Goal: Task Accomplishment & Management: Complete application form

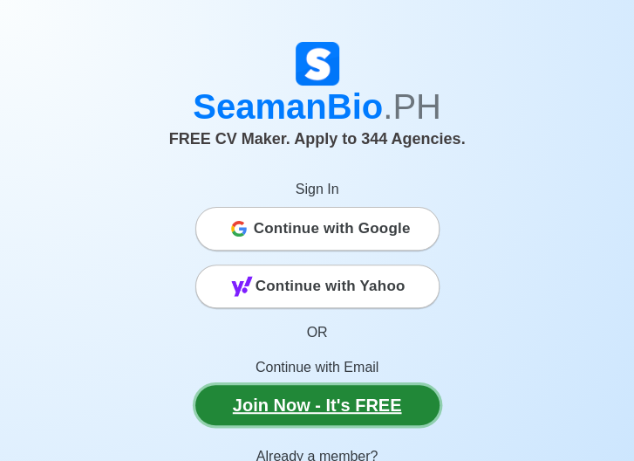
click at [355, 402] on link "Join Now - It's FREE" at bounding box center [317, 405] width 244 height 40
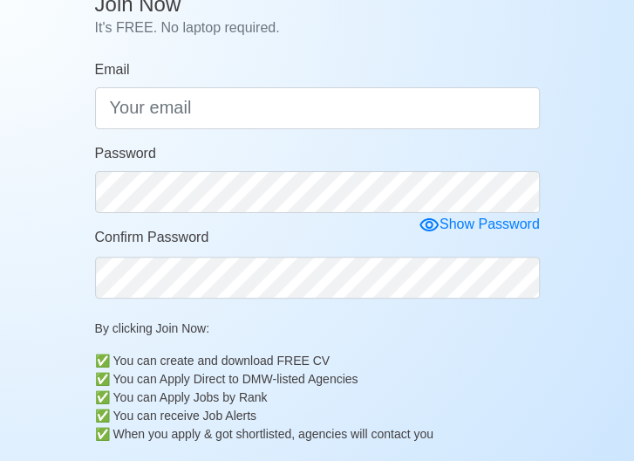
scroll to position [209, 0]
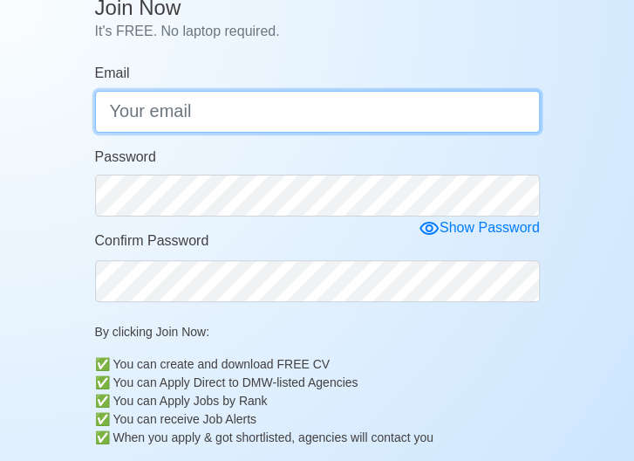
click at [250, 116] on input "Email" at bounding box center [317, 112] width 445 height 42
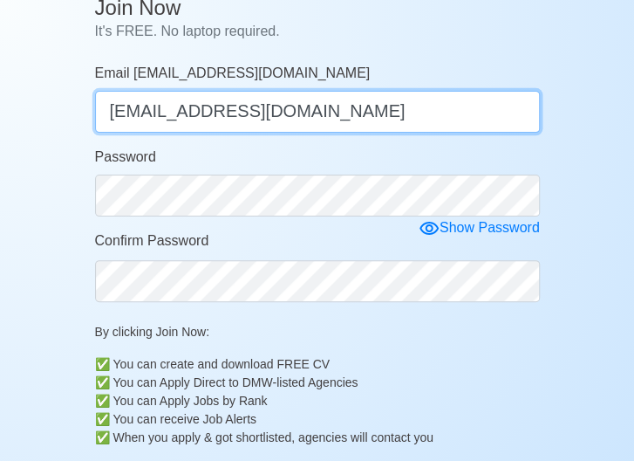
click at [316, 113] on input "reyel.cereno@yahoo.com" at bounding box center [317, 112] width 445 height 42
click at [152, 114] on input "reyel.cereno@yahoo.com" at bounding box center [317, 112] width 445 height 42
type input "[EMAIL_ADDRESS][DOMAIN_NAME]"
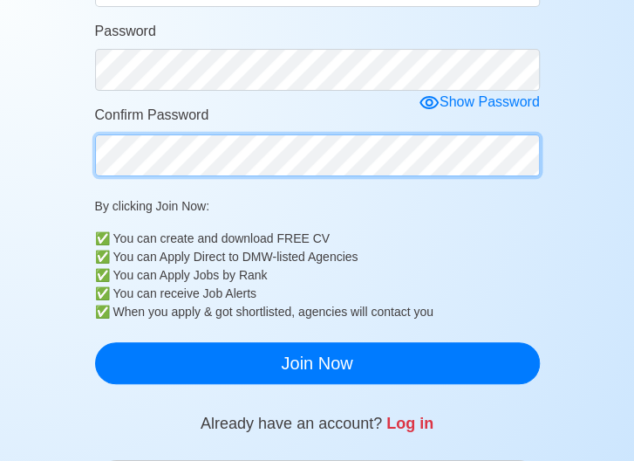
scroll to position [336, 0]
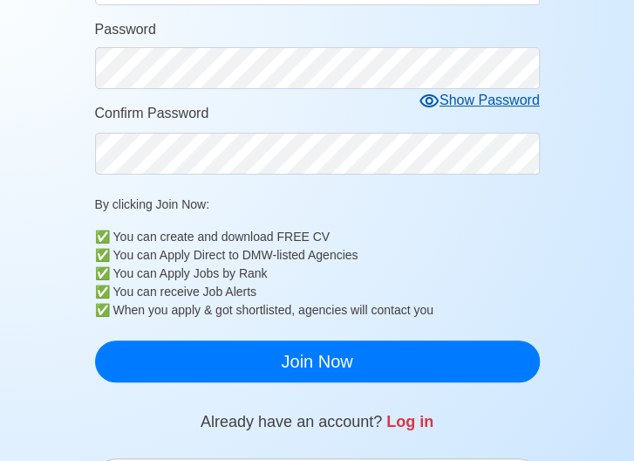
click at [433, 100] on icon at bounding box center [429, 100] width 19 height 13
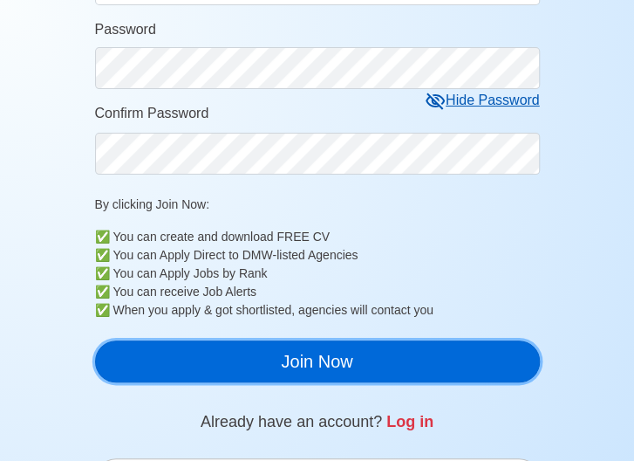
click at [414, 360] on button "Join Now" at bounding box center [317, 361] width 445 height 42
click at [364, 385] on div "Join Now It's FREE. No laptop required. Email reyelcereno@yahoo.com reyelcereno…" at bounding box center [317, 128] width 445 height 535
click at [321, 366] on button "Join Now" at bounding box center [317, 361] width 445 height 42
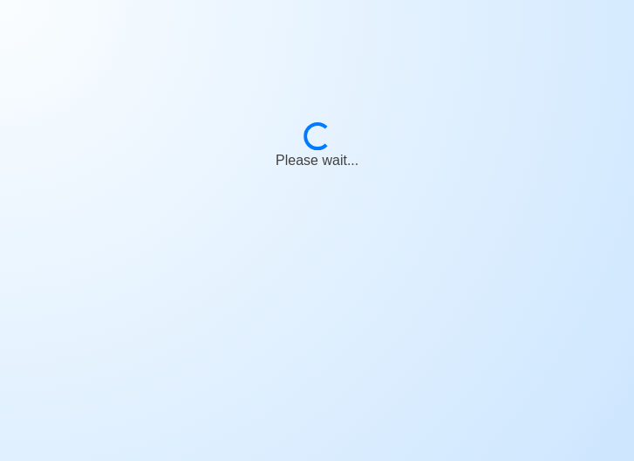
scroll to position [21, 0]
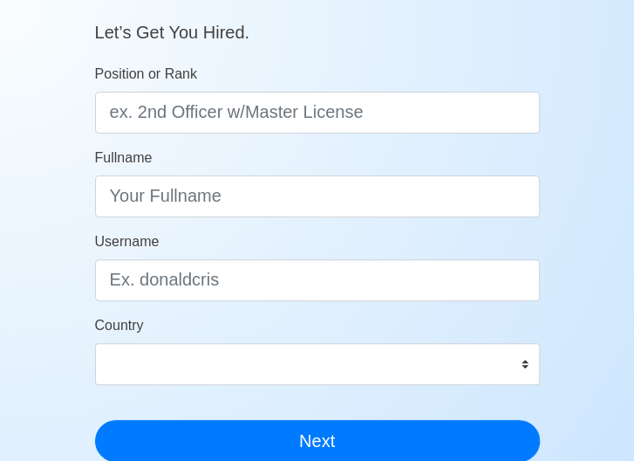
scroll to position [158, 0]
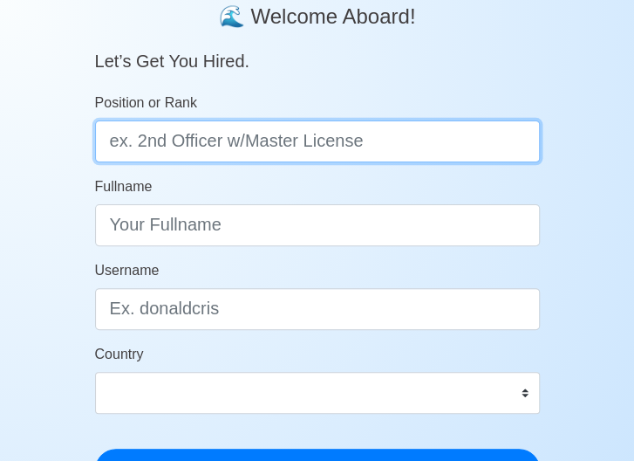
click at [208, 149] on input "Position or Rank" at bounding box center [317, 141] width 445 height 42
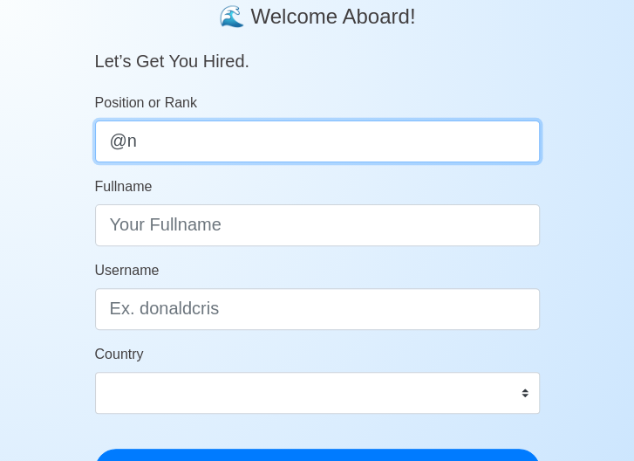
type input "@"
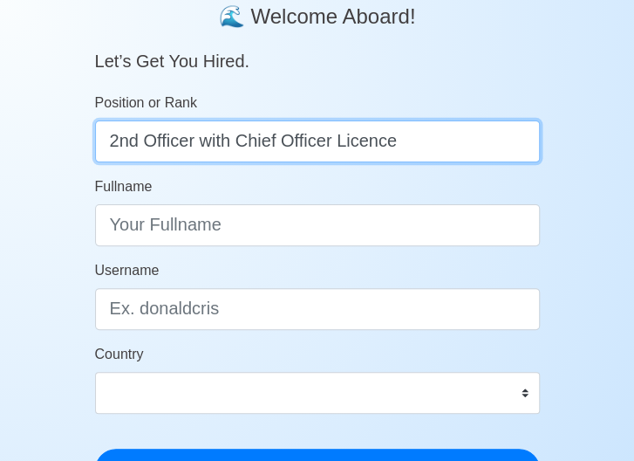
type input "2nd Officer with Chief Officer Licence"
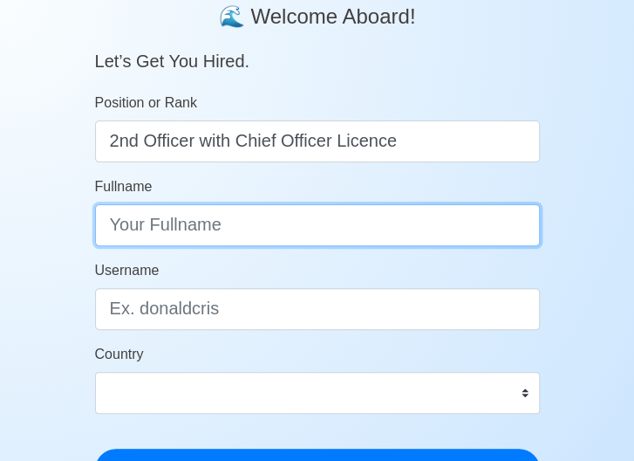
click at [252, 228] on input "Fullname" at bounding box center [317, 225] width 445 height 42
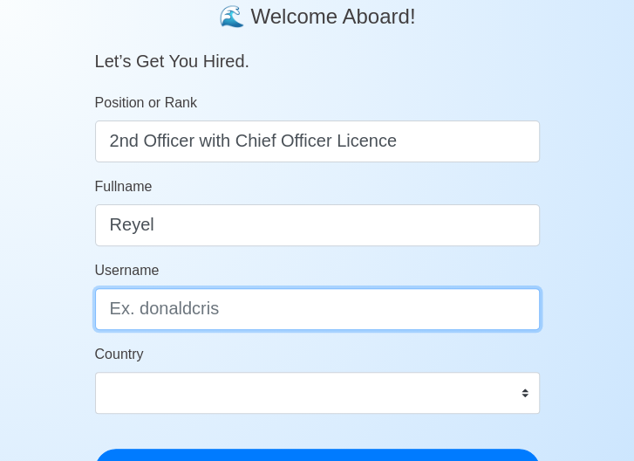
click at [250, 317] on input "Username" at bounding box center [317, 309] width 445 height 42
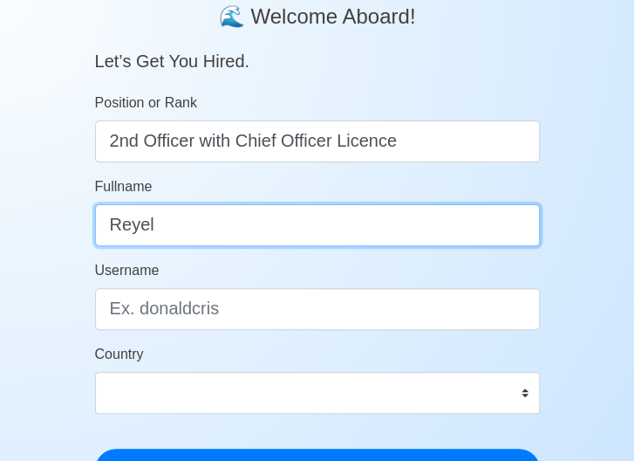
click at [224, 238] on input "Reyel" at bounding box center [317, 225] width 445 height 42
click at [254, 229] on input "Reyel Labura Cereno" at bounding box center [317, 225] width 445 height 42
type input "Reyel Labura Cereno"
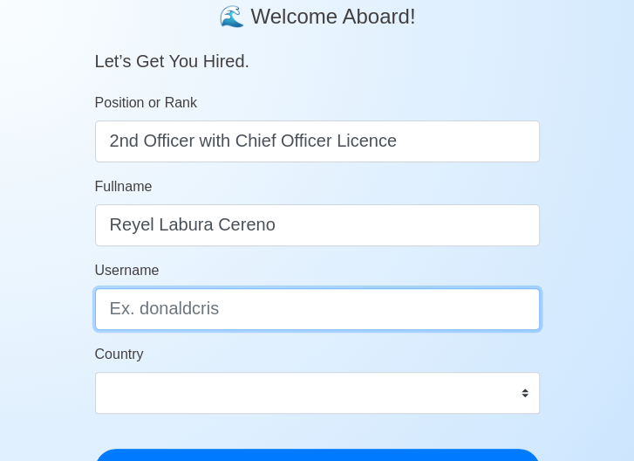
click at [268, 313] on input "Username" at bounding box center [317, 309] width 445 height 42
type input "Reyl"
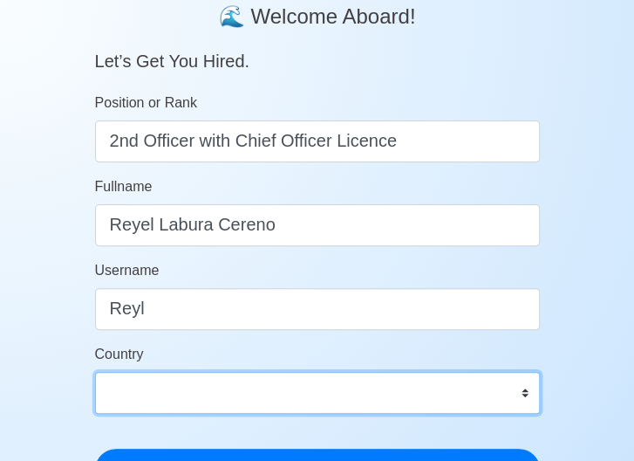
click at [490, 385] on select "Afghanistan Åland Islands Albania Algeria American Samoa Andorra Angola Anguill…" at bounding box center [317, 393] width 445 height 42
select select "PH"
click at [95, 372] on select "Afghanistan Åland Islands Albania Algeria American Samoa Andorra Angola Anguill…" at bounding box center [317, 393] width 445 height 42
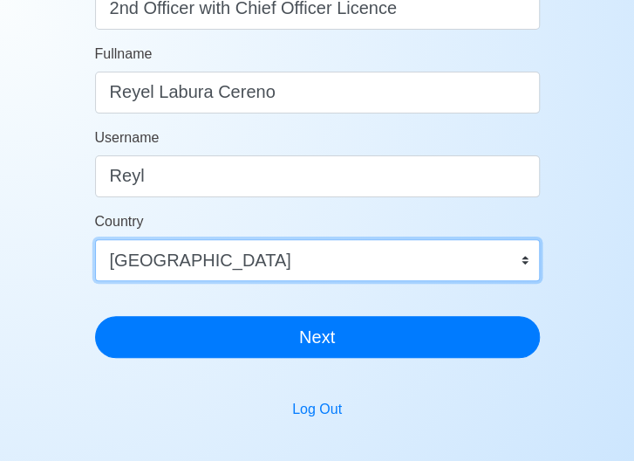
scroll to position [318, 0]
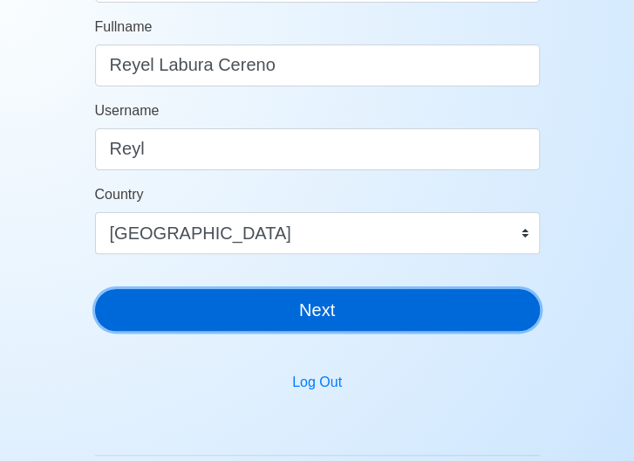
click at [346, 311] on button "Next" at bounding box center [317, 310] width 445 height 42
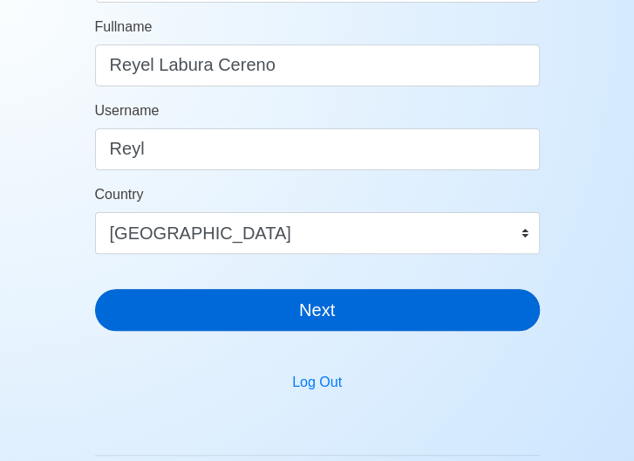
scroll to position [21, 0]
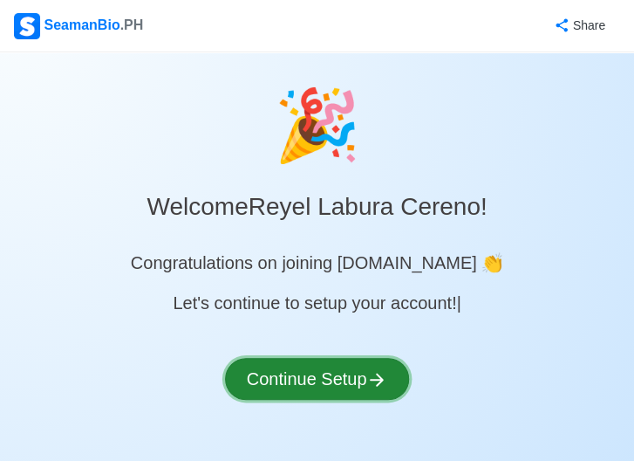
click at [321, 381] on button "Continue Setup" at bounding box center [317, 379] width 185 height 42
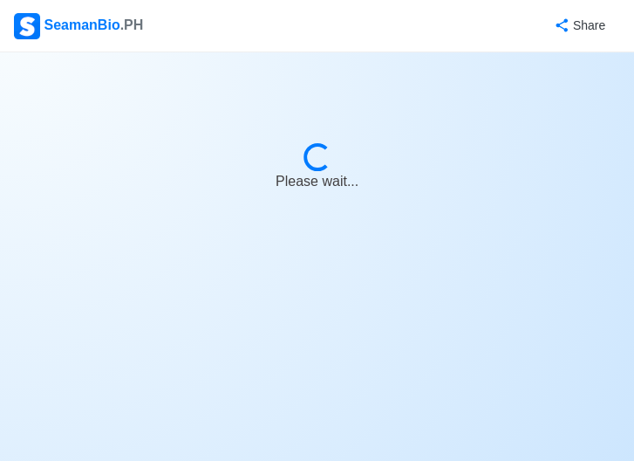
select select "Visible for Hiring"
select select "PH"
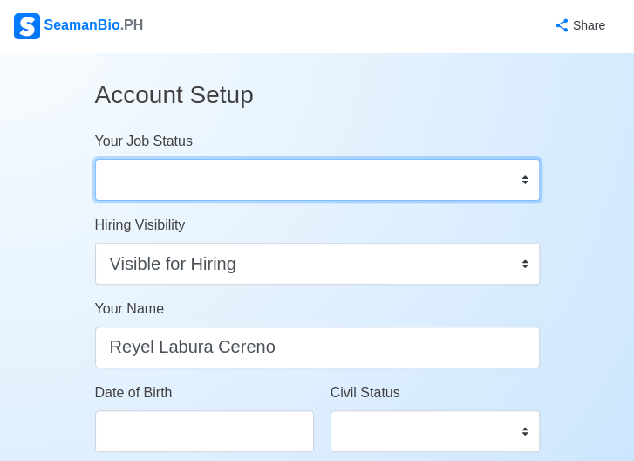
click at [471, 177] on select "Onboard Actively Looking for Job Not Looking for Job" at bounding box center [317, 180] width 445 height 42
select select "Actively Looking for Job"
click at [95, 159] on select "Onboard Actively Looking for Job Not Looking for Job" at bounding box center [317, 180] width 445 height 42
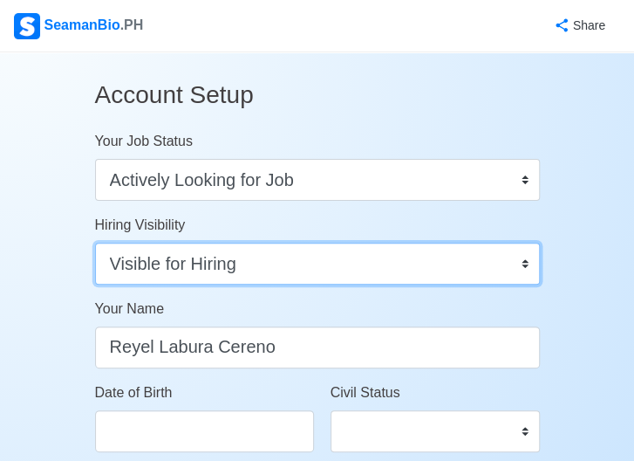
click at [446, 264] on select "Visible for Hiring Not Visible for Hiring" at bounding box center [317, 264] width 445 height 42
click at [95, 243] on select "Visible for Hiring Not Visible for Hiring" at bounding box center [317, 264] width 445 height 42
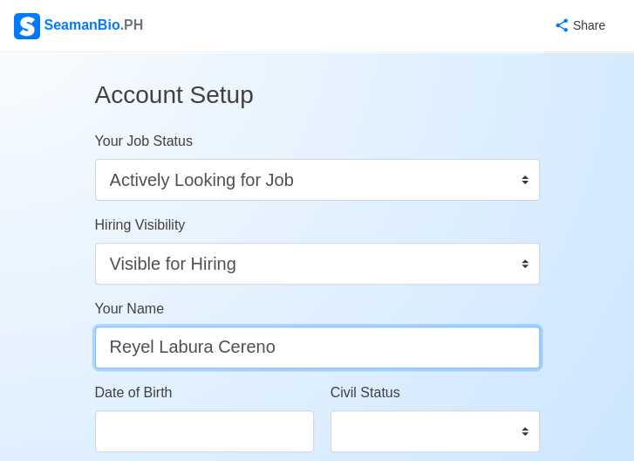
click at [252, 344] on input "Reyel Labura Cereno" at bounding box center [317, 347] width 445 height 42
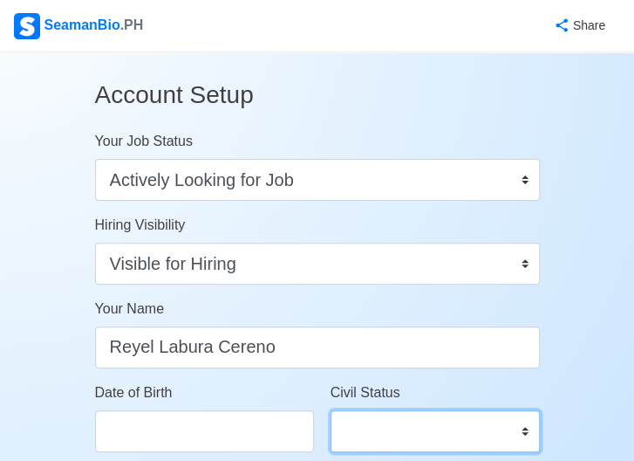
click at [499, 428] on select "Single Married Widowed Separated" at bounding box center [435, 431] width 209 height 42
select select "Married"
click at [331, 410] on select "Single Married Widowed Separated" at bounding box center [435, 431] width 209 height 42
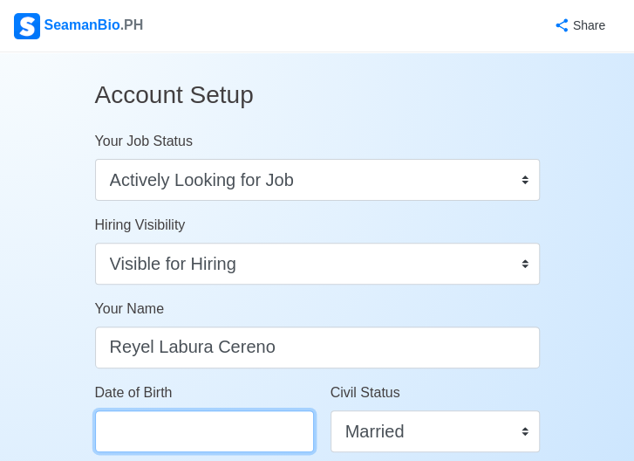
select select "****"
select select "*******"
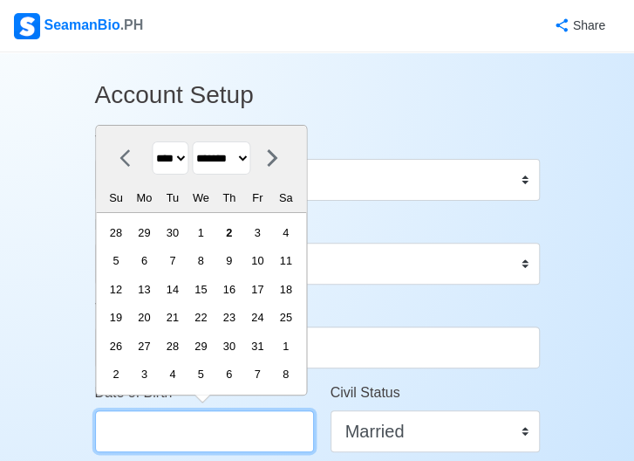
click at [236, 426] on input "Date of Birth" at bounding box center [204, 431] width 219 height 42
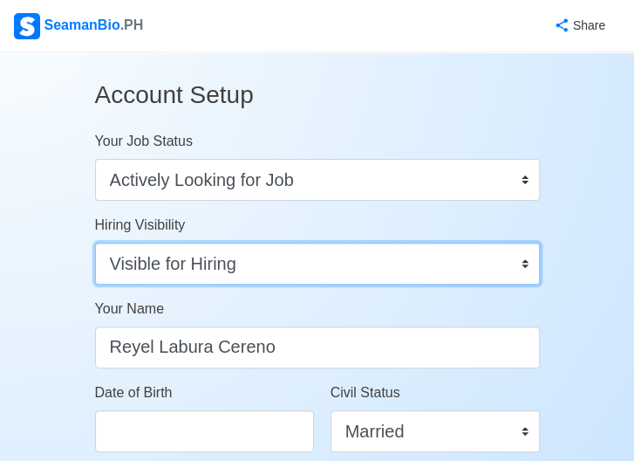
click at [360, 266] on select "Visible for Hiring Not Visible for Hiring" at bounding box center [317, 264] width 445 height 42
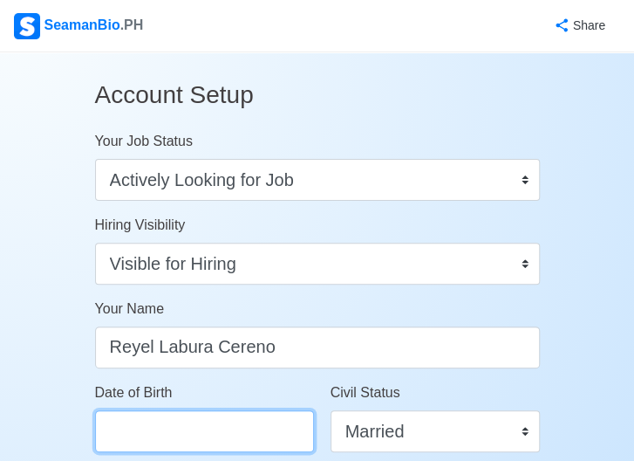
select select "****"
select select "*******"
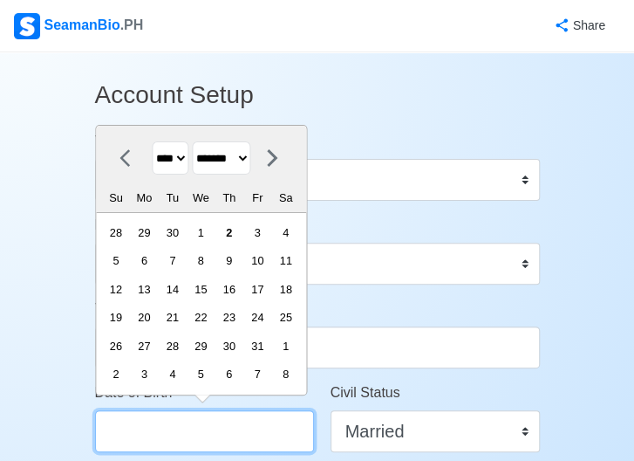
click at [237, 437] on input "Date of Birth" at bounding box center [204, 431] width 219 height 42
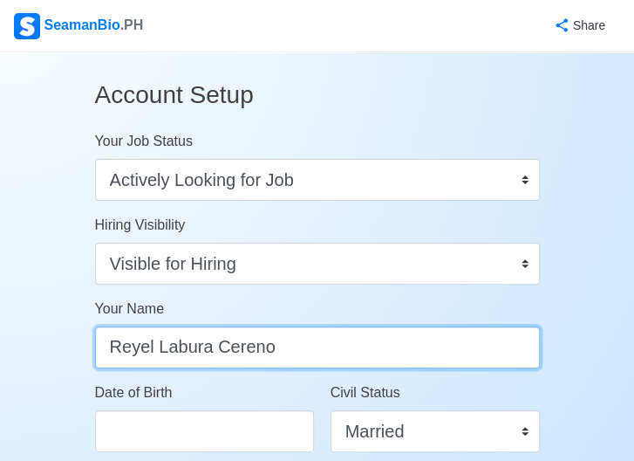
click at [426, 346] on input "Reyel Labura Cereno" at bounding box center [317, 347] width 445 height 42
click at [253, 348] on input "Reyel Labura Cereno" at bounding box center [317, 347] width 445 height 42
click at [365, 340] on input "Reyel Labura CereF1o" at bounding box center [317, 347] width 445 height 42
type input "Reyel Labura Cereno"
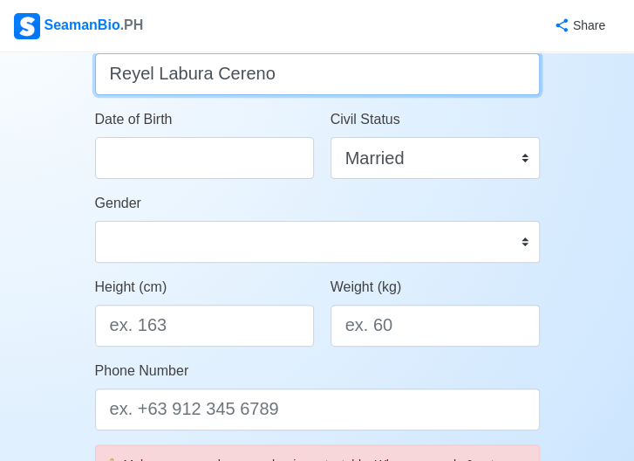
scroll to position [276, 0]
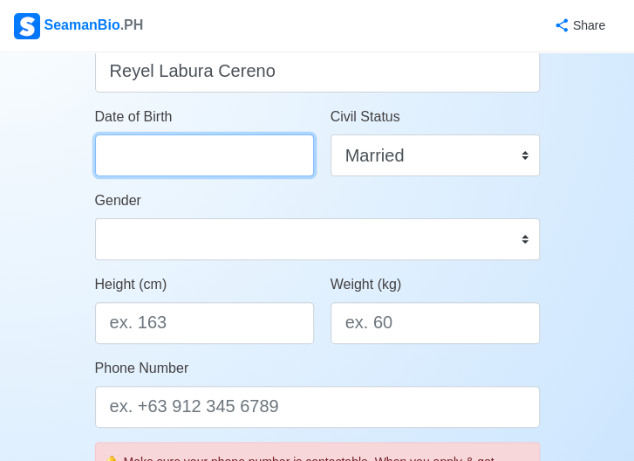
select select "****"
select select "*******"
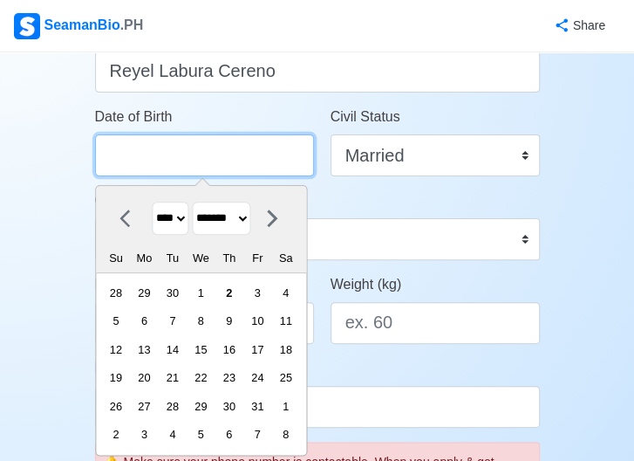
click at [189, 164] on input "Date of Birth" at bounding box center [204, 155] width 219 height 42
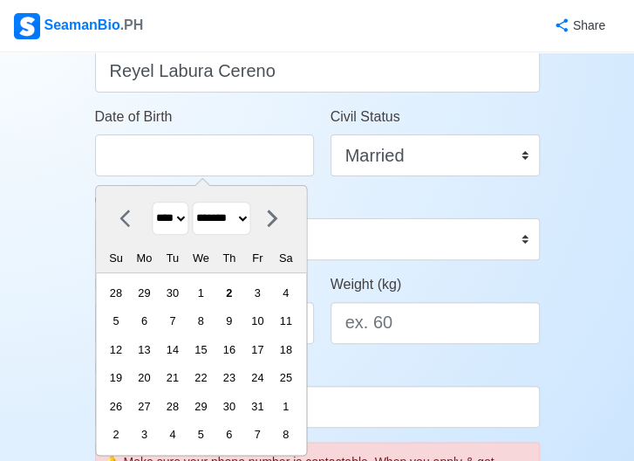
click at [182, 221] on select "**** **** **** **** **** **** **** **** **** **** **** **** **** **** **** ****…" at bounding box center [170, 219] width 37 height 34
select select "****"
click at [152, 202] on select "**** **** **** **** **** **** **** **** **** **** **** **** **** **** **** ****…" at bounding box center [170, 219] width 37 height 34
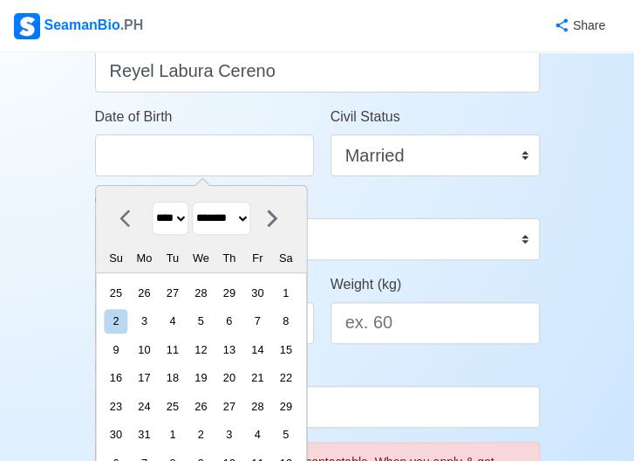
click at [250, 213] on select "******* ******** ***** ***** *** **** **** ****** ********* ******* ******** **…" at bounding box center [221, 219] width 58 height 34
select select "******"
click at [197, 202] on select "******* ******** ***** ***** *** **** **** ****** ********* ******* ******** **…" at bounding box center [221, 219] width 58 height 34
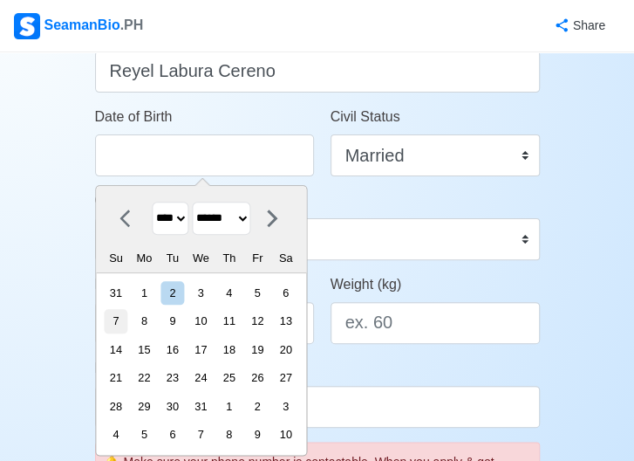
click at [127, 314] on div "7" at bounding box center [116, 321] width 24 height 24
type input "08/07/1988"
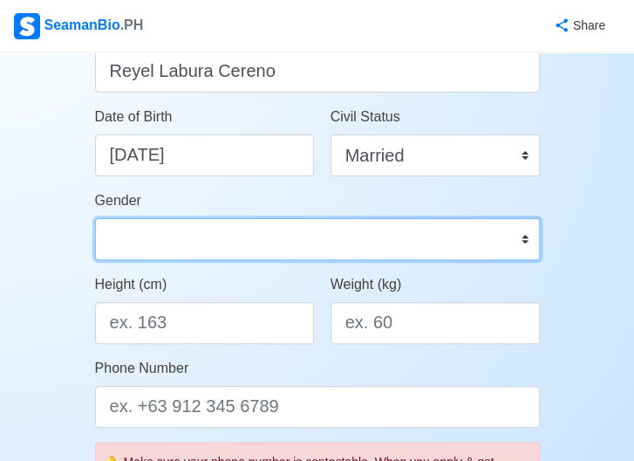
click at [430, 228] on select "Male Female" at bounding box center [317, 239] width 445 height 42
select select "[DEMOGRAPHIC_DATA]"
click at [95, 218] on select "Male Female" at bounding box center [317, 239] width 445 height 42
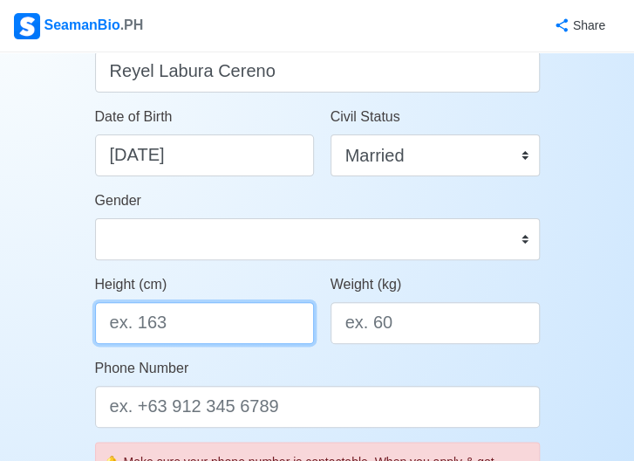
click at [185, 322] on input "Height (cm)" at bounding box center [204, 323] width 219 height 42
type input "175"
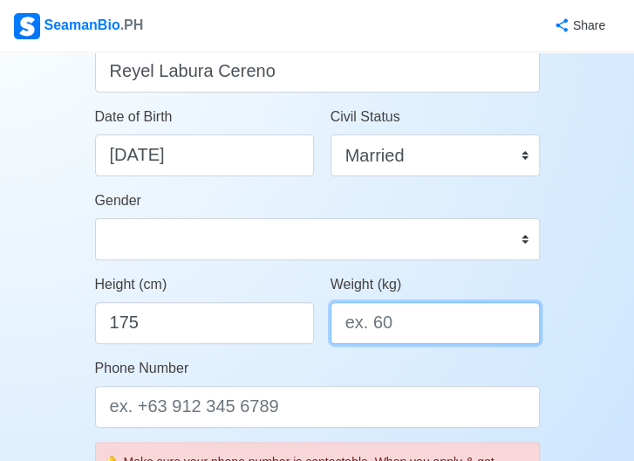
click at [450, 327] on input "Weight (kg)" at bounding box center [435, 323] width 209 height 42
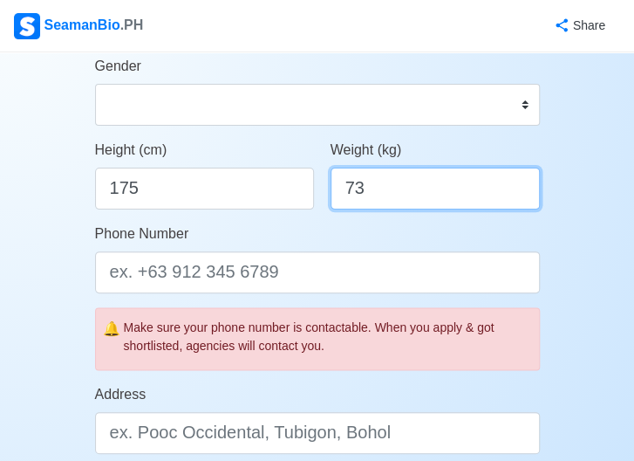
scroll to position [415, 0]
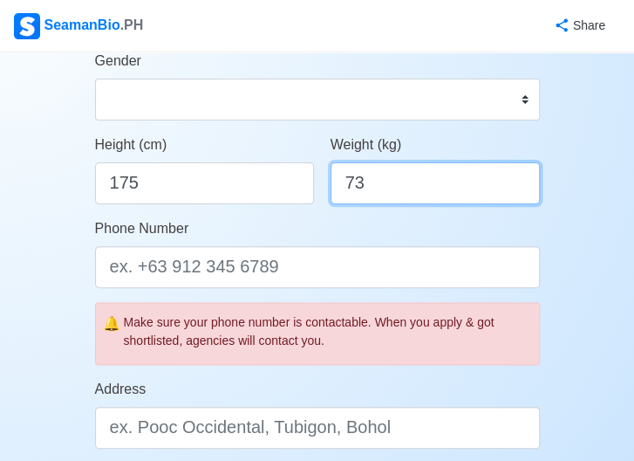
type input "73"
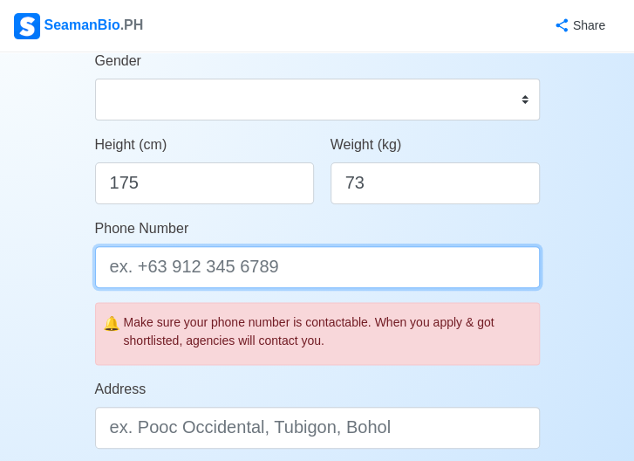
click at [333, 278] on input "Phone Number" at bounding box center [317, 267] width 445 height 42
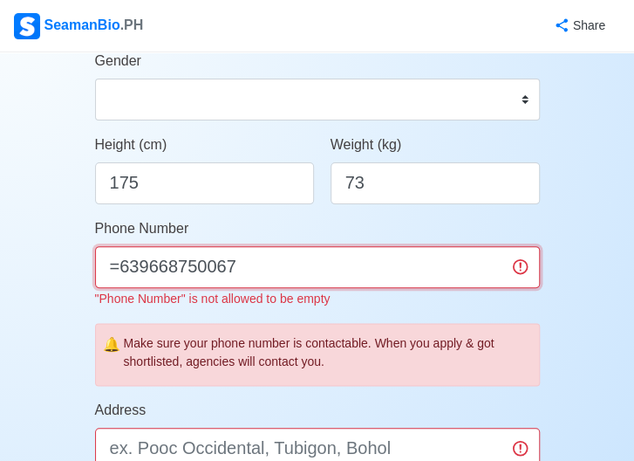
click at [117, 267] on input "=639668750067" at bounding box center [317, 267] width 445 height 42
click at [384, 261] on input "[PHONE_NUMBER]" at bounding box center [317, 267] width 445 height 42
type input "[PHONE_NUMBER]"
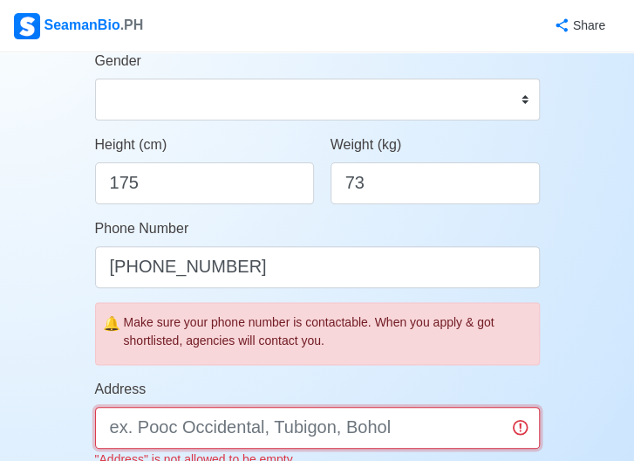
click at [389, 441] on input "Address" at bounding box center [317, 428] width 445 height 42
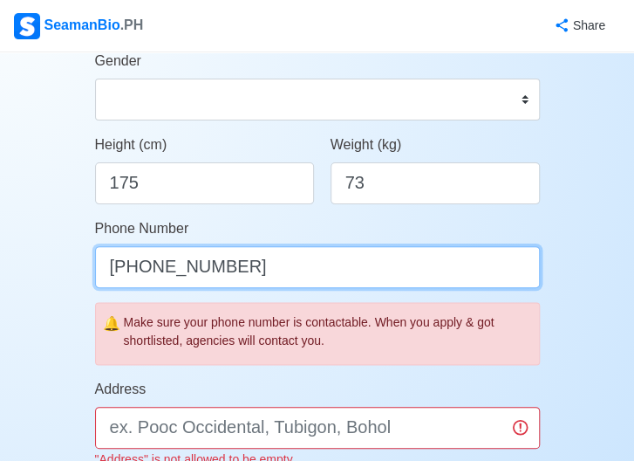
click at [298, 275] on input "[PHONE_NUMBER]" at bounding box center [317, 267] width 445 height 42
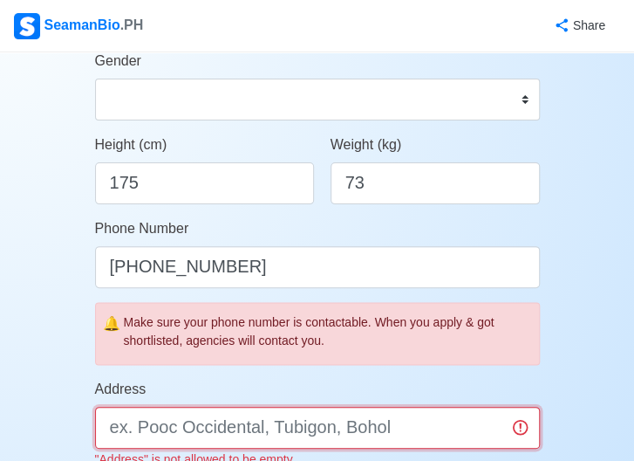
click at [421, 432] on input "Address" at bounding box center [317, 428] width 445 height 42
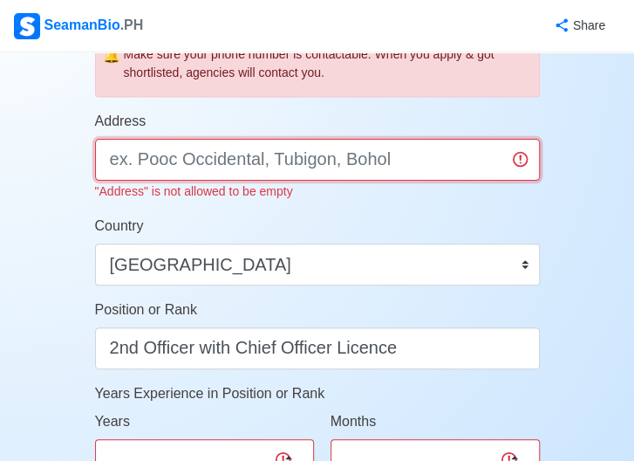
scroll to position [692, 0]
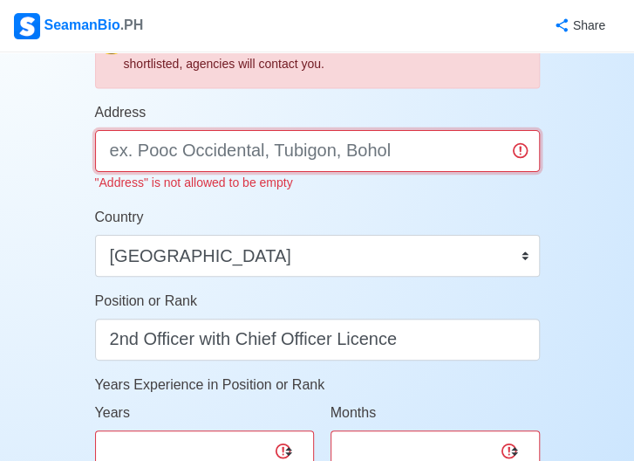
click at [288, 154] on input "Address" at bounding box center [317, 151] width 445 height 42
click at [279, 149] on input "B1L12 Casamira Linao Cebu" at bounding box center [317, 151] width 445 height 42
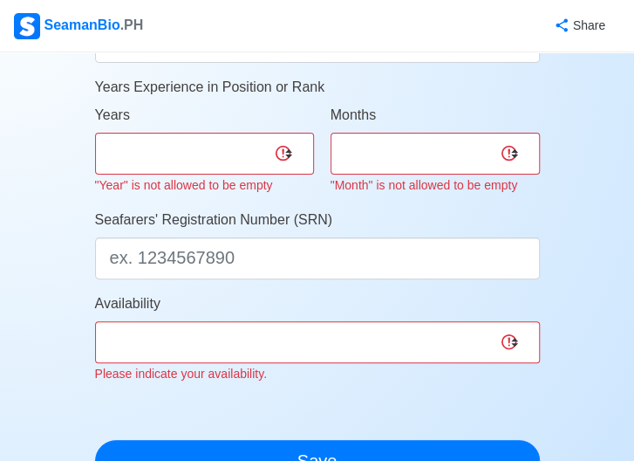
scroll to position [1008, 0]
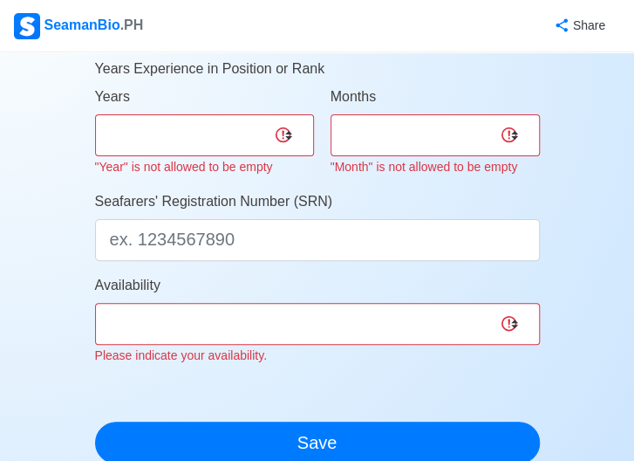
type input "B1L12 Casamira Linao Minglanilla Cebu"
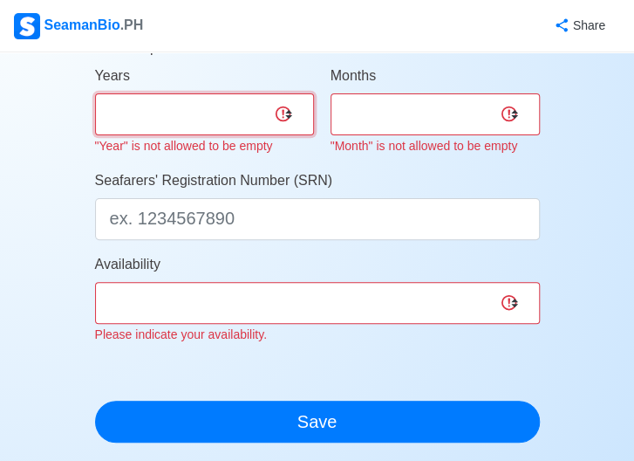
scroll to position [987, 0]
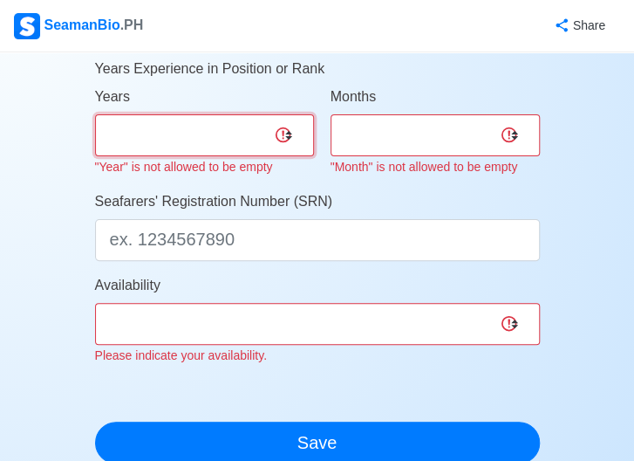
click at [189, 122] on select "0 1 2 3 4 5 6 7 8 9 10 11 12 13 14 15 16 17 18 19 20 21 22 23 24 25 26 27 28 29…" at bounding box center [204, 135] width 219 height 42
select select "4"
click at [95, 114] on select "0 1 2 3 4 5 6 7 8 9 10 11 12 13 14 15 16 17 18 19 20 21 22 23 24 25 26 27 28 29…" at bounding box center [204, 135] width 219 height 42
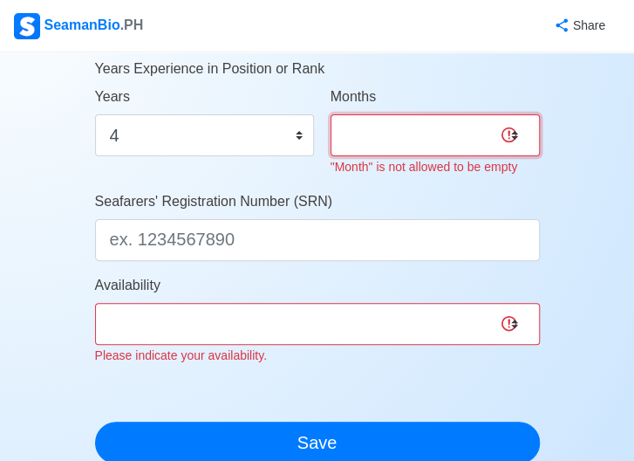
click at [480, 131] on select "0 1 2 3 4 5 6 7 8 9 10 11" at bounding box center [435, 135] width 209 height 42
select select "0"
click at [331, 114] on select "0 1 2 3 4 5 6 7 8 9 10 11" at bounding box center [435, 135] width 209 height 42
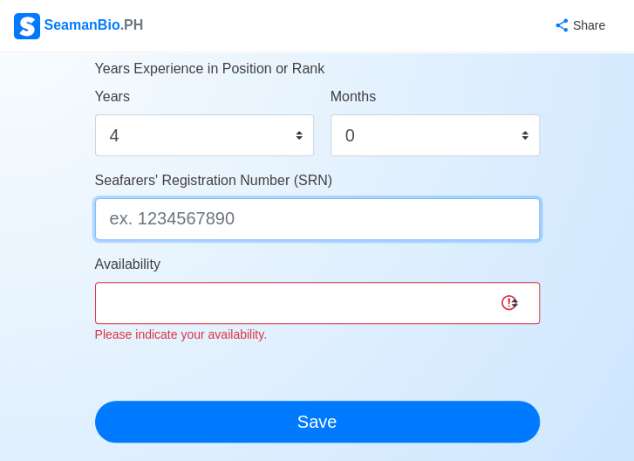
type input "8808070008"
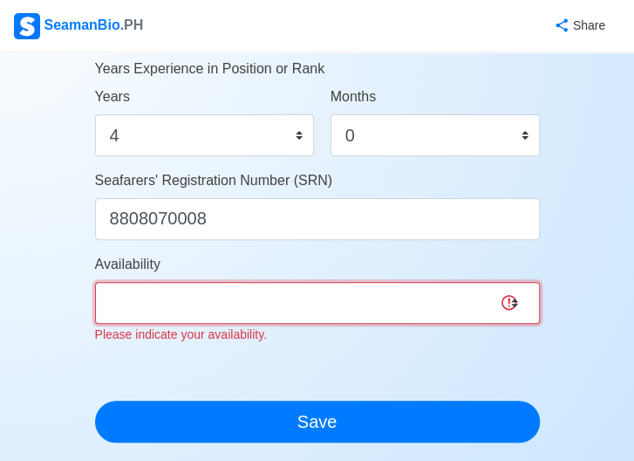
click at [285, 305] on select "Immediate Nov 2025 Dec 2025 Jan 2026 Feb 2026 Mar 2026 Apr 2026 May 2026 Jun 20…" at bounding box center [317, 303] width 445 height 42
select select "1761926400000"
click at [95, 282] on select "Immediate Nov 2025 Dec 2025 Jan 2026 Feb 2026 Mar 2026 Apr 2026 May 2026 Jun 20…" at bounding box center [317, 303] width 445 height 42
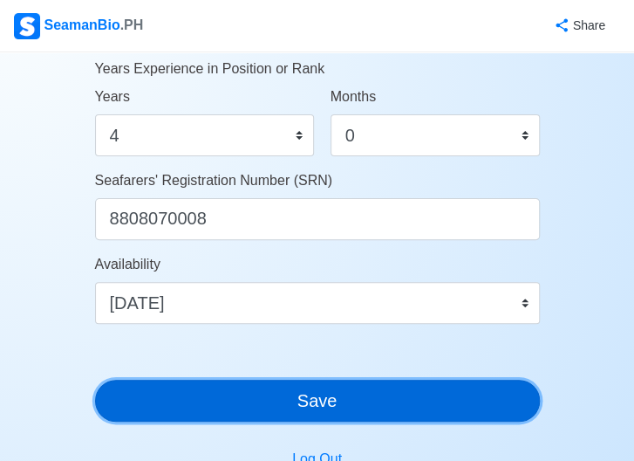
click at [415, 415] on button "Save" at bounding box center [317, 401] width 445 height 42
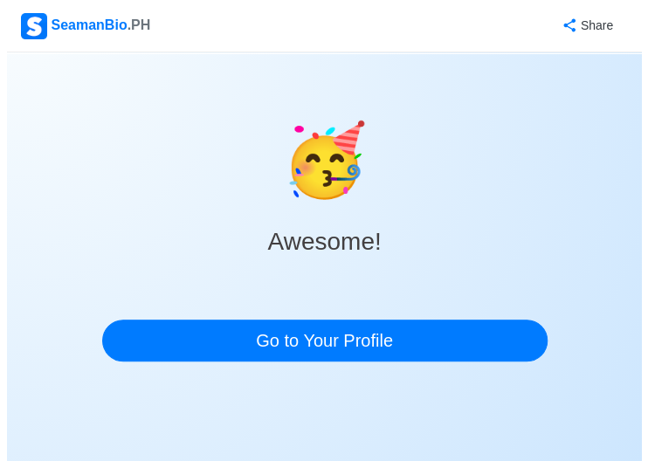
scroll to position [0, 0]
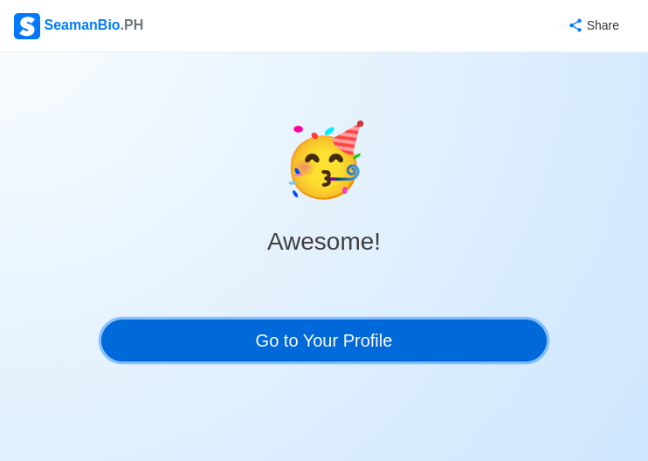
click at [414, 342] on link "Go to Your Profile" at bounding box center [323, 340] width 445 height 42
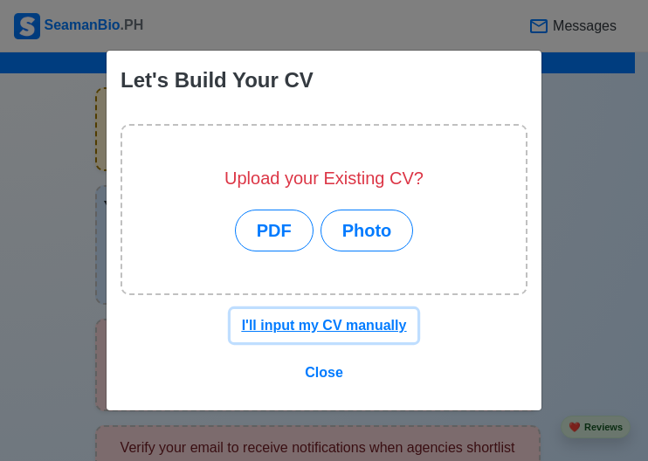
click at [347, 326] on u "I'll input my CV manually" at bounding box center [324, 325] width 165 height 15
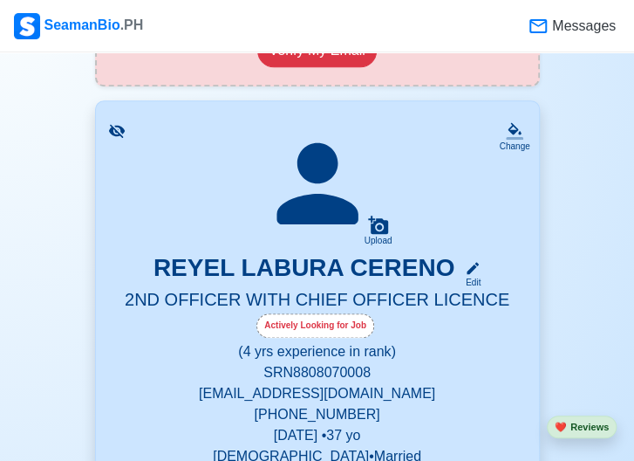
scroll to position [137, 0]
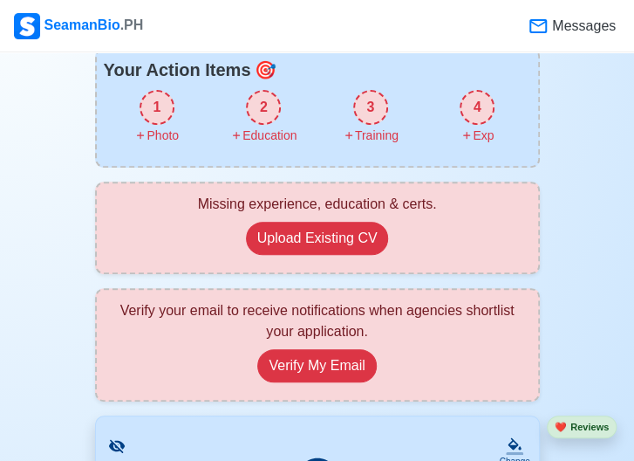
click at [154, 109] on div "1" at bounding box center [157, 107] width 35 height 35
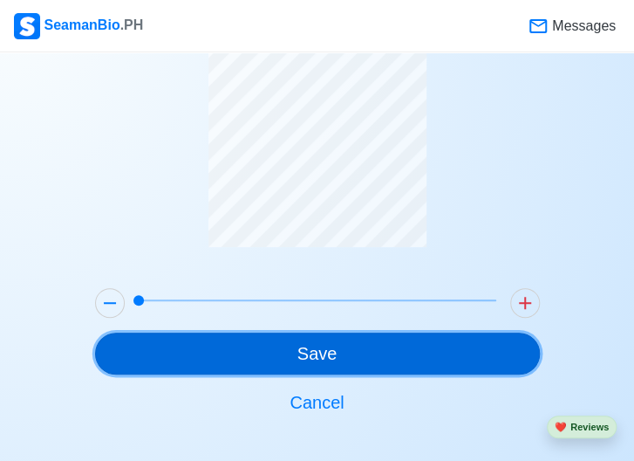
click at [350, 348] on button "Save" at bounding box center [317, 354] width 445 height 42
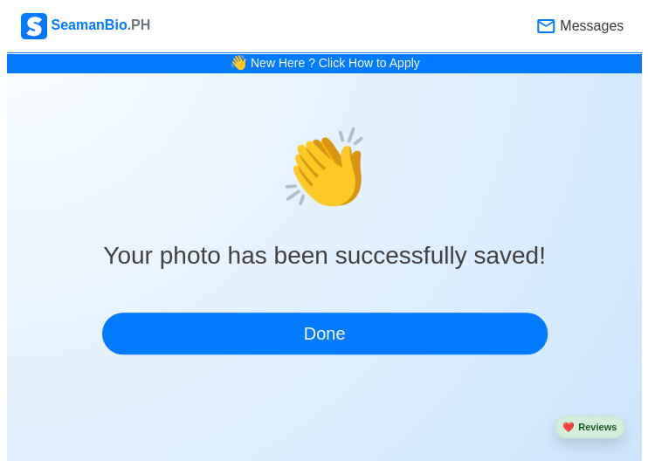
scroll to position [0, 0]
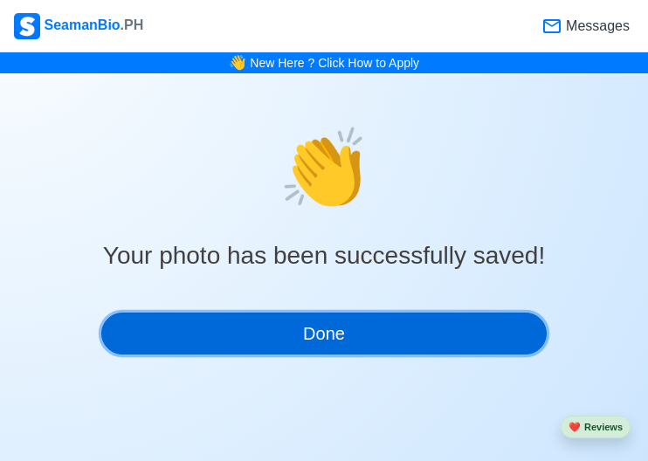
click at [408, 339] on button "Done" at bounding box center [323, 333] width 445 height 42
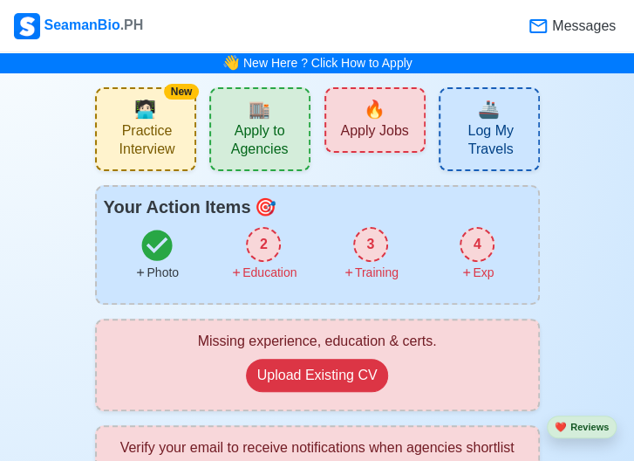
click at [257, 245] on div "2" at bounding box center [263, 244] width 35 height 35
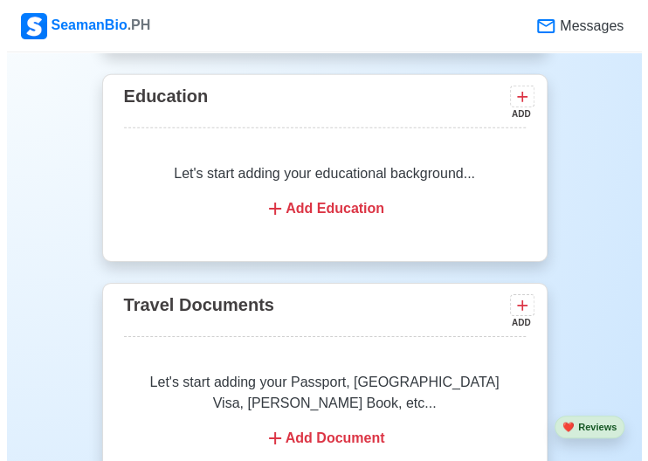
scroll to position [1502, 0]
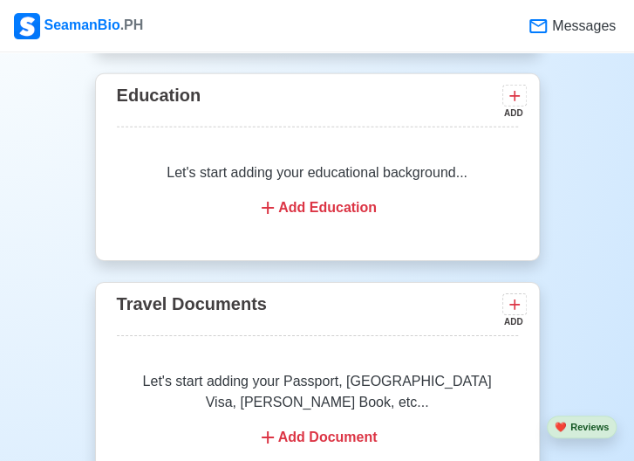
click at [340, 206] on div "Add Education" at bounding box center [318, 207] width 360 height 21
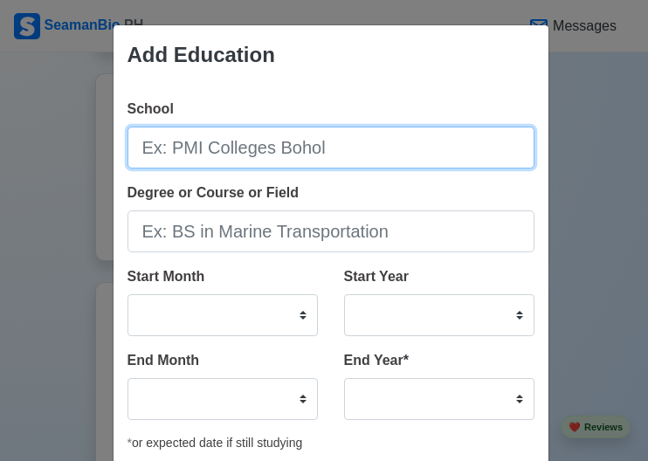
click at [337, 146] on input "School" at bounding box center [330, 148] width 407 height 42
type input "[GEOGRAPHIC_DATA] - METC"
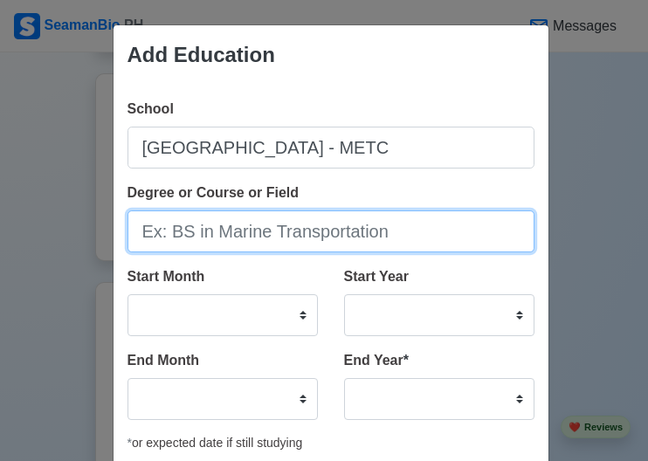
click at [415, 237] on input "Degree or Course or Field" at bounding box center [330, 231] width 407 height 42
type input "BS in Marine Transportation"
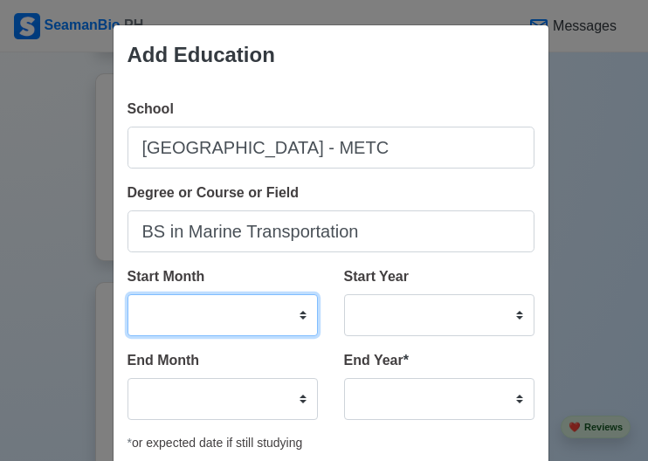
click at [241, 312] on select "January February March April May June July August September October November De…" at bounding box center [222, 315] width 190 height 42
select select "June"
click at [127, 294] on select "January February March April May June July August September October November De…" at bounding box center [222, 315] width 190 height 42
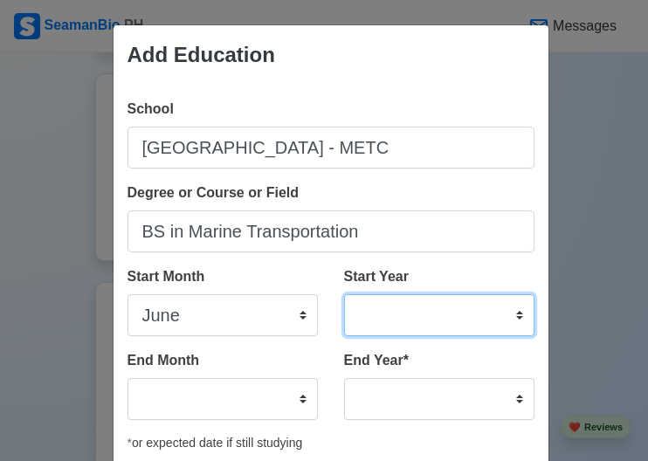
click at [464, 319] on select "2025 2024 2023 2022 2021 2020 2019 2018 2017 2016 2015 2014 2013 2012 2011 2010…" at bounding box center [439, 315] width 190 height 42
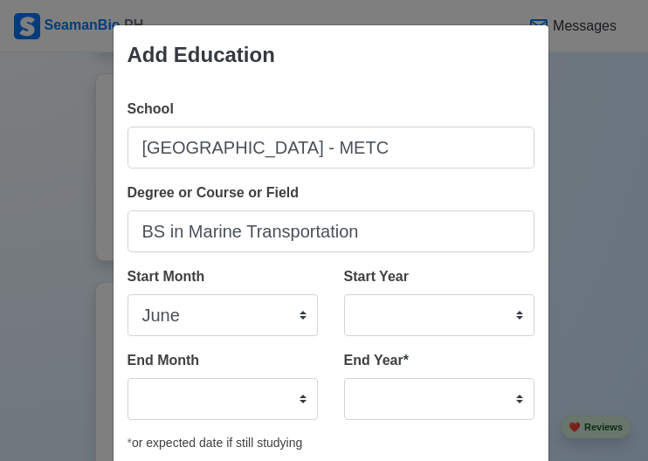
click at [530, 201] on div "School [GEOGRAPHIC_DATA] - METC Degree or Course or Field BS in Marine Transpor…" at bounding box center [330, 324] width 435 height 479
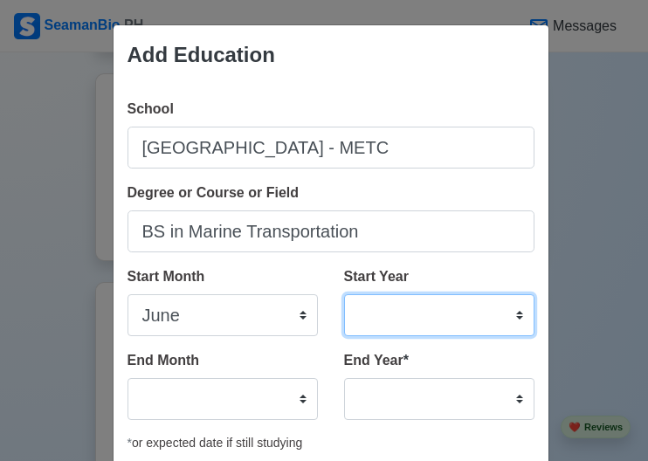
click at [463, 310] on select "2025 2024 2023 2022 2021 2020 2019 2018 2017 2016 2015 2014 2013 2012 2011 2010…" at bounding box center [439, 315] width 190 height 42
click at [425, 330] on select "2025 2024 2023 2022 2021 2020 2019 2018 2017 2016 2015 2014 2013 2012 2011 2010…" at bounding box center [439, 315] width 190 height 42
select select "2005"
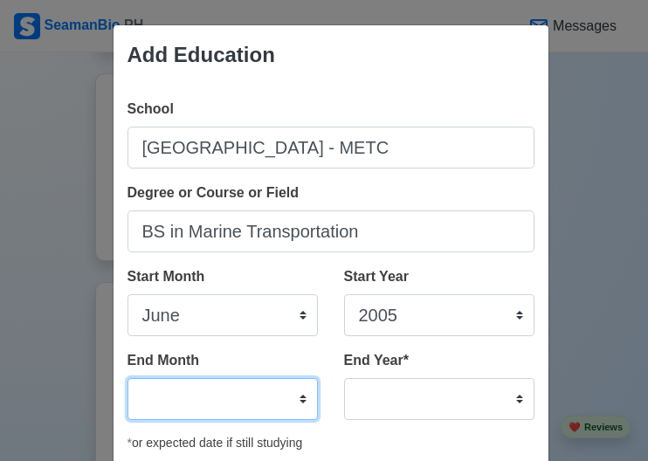
click at [204, 397] on select "January February March April May June July August September October November De…" at bounding box center [222, 399] width 190 height 42
select select "March"
click at [127, 378] on select "January February March April May June July August September October November De…" at bounding box center [222, 399] width 190 height 42
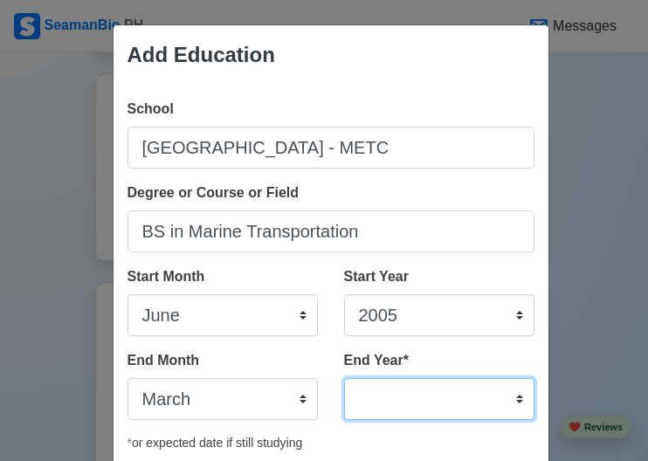
click at [385, 391] on select "2035 2034 2033 2032 2031 2030 2029 2028 2027 2026 2025 2024 2023 2022 2021 2020…" at bounding box center [439, 399] width 190 height 42
select select "2008"
click at [344, 378] on select "2035 2034 2033 2032 2031 2030 2029 2028 2027 2026 2025 2024 2023 2022 2021 2020…" at bounding box center [439, 399] width 190 height 42
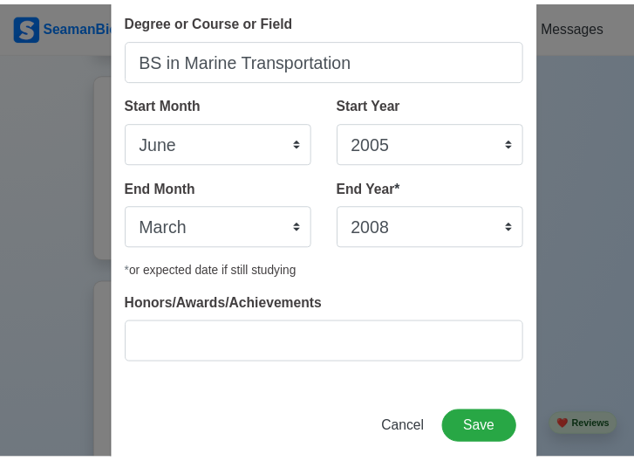
scroll to position [202, 0]
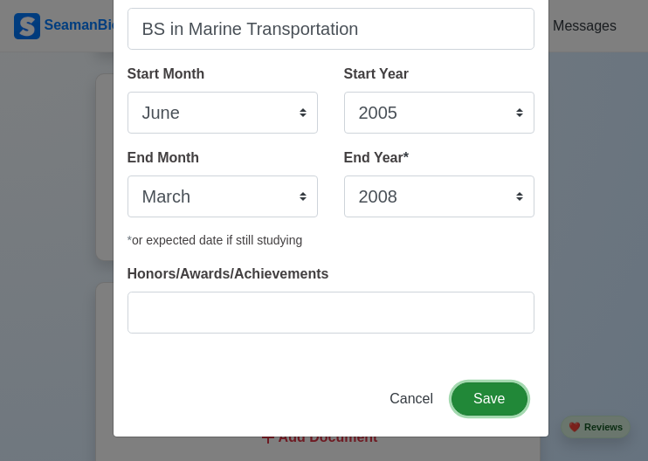
click at [495, 399] on button "Save" at bounding box center [488, 398] width 75 height 33
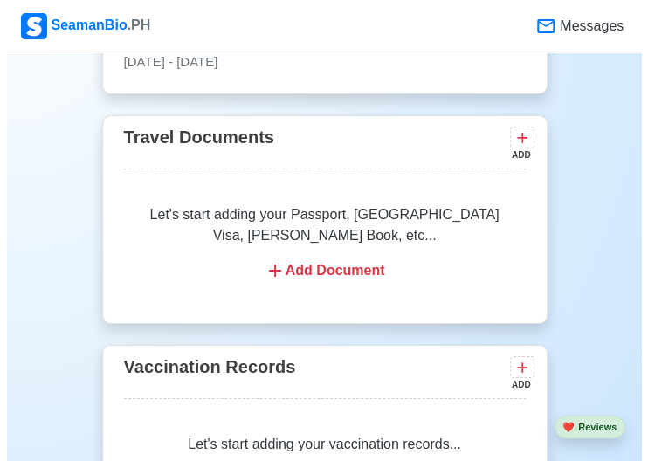
scroll to position [1687, 0]
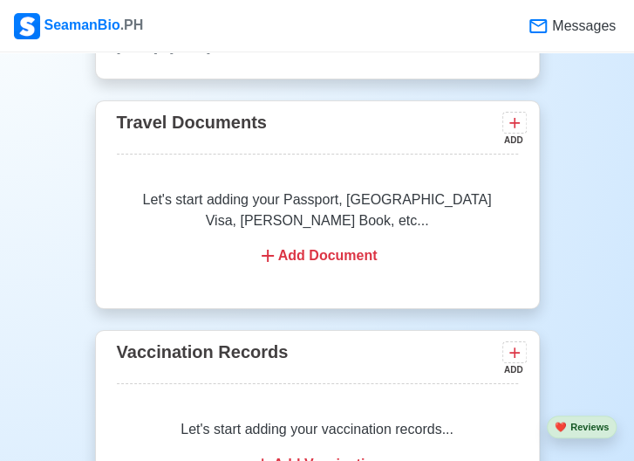
click at [323, 257] on div "Add Document" at bounding box center [318, 255] width 360 height 21
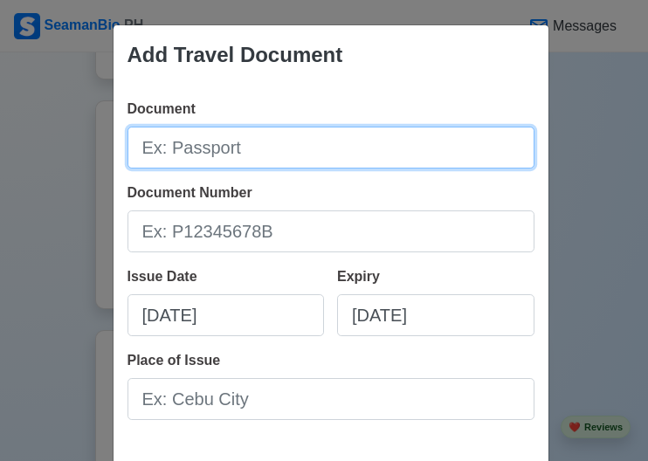
click at [319, 144] on input "Document" at bounding box center [330, 148] width 407 height 42
type input "Passport"
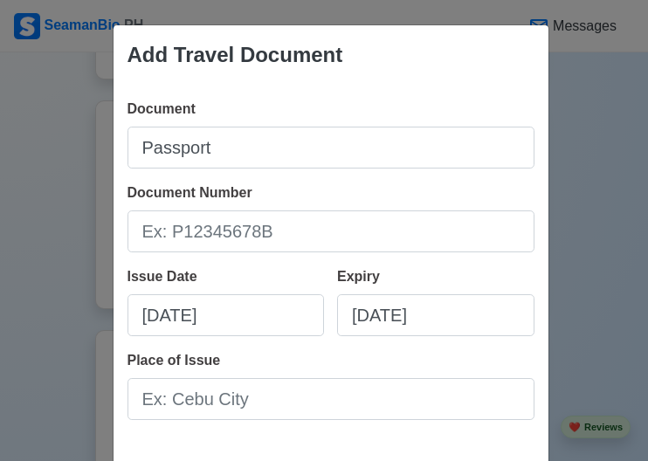
click at [315, 253] on div "Document Passport Document Number Issue Date [DATE] Expiry [DATE] Place of Issue" at bounding box center [330, 266] width 435 height 363
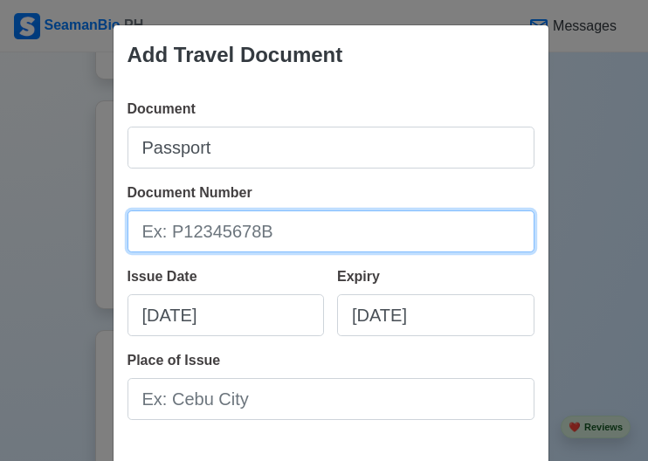
click at [303, 245] on input "Document Number" at bounding box center [330, 231] width 407 height 42
type input "P9026750B"
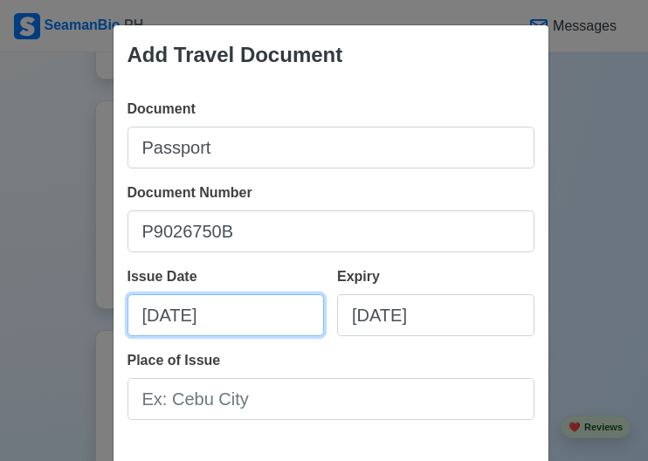
select select "****"
select select "*******"
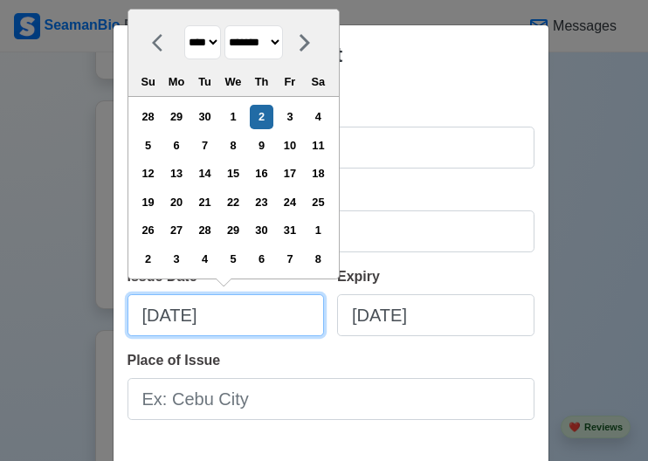
click at [255, 323] on input "[DATE]" at bounding box center [225, 315] width 197 height 42
click at [144, 312] on input "[DATE]" at bounding box center [225, 315] width 197 height 42
type input "[DATE]"
select select "********"
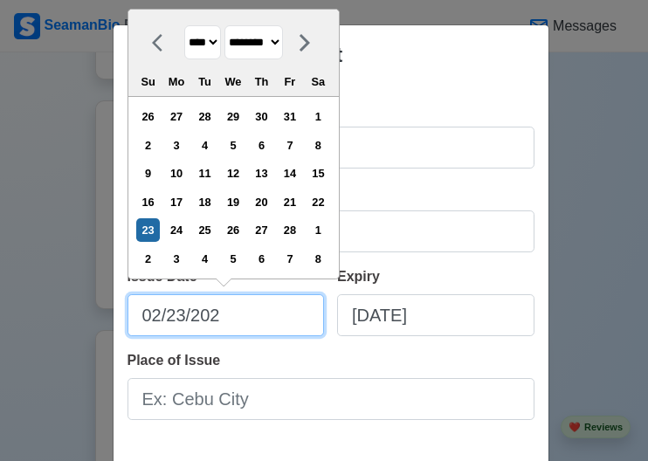
type input "[DATE]"
select select "****"
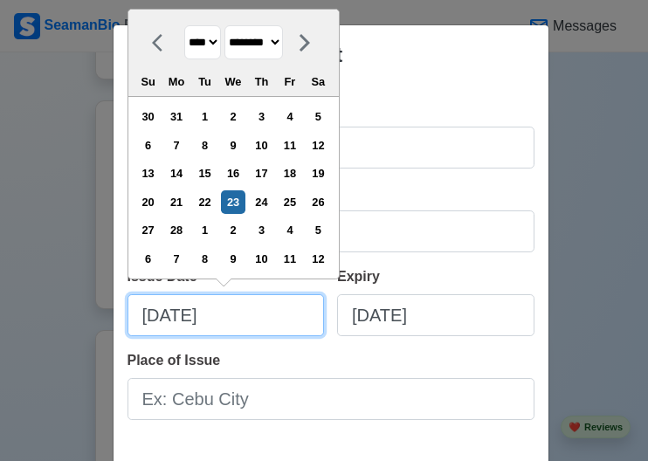
type input "[DATE]"
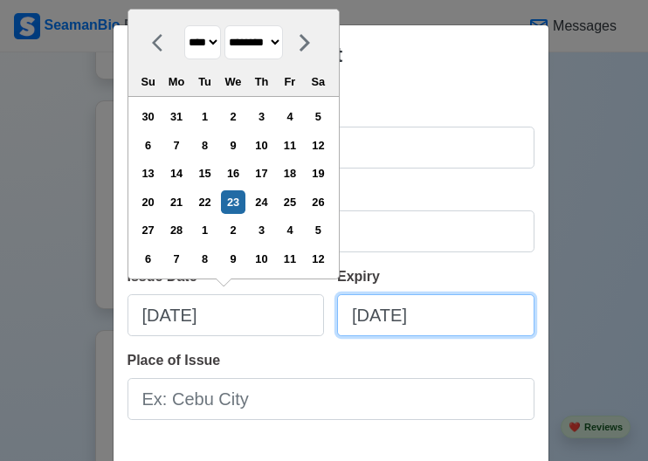
select select "****"
select select "*******"
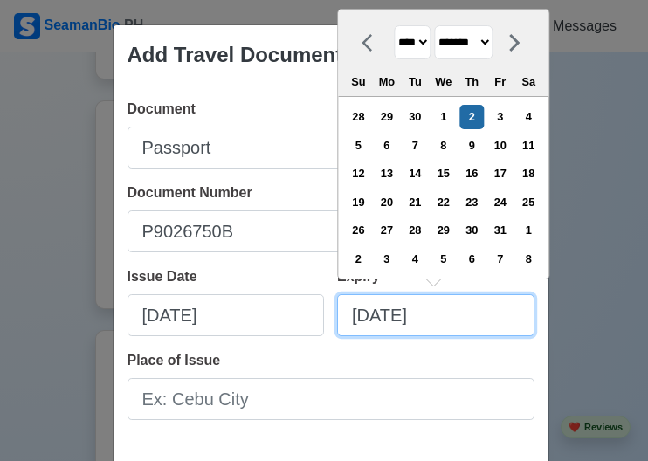
click at [356, 317] on input "[DATE]" at bounding box center [435, 315] width 197 height 42
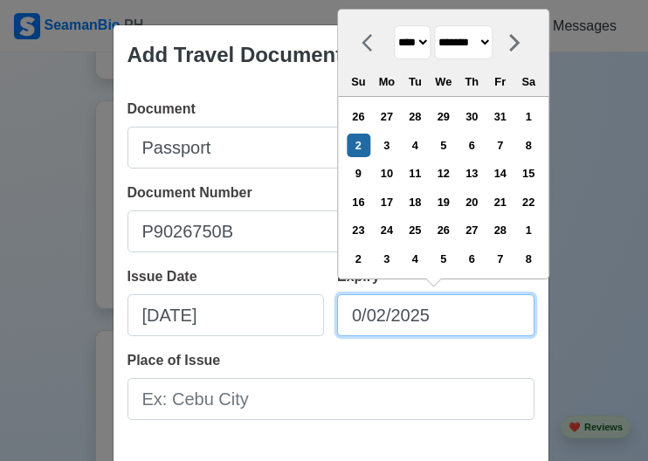
type input "[DATE]"
select select "********"
type input "02/22/5"
select select "****"
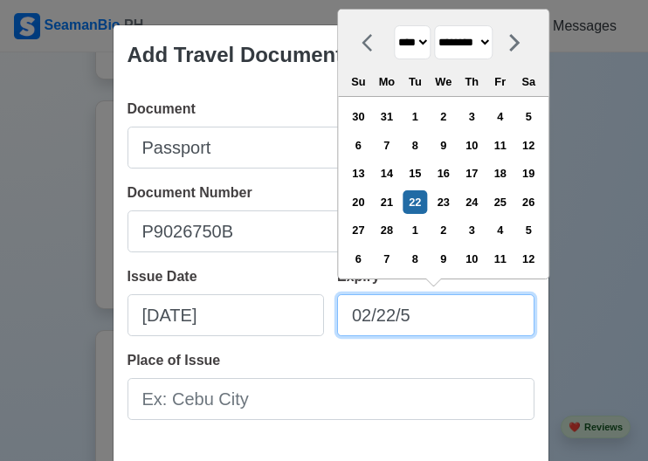
type input "02/22/"
select select "****"
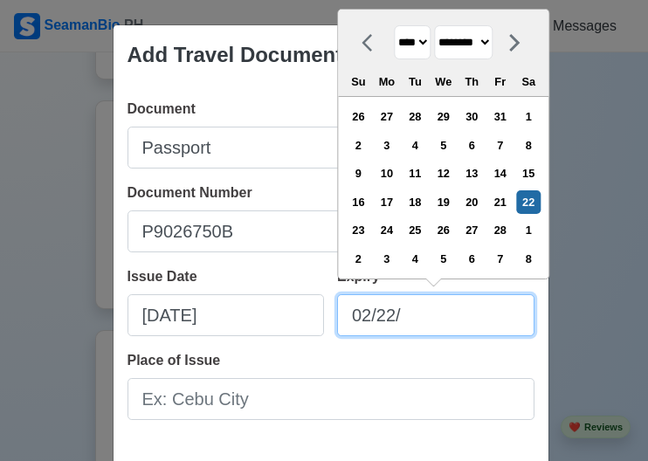
type input "02/22/2"
select select "****"
type input "[DATE]"
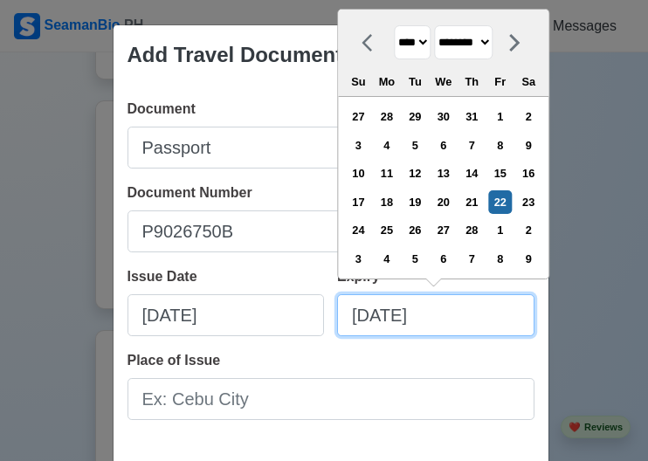
select select "****"
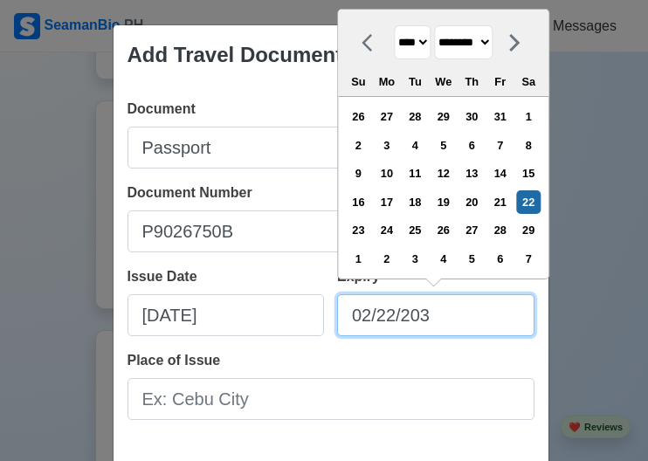
type input "[DATE]"
select select "****"
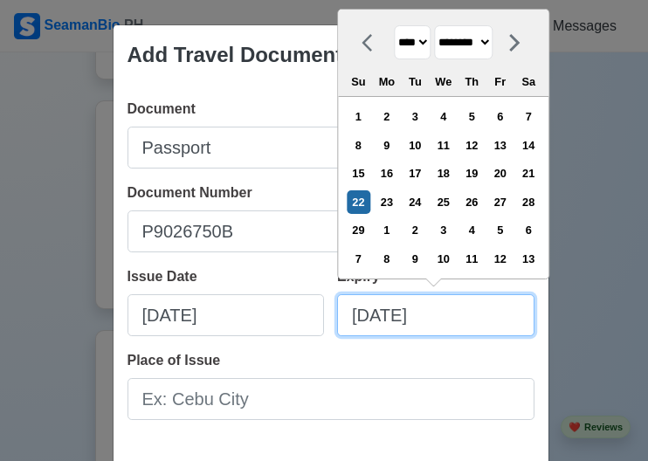
type input "[DATE]"
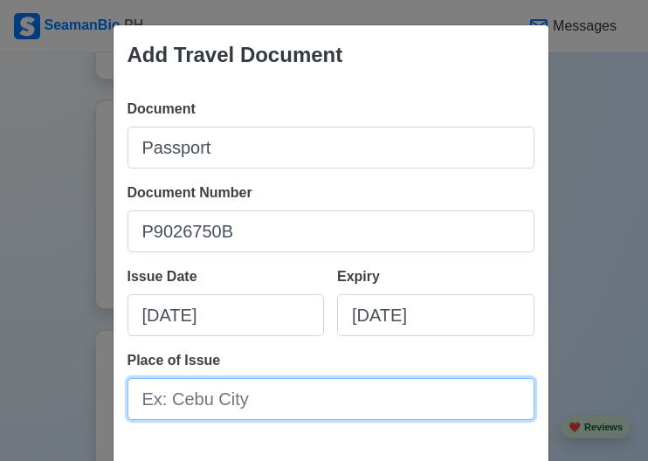
click at [248, 398] on input "Place of Issue" at bounding box center [330, 399] width 407 height 42
type input "[GEOGRAPHIC_DATA]"
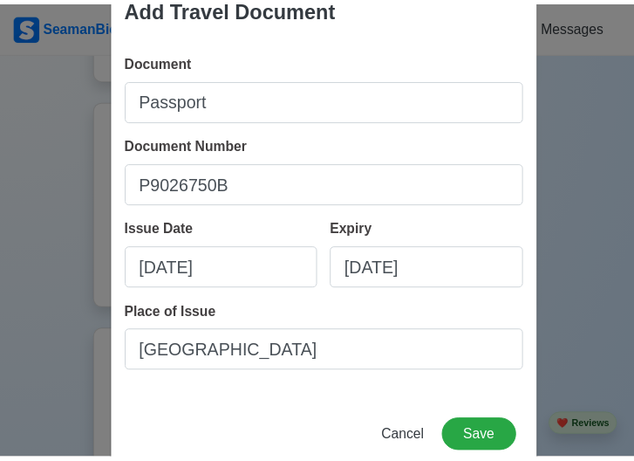
scroll to position [86, 0]
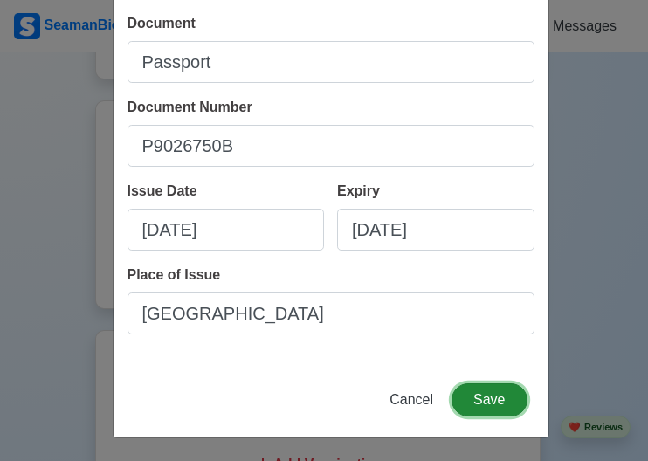
click at [475, 392] on button "Save" at bounding box center [488, 399] width 75 height 33
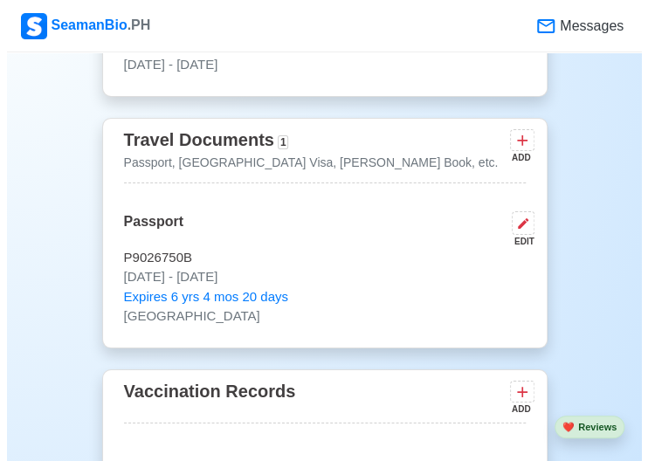
scroll to position [1644, 0]
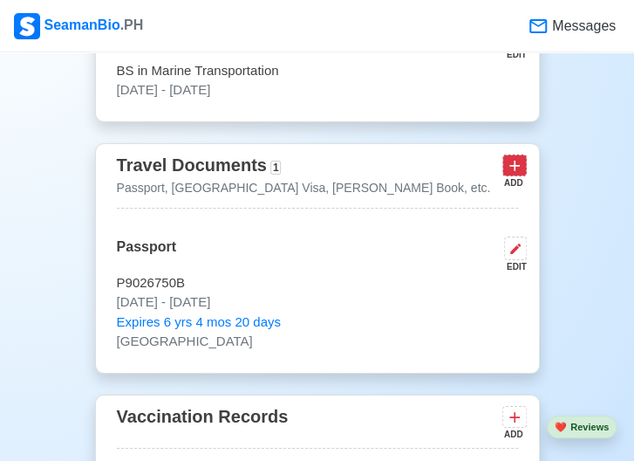
click at [513, 167] on icon at bounding box center [514, 165] width 17 height 17
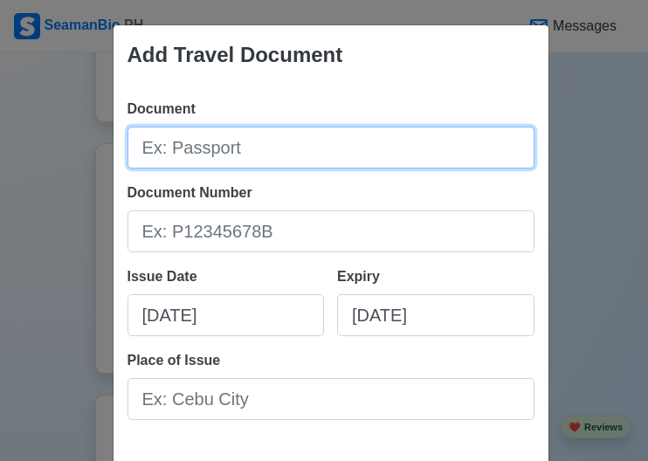
click at [353, 147] on input "Document" at bounding box center [330, 148] width 407 height 42
type input "[PERSON_NAME] Book"
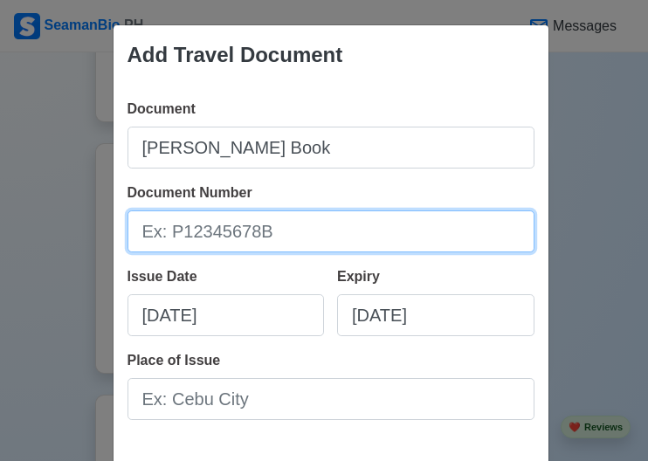
click at [349, 231] on input "Document Number" at bounding box center [330, 231] width 407 height 42
type input "C1096297"
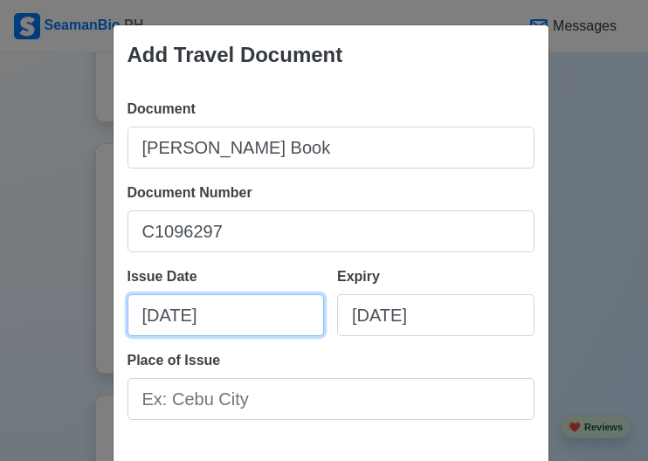
click at [257, 323] on input "[DATE]" at bounding box center [225, 315] width 197 height 42
select select "****"
select select "*******"
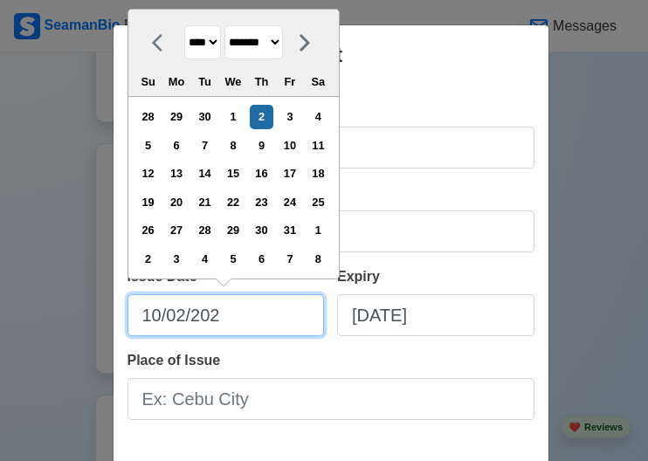
type input "[DATE]"
select select "****"
type input "10/02/"
select select "****"
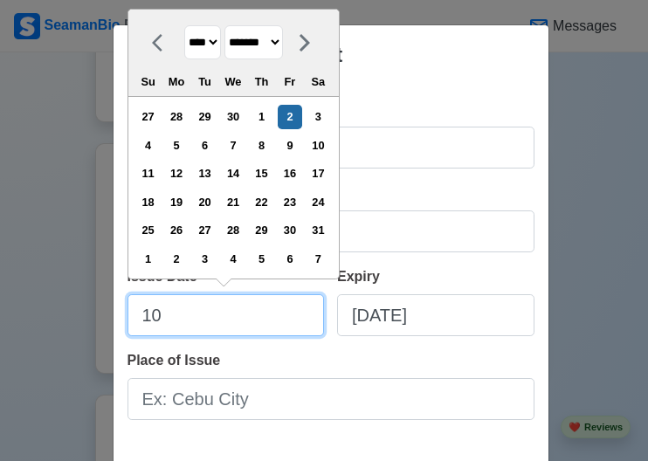
type input "1"
select select "*******"
type input "0"
select select "****"
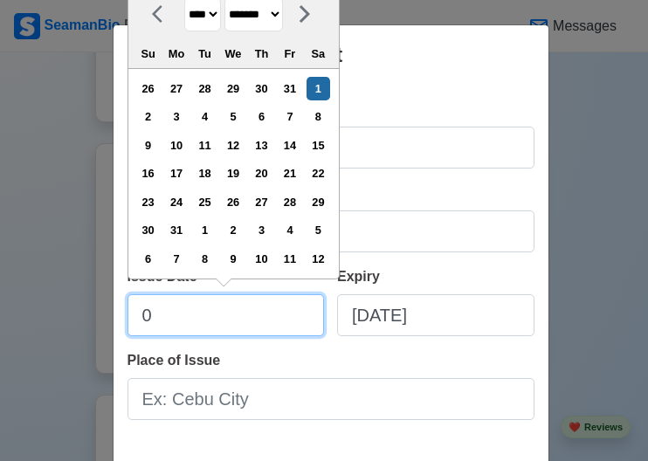
type input "07"
select select "****"
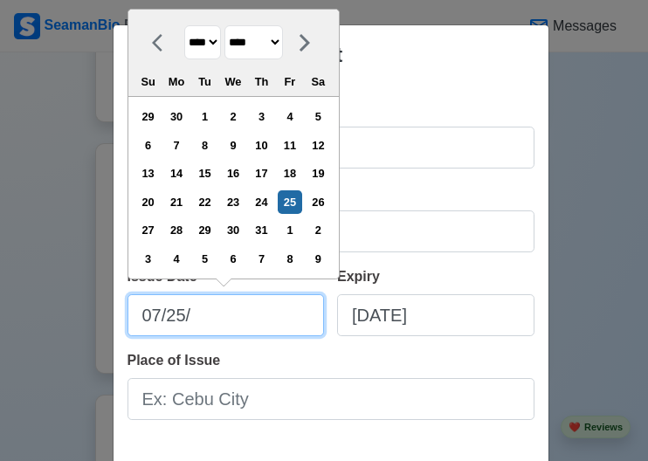
type input "07/25/2"
select select "****"
type input "[DATE]"
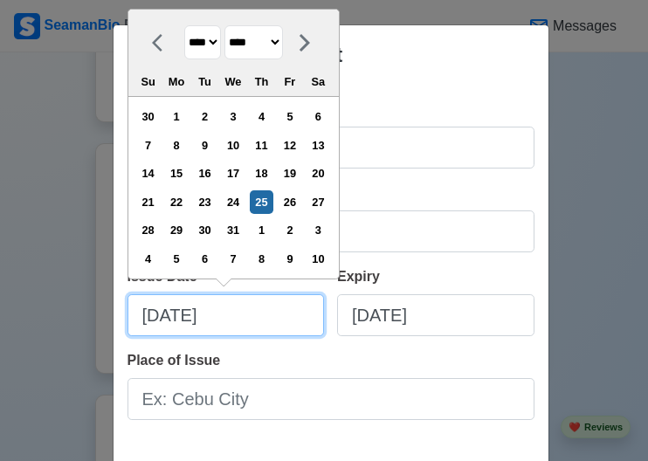
select select "****"
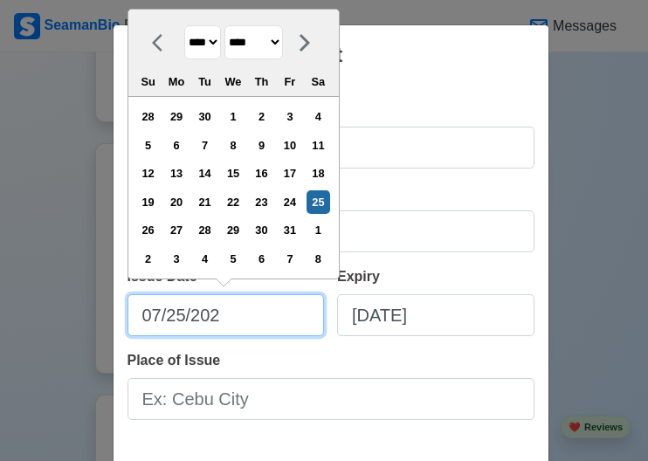
type input "[DATE]"
select select "****"
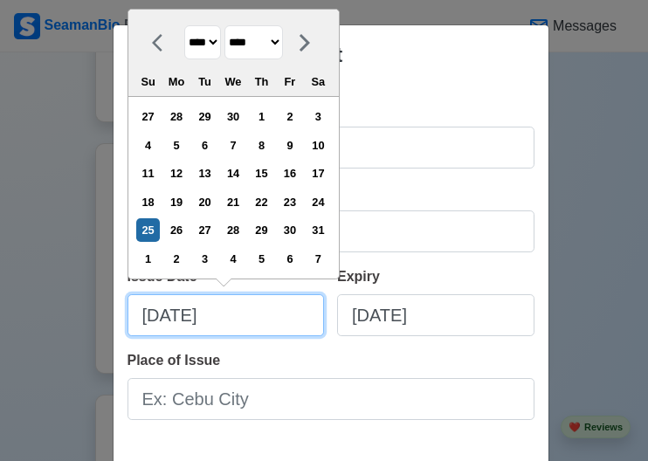
type input "[DATE]"
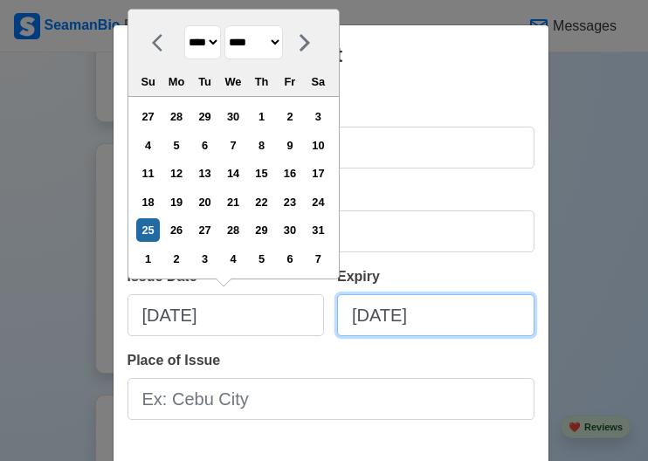
select select "****"
select select "*******"
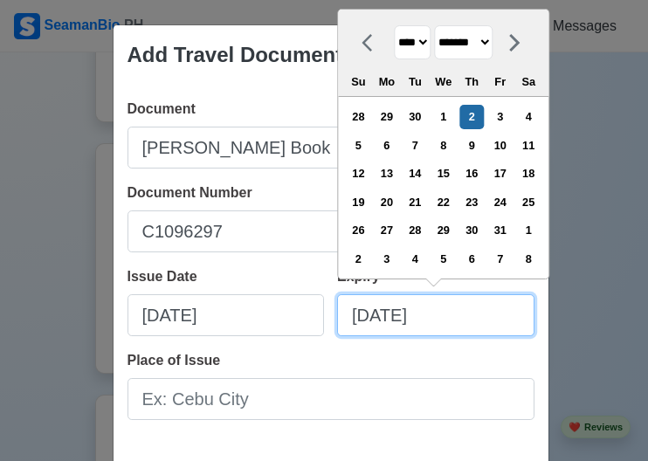
click at [458, 312] on input "[DATE]" at bounding box center [435, 315] width 197 height 42
drag, startPoint x: 458, startPoint y: 312, endPoint x: 251, endPoint y: 317, distance: 206.9
click at [251, 317] on div "Issue Date [DATE] Expiry [DATE] **** **** **** **** **** **** **** **** **** **…" at bounding box center [330, 308] width 407 height 84
type input "0"
select select "****"
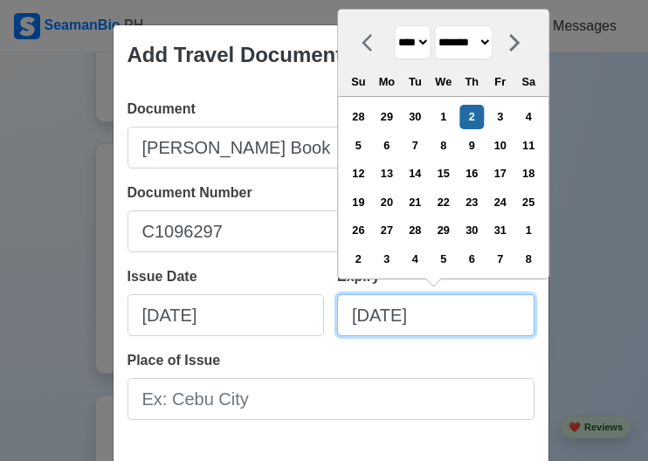
select select "*******"
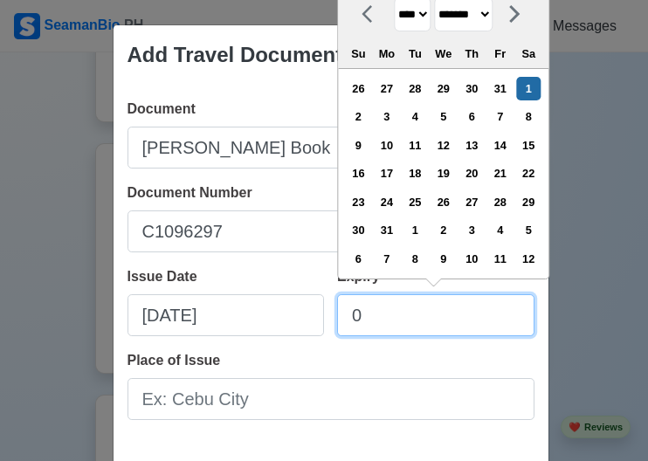
type input "07"
select select "****"
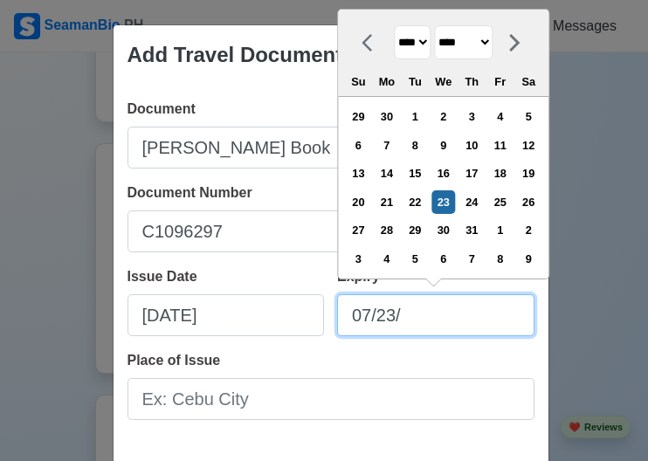
type input "07/23/2"
select select "****"
type input "[DATE]"
select select "****"
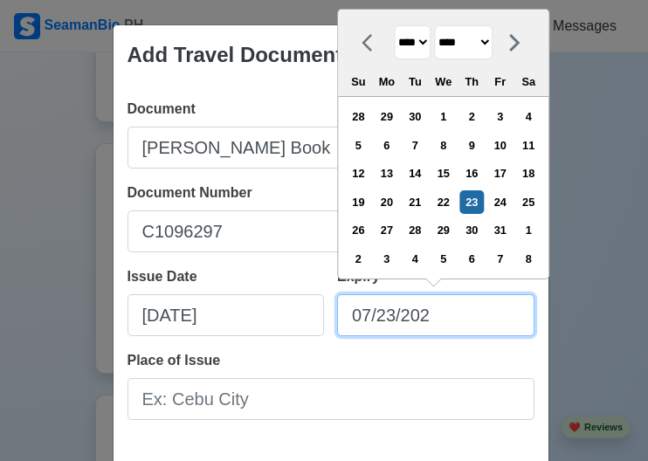
type input "[DATE]"
select select "****"
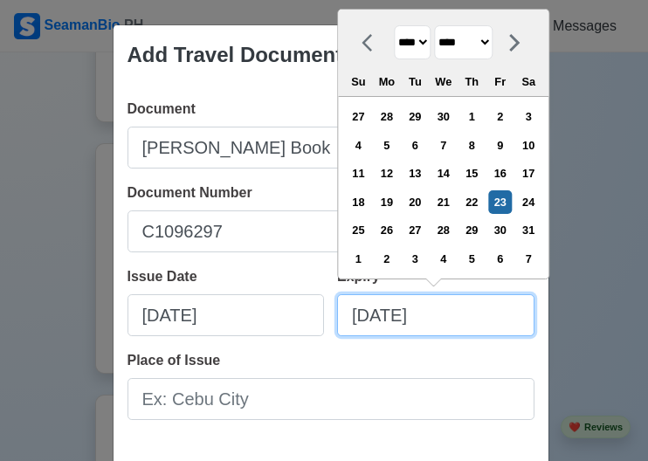
type input "[DATE]"
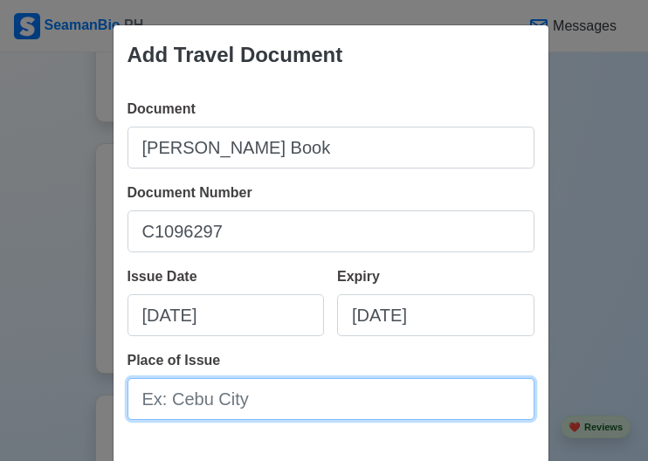
click at [318, 406] on input "Place of Issue" at bounding box center [330, 399] width 407 height 42
type input "[GEOGRAPHIC_DATA]"
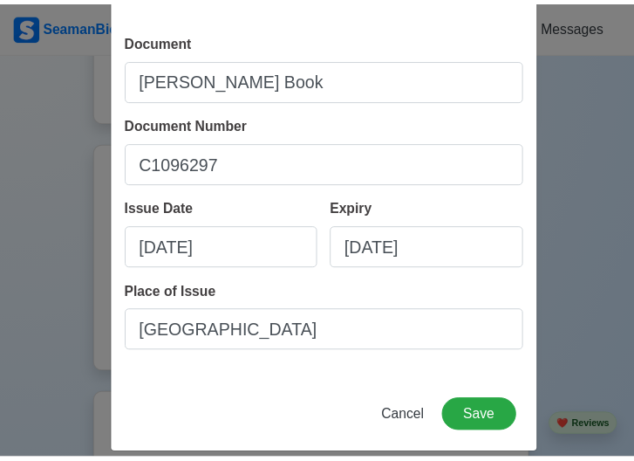
scroll to position [86, 0]
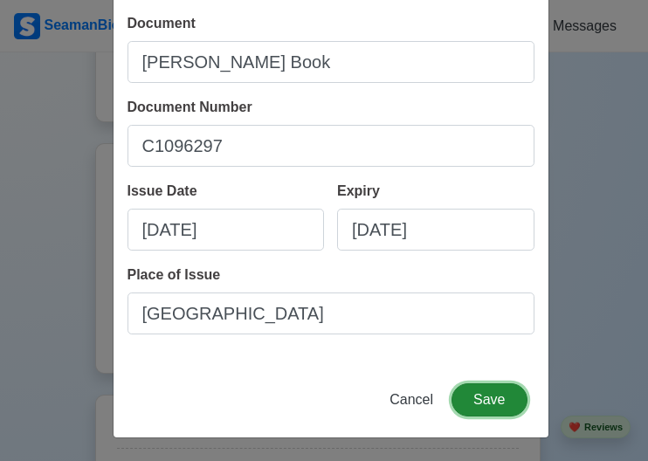
click at [493, 401] on button "Save" at bounding box center [488, 399] width 75 height 33
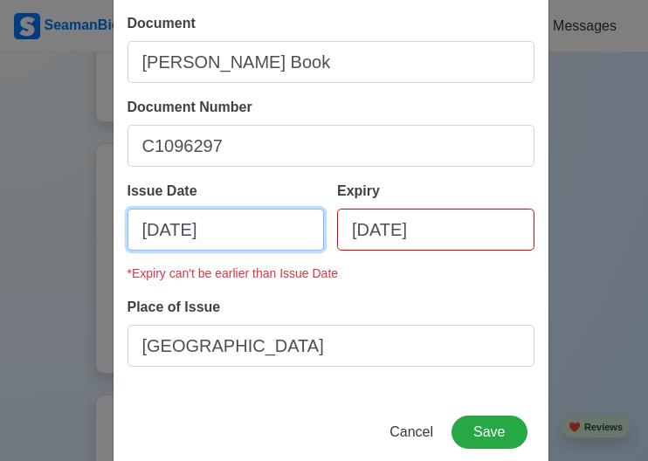
select select "****"
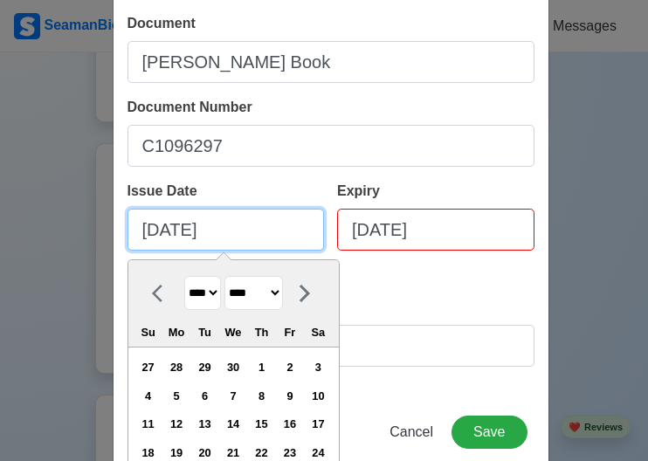
click at [218, 230] on input "[DATE]" at bounding box center [225, 230] width 197 height 42
type input "[DATE]"
select select "****"
type input "[DATE]"
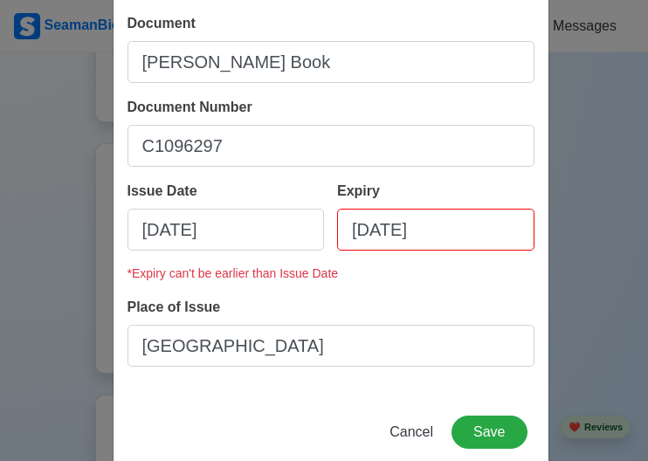
click at [440, 318] on div "Place of Issue [GEOGRAPHIC_DATA]" at bounding box center [330, 332] width 407 height 70
click at [486, 427] on button "Save" at bounding box center [488, 431] width 75 height 33
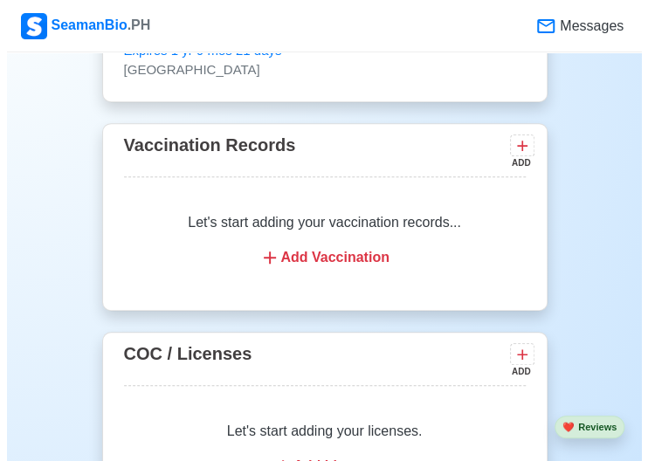
scroll to position [2096, 0]
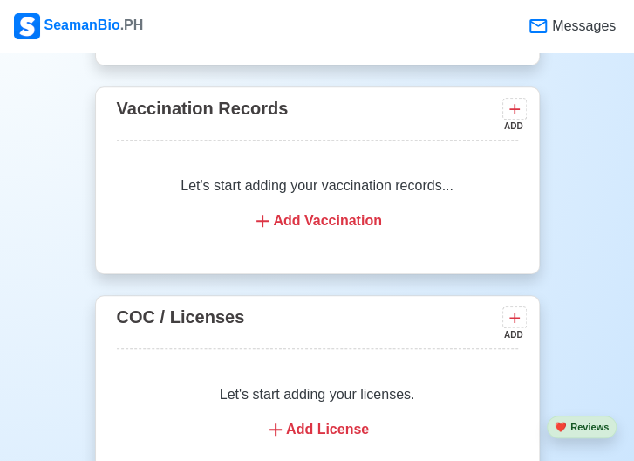
click at [262, 221] on icon at bounding box center [262, 220] width 21 height 21
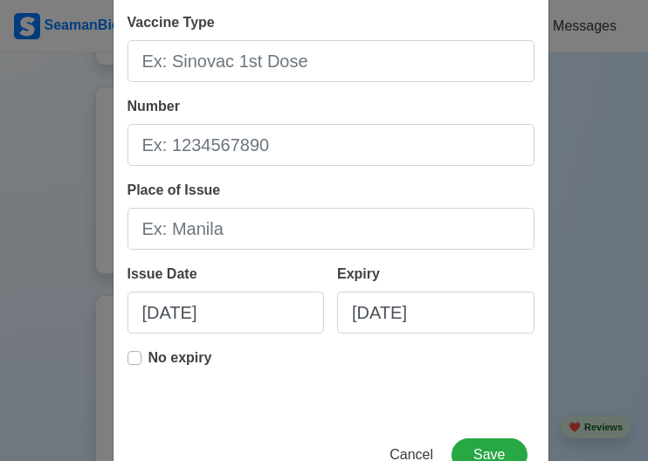
scroll to position [87, 0]
click at [604, 193] on div "Add Vaccination Record Vaccine Type Number Place of Issue Issue Date [DATE] Exp…" at bounding box center [324, 230] width 648 height 461
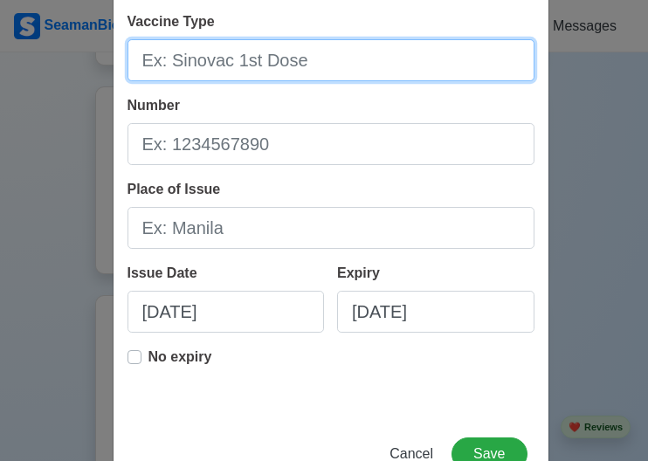
click at [346, 61] on input "Vaccine Type" at bounding box center [330, 60] width 407 height 42
type input "[PERSON_NAME] Single Dose"
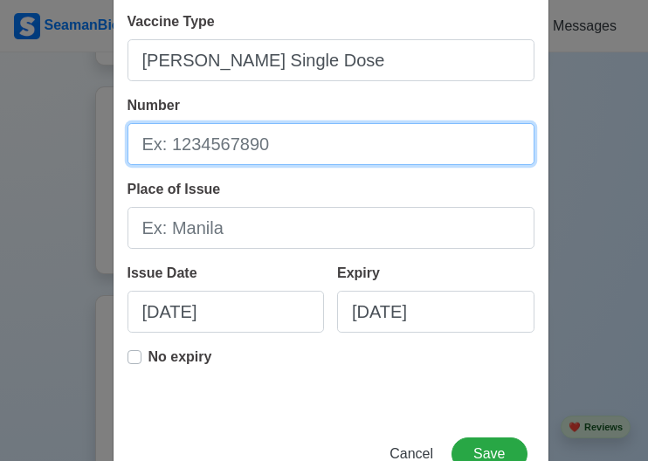
click at [294, 142] on input "Number" at bounding box center [330, 144] width 407 height 42
type input "203A21A"
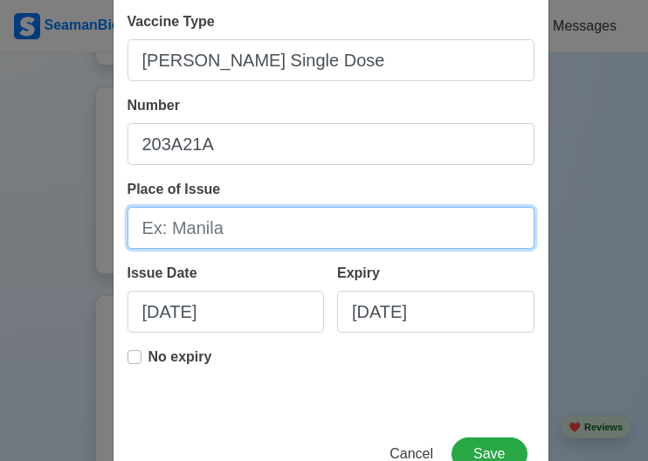
click at [262, 240] on input "Place of Issue" at bounding box center [330, 228] width 407 height 42
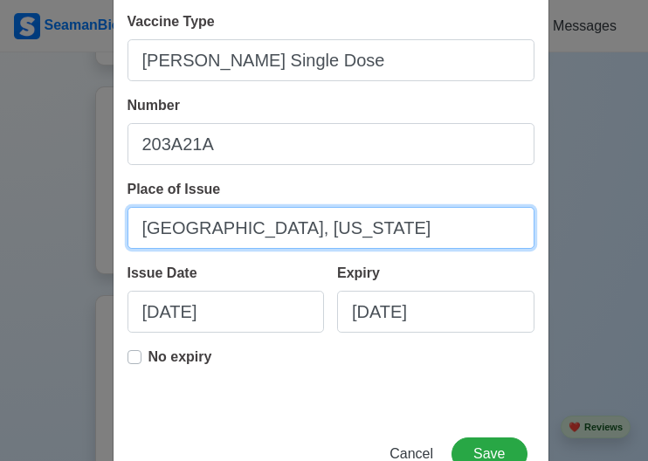
type input "[GEOGRAPHIC_DATA], [US_STATE]"
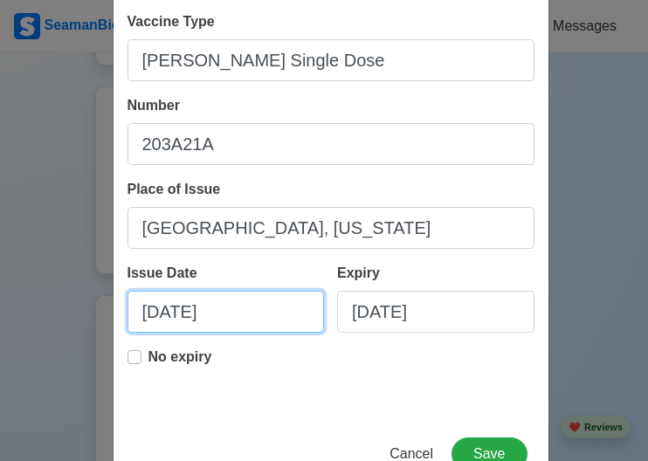
select select "****"
select select "*******"
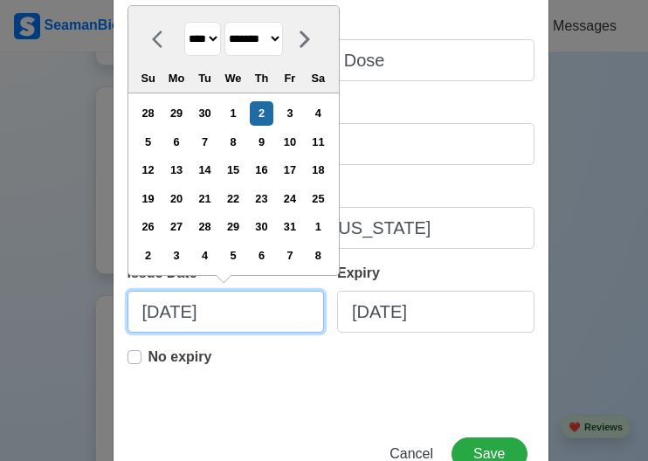
click at [256, 316] on input "[DATE]" at bounding box center [225, 312] width 197 height 42
drag, startPoint x: 256, startPoint y: 316, endPoint x: 81, endPoint y: 288, distance: 176.8
click at [81, 288] on div "Add Vaccination Record Vaccine Type [PERSON_NAME] Single Dose Number 203A21A Pl…" at bounding box center [324, 230] width 648 height 461
type input "0"
select select "****"
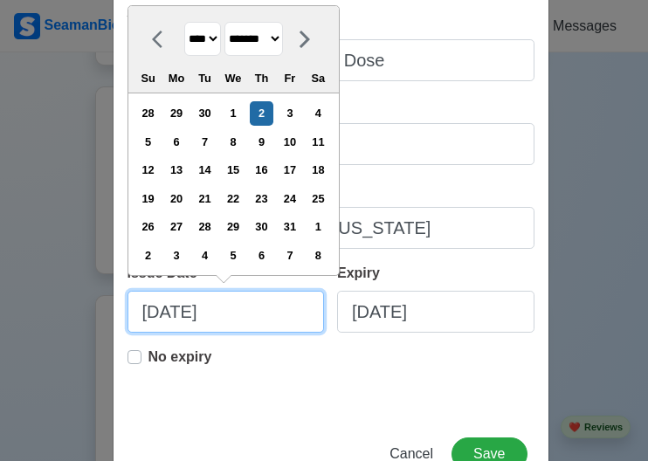
select select "*******"
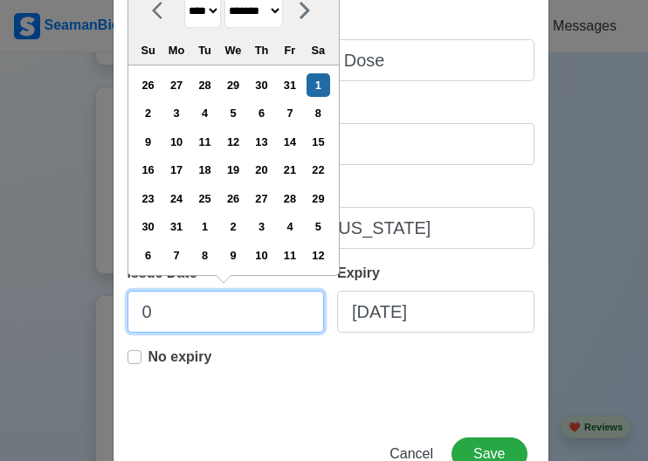
type input "08"
select select "****"
select select "******"
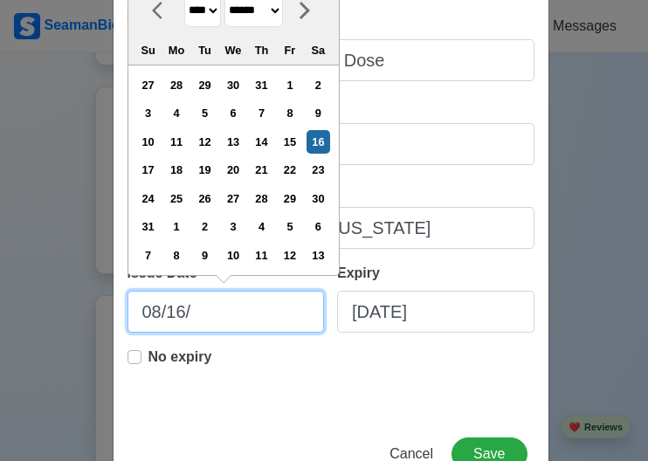
type input "08/16/2"
select select "****"
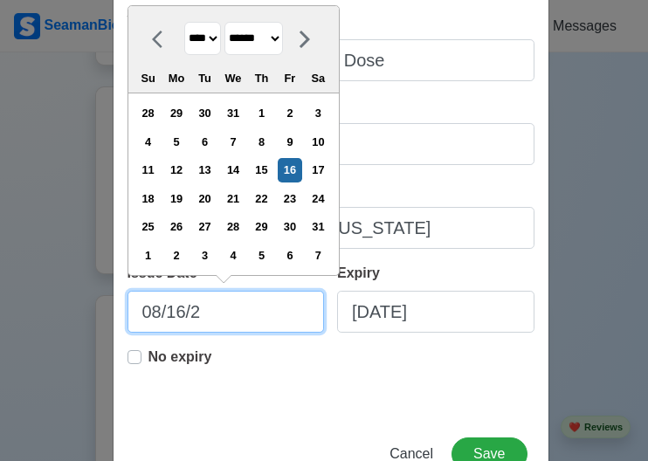
type input "[DATE]"
select select "****"
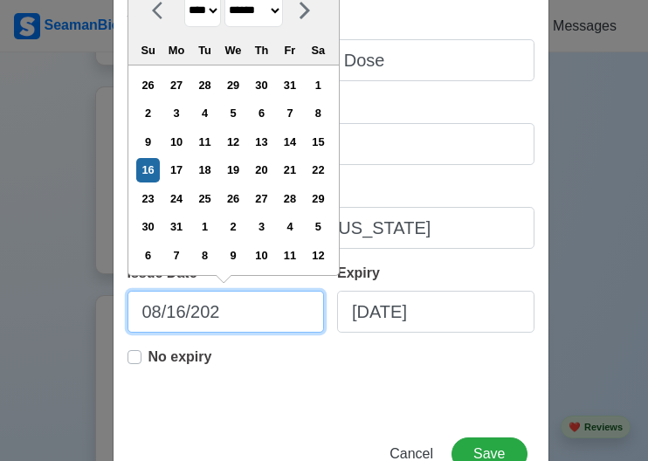
type input "[DATE]"
select select "****"
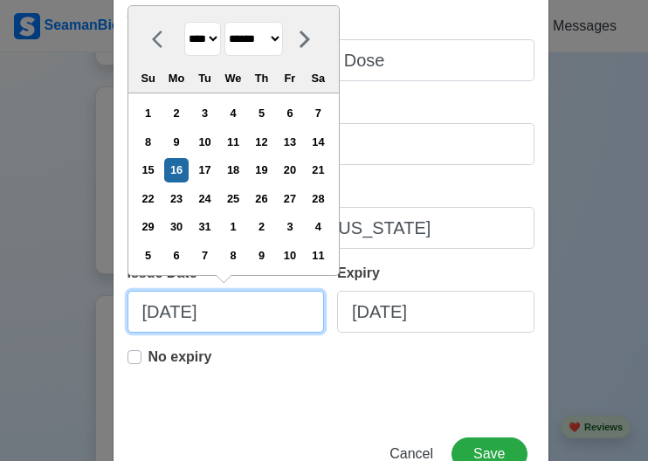
type input "[DATE]"
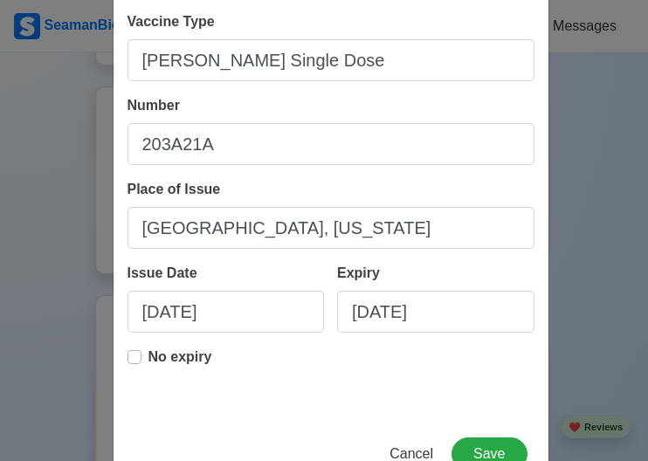
click at [148, 354] on label "No expiry" at bounding box center [180, 363] width 64 height 35
type input "[DATE]"
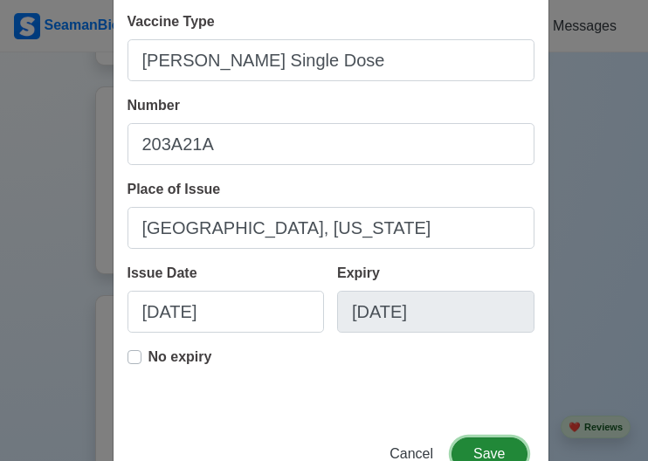
click at [507, 445] on button "Save" at bounding box center [488, 453] width 75 height 33
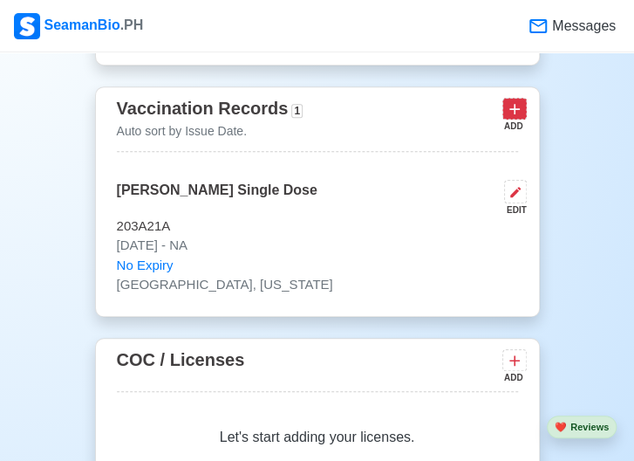
click at [520, 107] on icon at bounding box center [514, 108] width 17 height 17
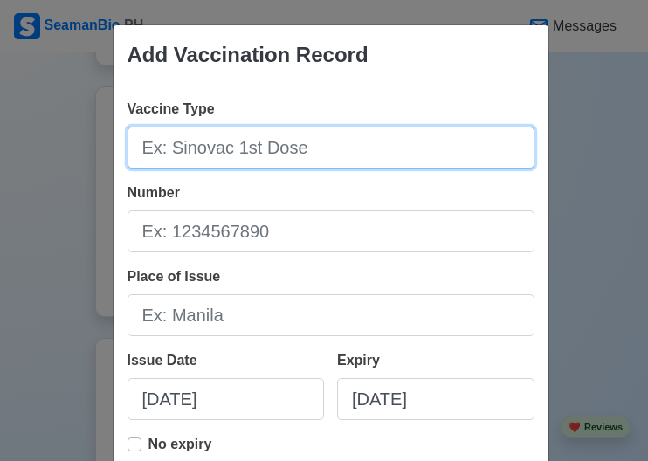
click at [371, 152] on input "Vaccine Type" at bounding box center [330, 148] width 407 height 42
type input "Moderna Booster"
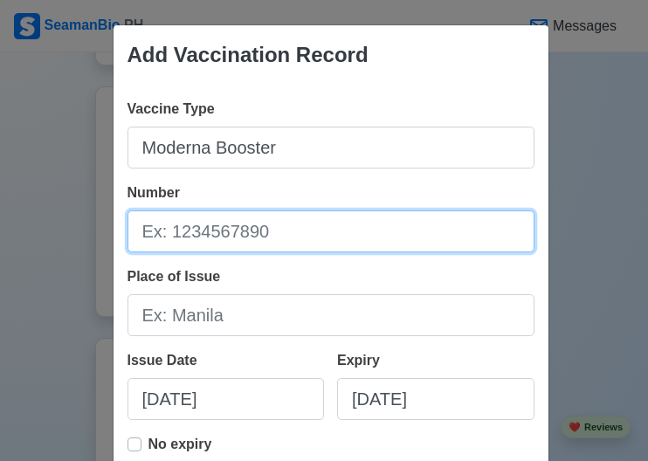
click at [313, 235] on input "Number" at bounding box center [330, 231] width 407 height 42
type input "2100680"
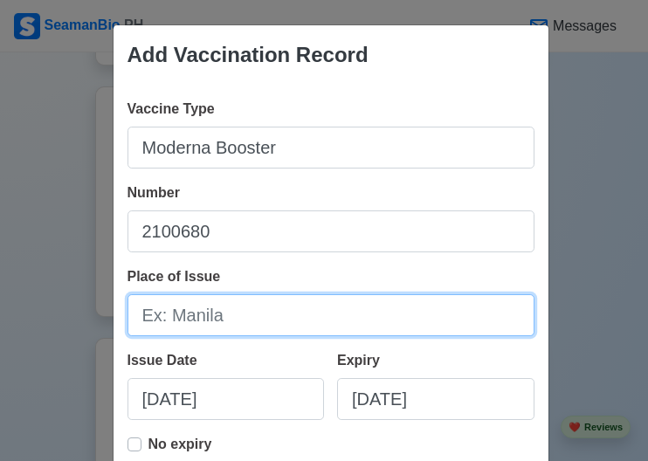
click at [273, 309] on input "Place of Issue" at bounding box center [330, 315] width 407 height 42
type input "[GEOGRAPHIC_DATA]"
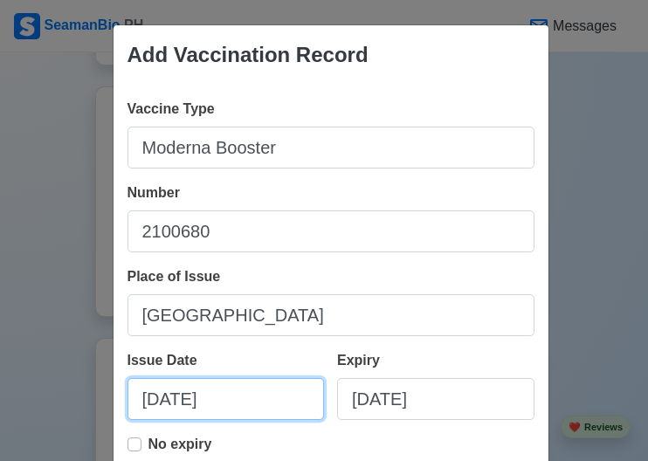
select select "****"
select select "*******"
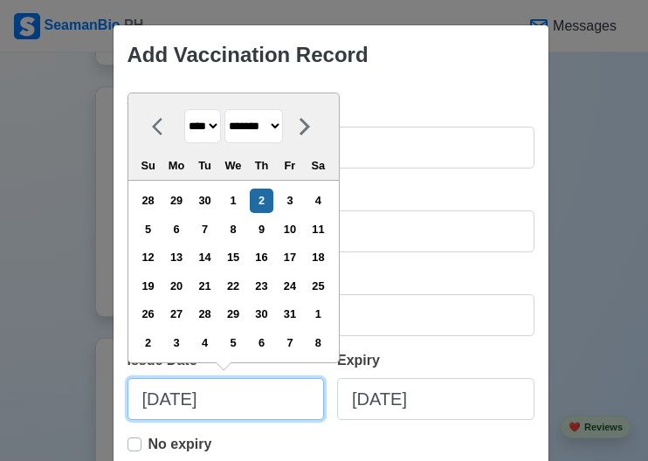
click at [258, 392] on input "[DATE]" at bounding box center [225, 399] width 197 height 42
drag, startPoint x: 258, startPoint y: 392, endPoint x: 53, endPoint y: 366, distance: 206.8
click at [53, 366] on div "Add Vaccination Record Vaccine Type Moderna Booster Number 2100680 Place of Iss…" at bounding box center [324, 230] width 648 height 461
type input "0"
select select "****"
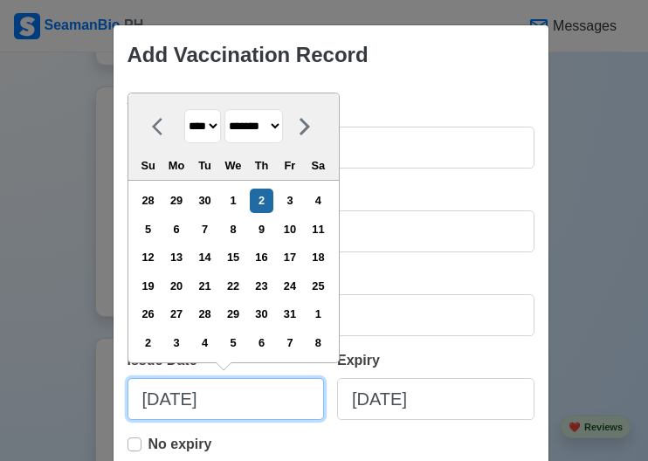
select select "*******"
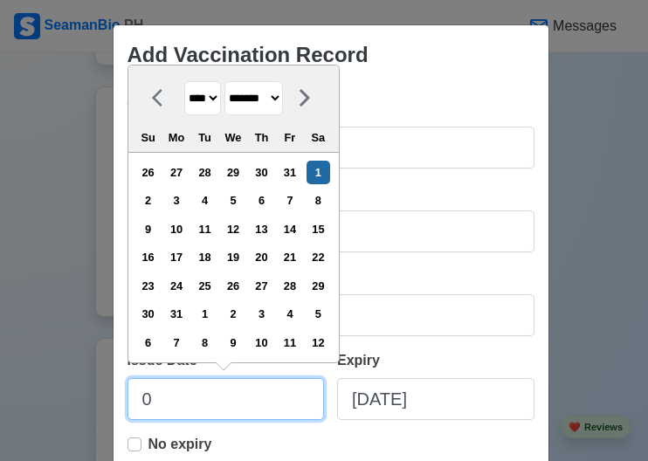
type input "05"
select select "****"
select select "***"
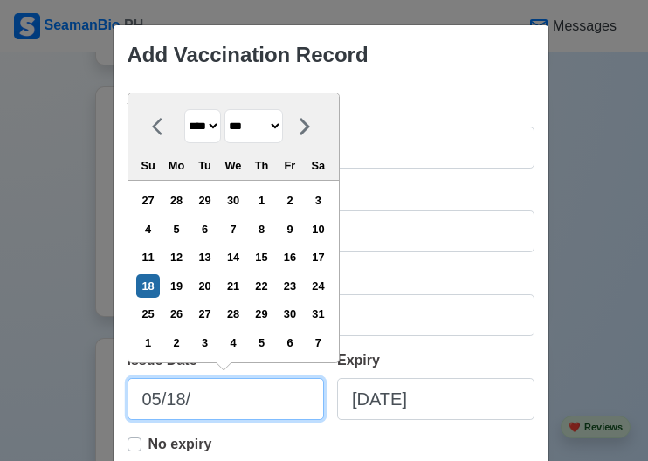
type input "05/18/2"
select select "****"
type input "[DATE]"
select select "****"
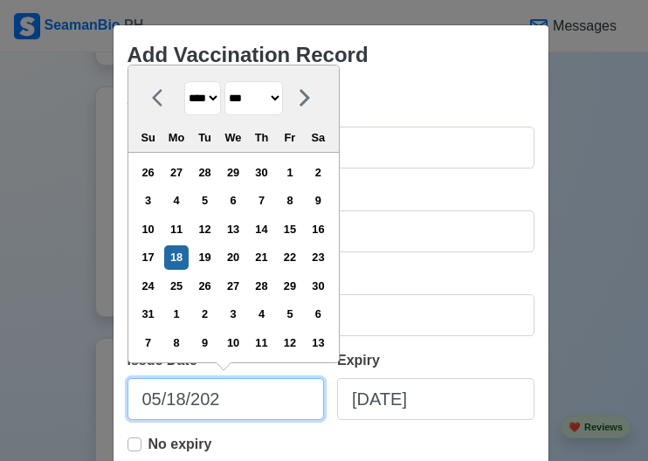
type input "[DATE]"
select select "****"
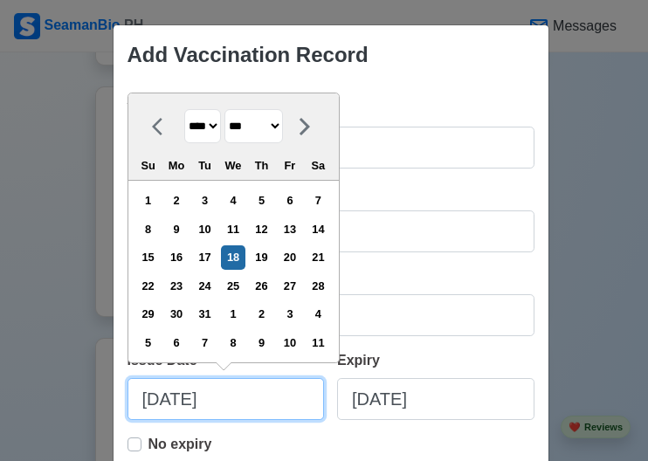
type input "[DATE]"
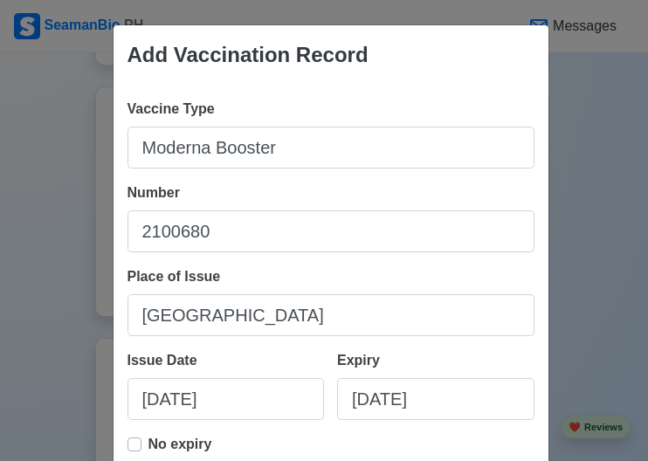
click at [148, 438] on label "No expiry" at bounding box center [180, 451] width 64 height 35
type input "[DATE]"
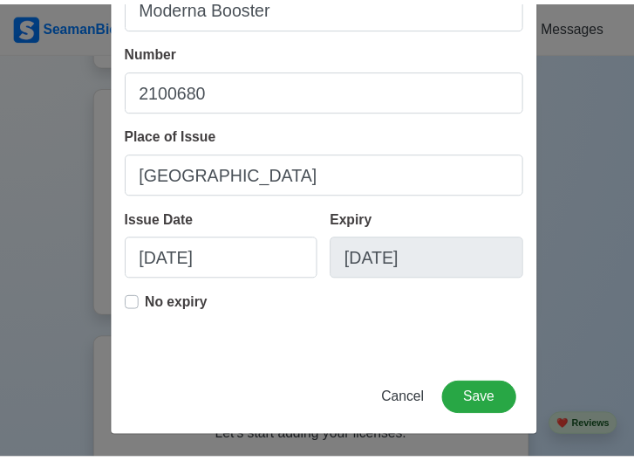
scroll to position [141, 0]
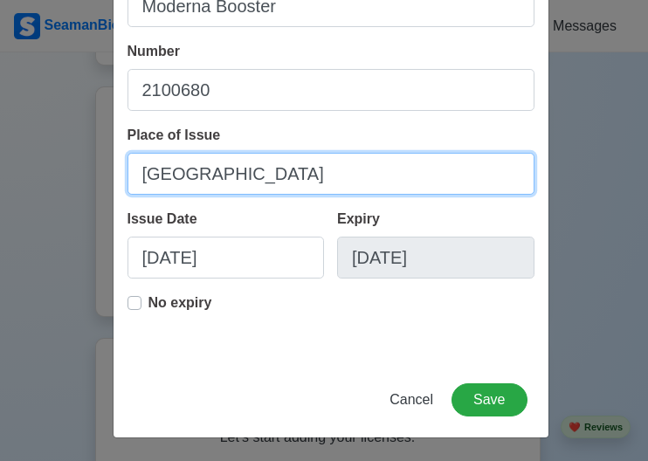
click at [127, 177] on input "[GEOGRAPHIC_DATA]" at bounding box center [330, 174] width 407 height 42
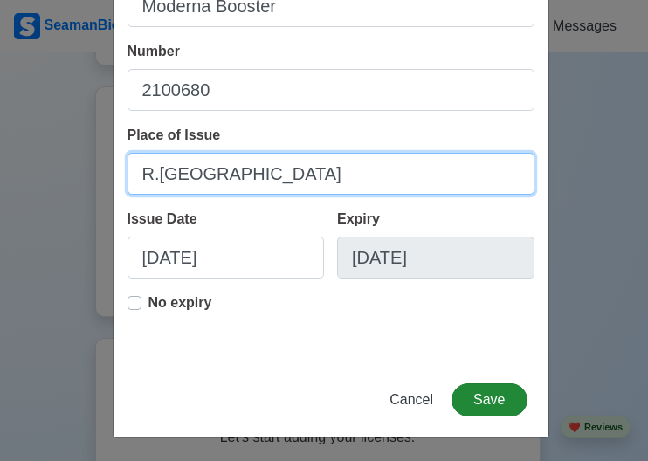
type input "R.[GEOGRAPHIC_DATA]"
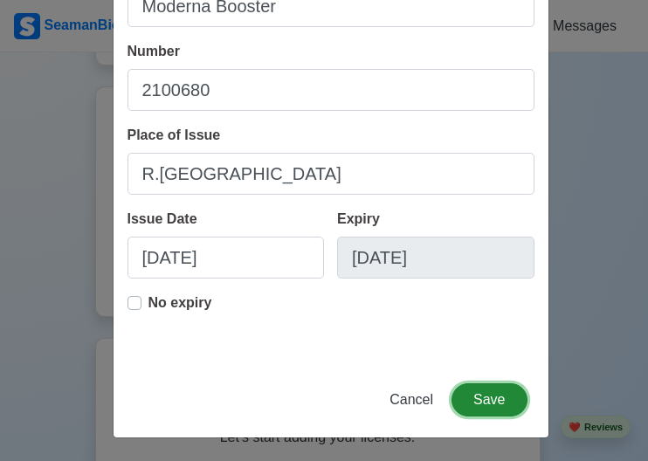
click at [501, 402] on button "Save" at bounding box center [488, 399] width 75 height 33
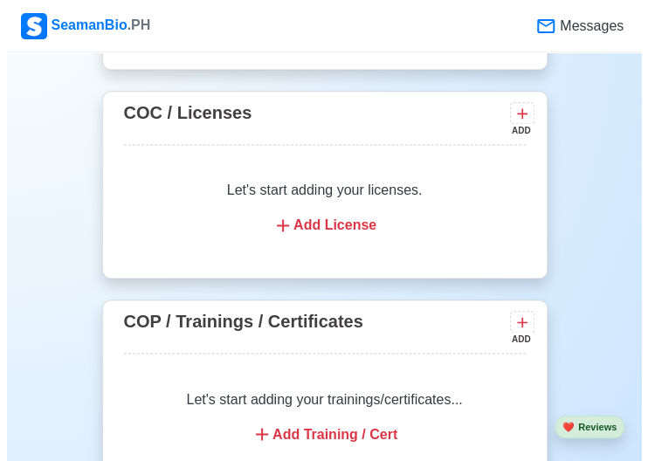
scroll to position [2492, 0]
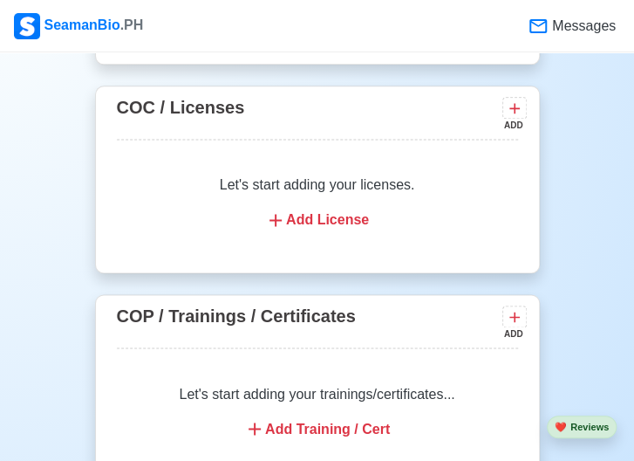
click at [334, 216] on div "Add License" at bounding box center [318, 219] width 360 height 21
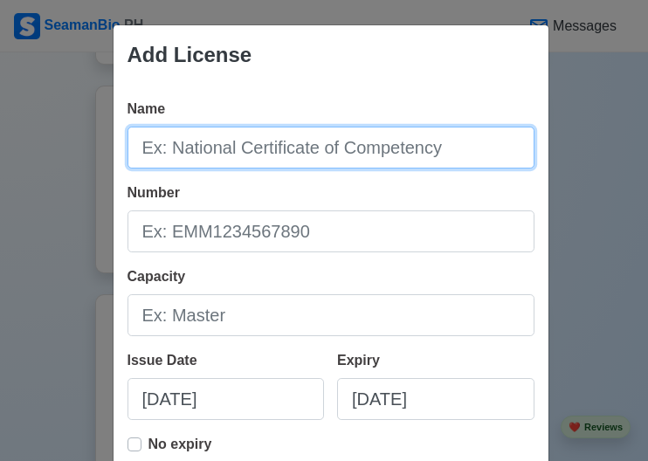
click at [342, 142] on input "Name" at bounding box center [330, 148] width 407 height 42
type input "N"
drag, startPoint x: 440, startPoint y: 143, endPoint x: 169, endPoint y: 132, distance: 270.8
click at [169, 132] on input "Name" at bounding box center [330, 148] width 407 height 42
click at [327, 148] on input "National Certificate of COmpentency" at bounding box center [330, 148] width 407 height 42
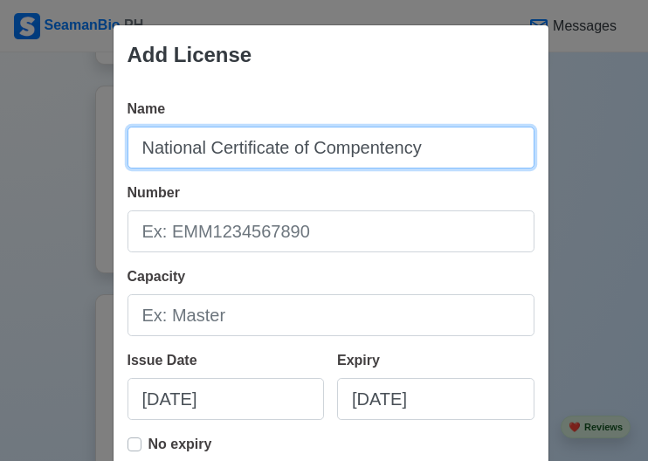
type input "National Certificate of Compentency"
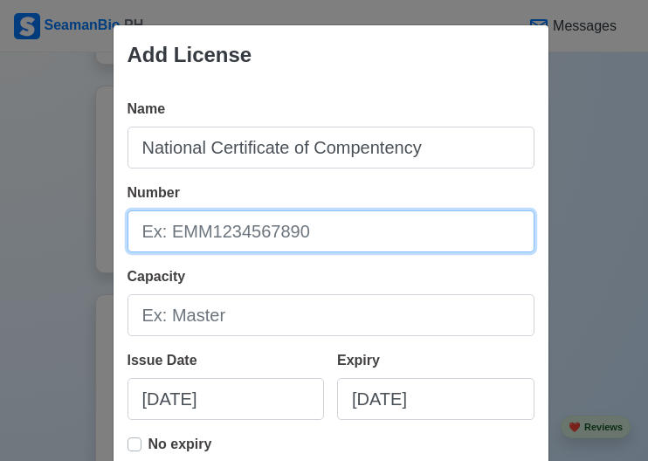
click at [349, 240] on input "Number" at bounding box center [330, 231] width 407 height 42
type input "CCM200000660923"
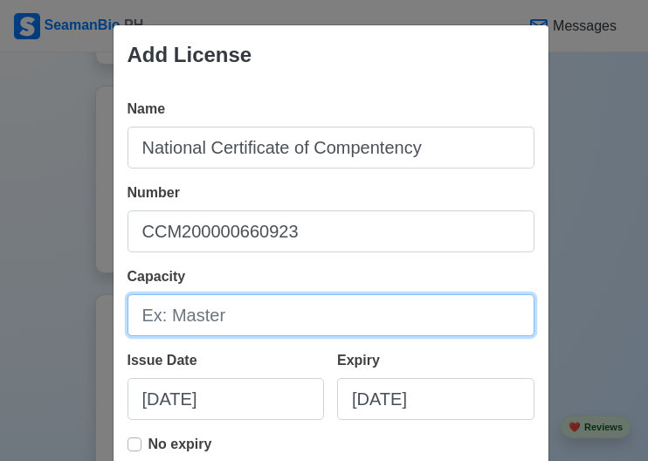
click at [300, 317] on input "Capacity" at bounding box center [330, 315] width 407 height 42
type input "Chief Mate"
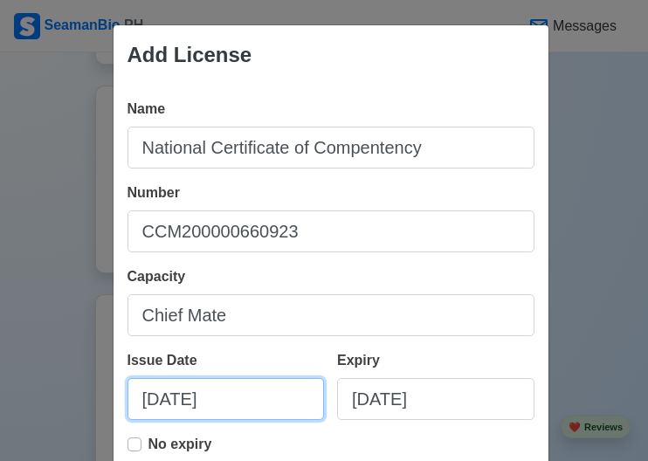
select select "****"
select select "*******"
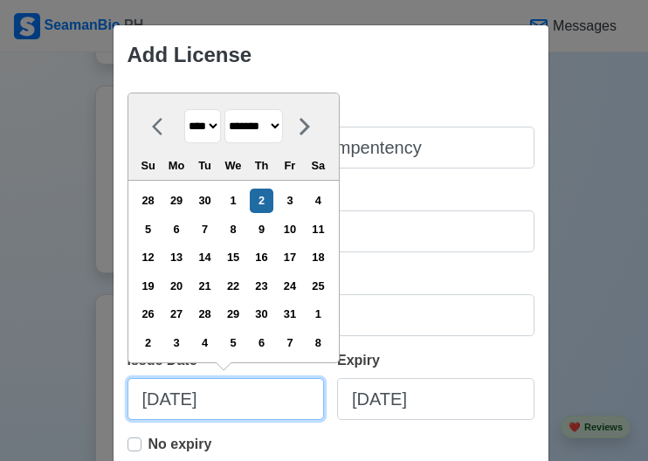
click at [273, 404] on input "[DATE]" at bounding box center [225, 399] width 197 height 42
drag, startPoint x: 273, startPoint y: 404, endPoint x: 24, endPoint y: 343, distance: 256.1
click at [24, 343] on div "Add License Name National Certificate of Compentency Number CCM200000660923 Cap…" at bounding box center [324, 230] width 648 height 461
type input "0"
select select "****"
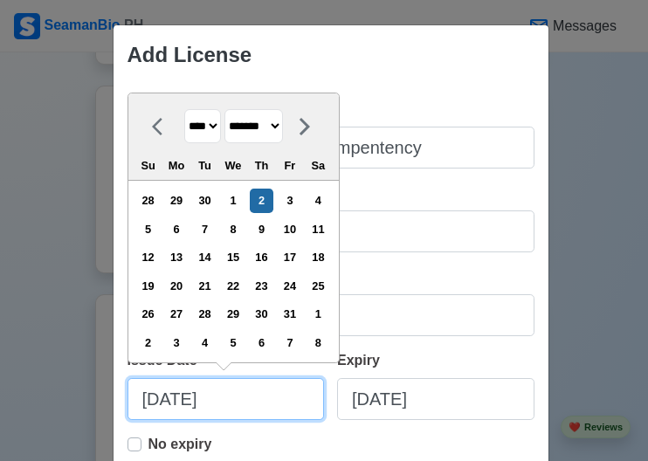
select select "*******"
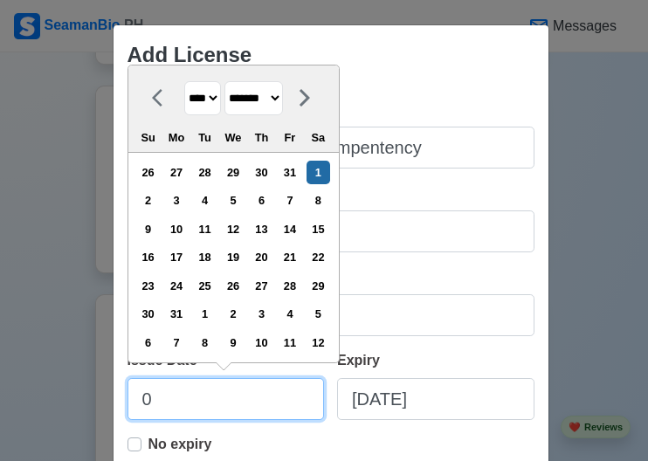
type input "05"
select select "****"
select select "***"
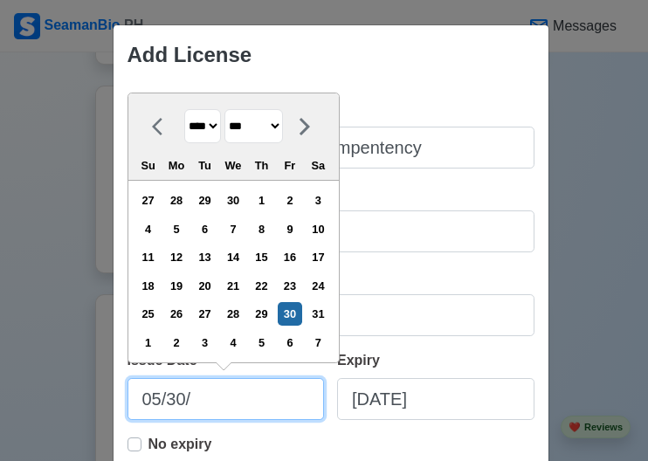
type input "05/30/2"
select select "****"
type input "[DATE]"
select select "****"
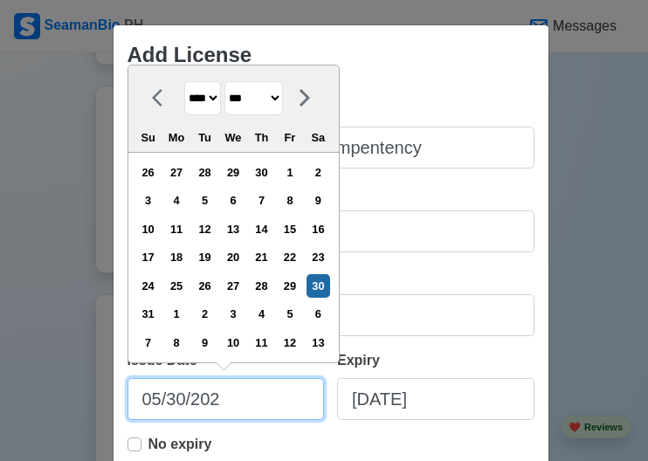
type input "[DATE]"
select select "****"
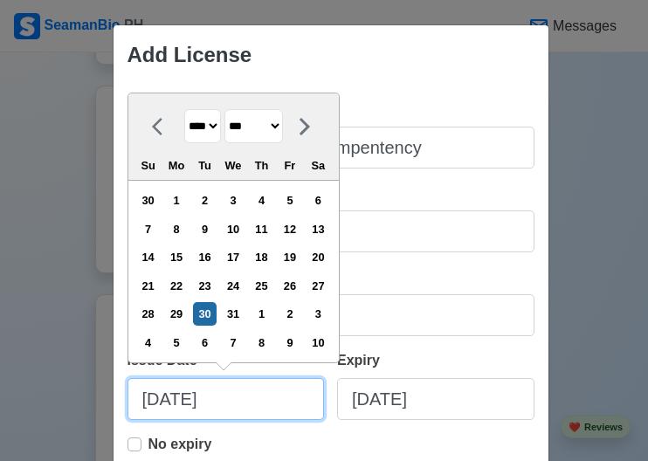
type input "[DATE]"
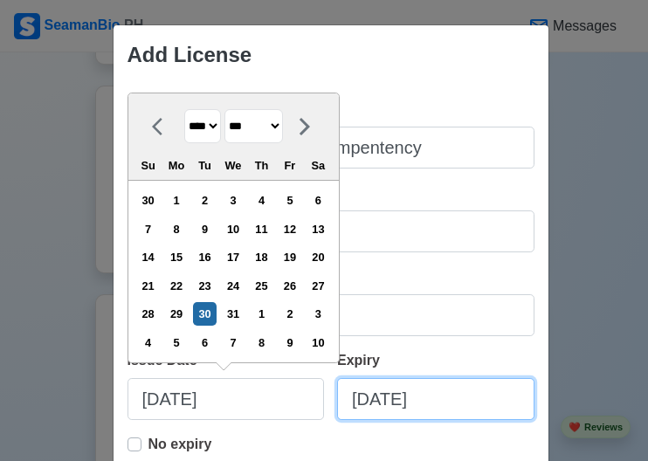
select select "****"
select select "*******"
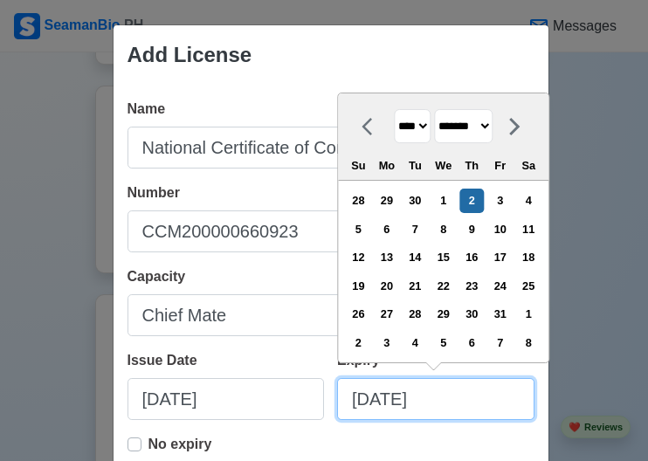
drag, startPoint x: 469, startPoint y: 399, endPoint x: 216, endPoint y: 387, distance: 252.5
click at [216, 387] on div "Issue Date [DATE] Expiry [DATE] **** **** **** **** **** **** **** **** **** **…" at bounding box center [330, 392] width 407 height 84
type input "0"
select select "****"
select select "*******"
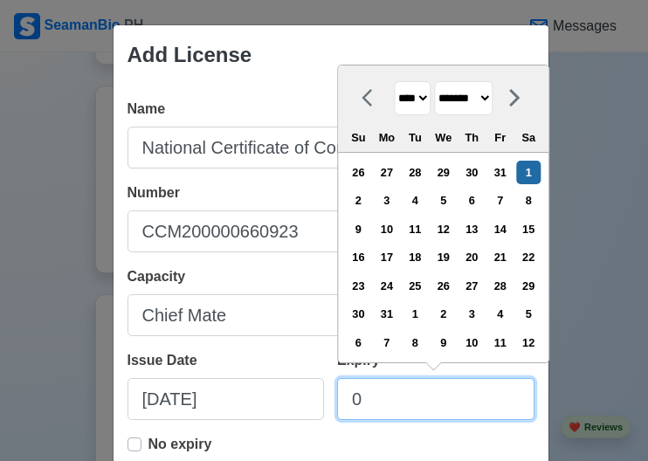
type input "05"
select select "****"
select select "***"
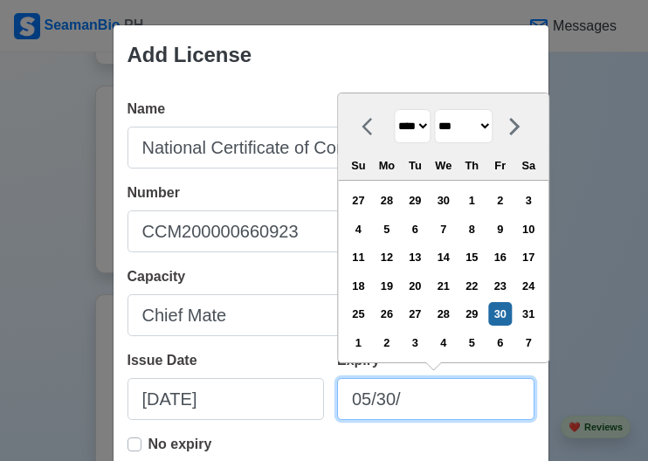
type input "05/30/2"
select select "****"
type input "[DATE]"
select select "****"
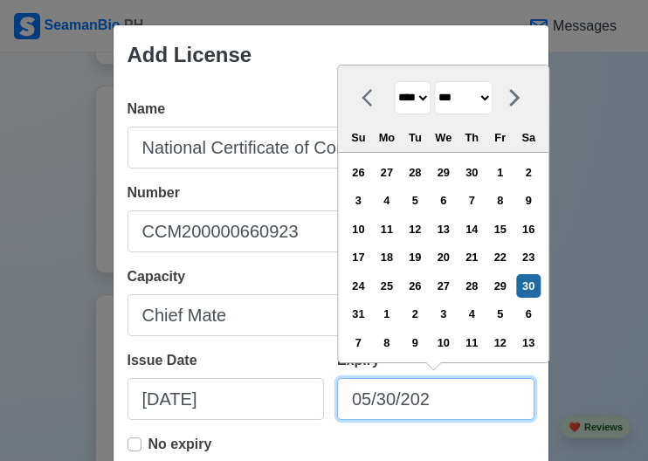
type input "[DATE]"
select select "****"
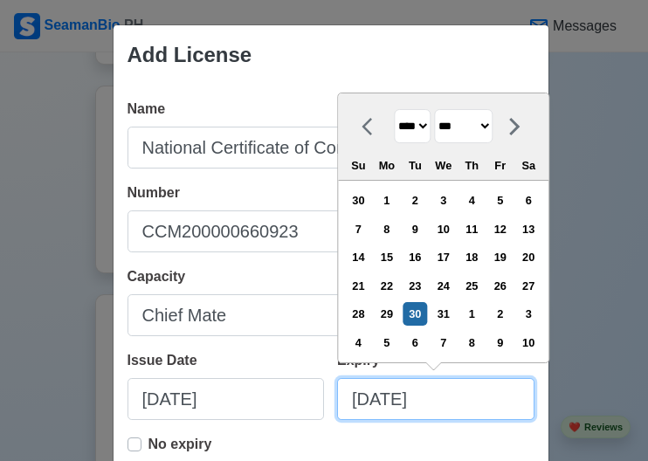
type input "[DATE]"
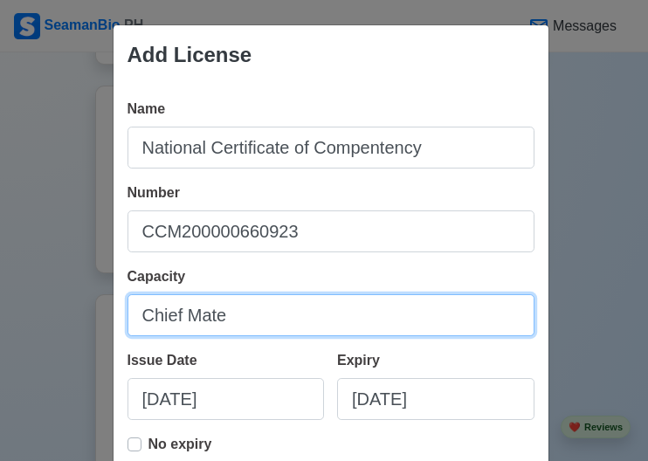
click at [286, 299] on input "Chief Mate" at bounding box center [330, 315] width 407 height 42
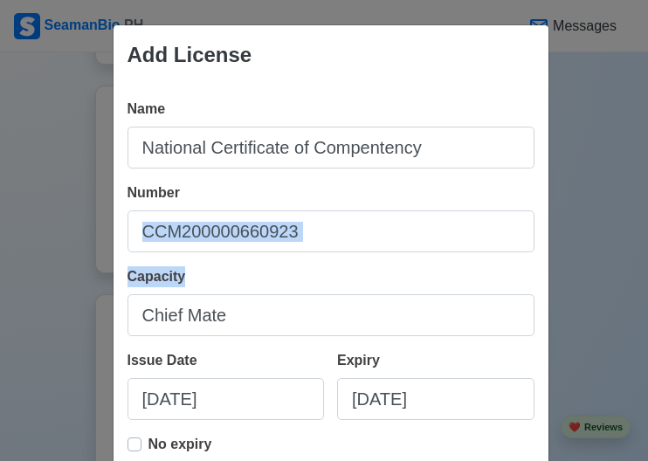
drag, startPoint x: 632, startPoint y: 196, endPoint x: 620, endPoint y: 307, distance: 111.4
click at [620, 307] on div "Add License Name National Certificate of Compentency Number CCM200000660923 Cap…" at bounding box center [324, 230] width 648 height 461
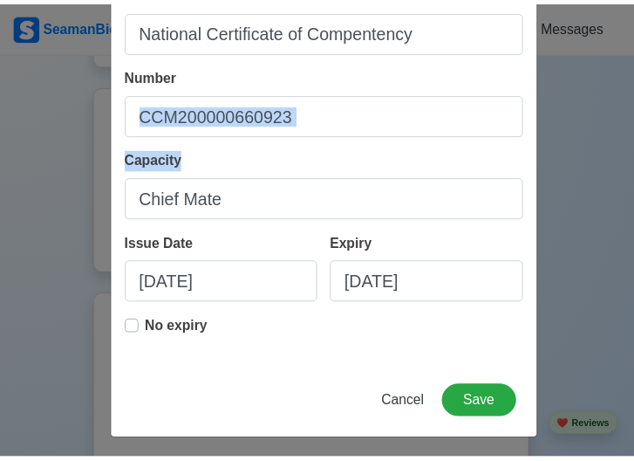
scroll to position [120, 0]
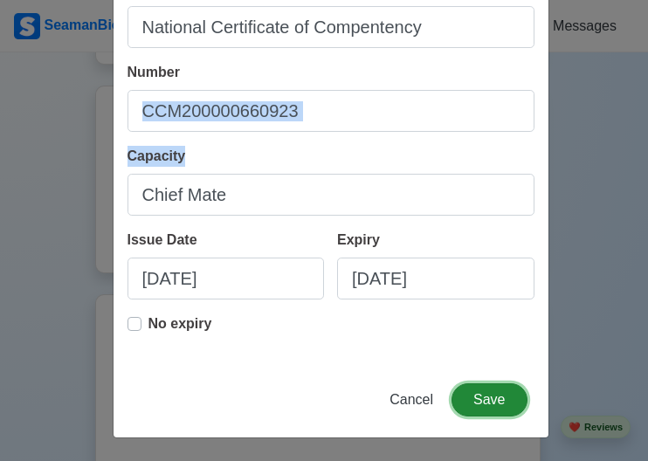
click at [488, 387] on button "Save" at bounding box center [488, 399] width 75 height 33
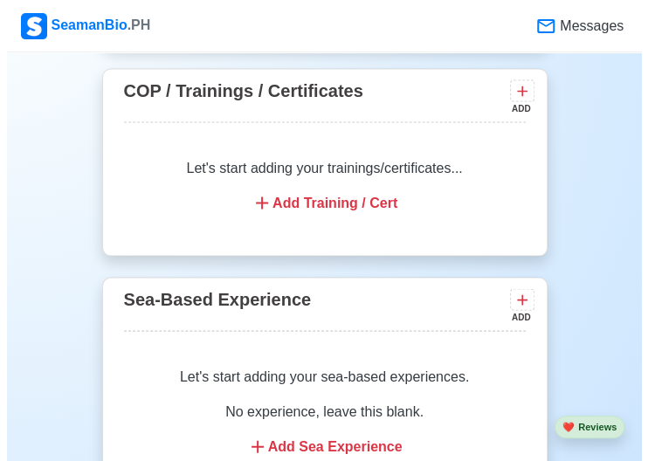
scroll to position [2722, 0]
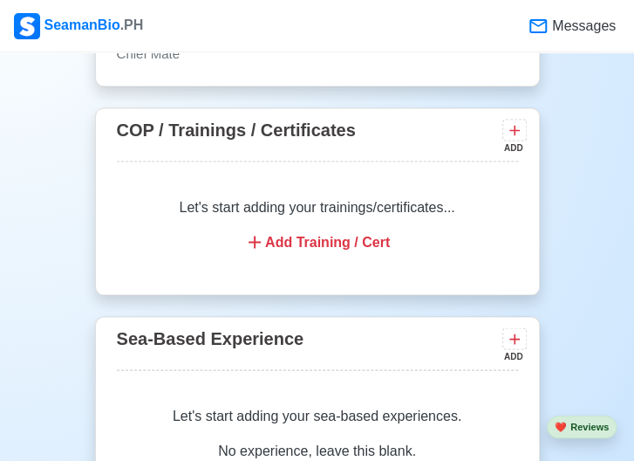
click at [312, 233] on div "Add Training / Cert" at bounding box center [318, 241] width 360 height 21
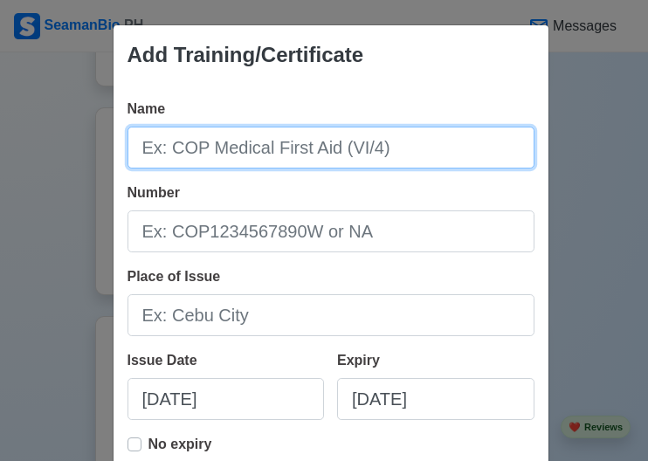
click at [429, 162] on input "Name" at bounding box center [330, 148] width 407 height 42
type input "COP Basic Training"
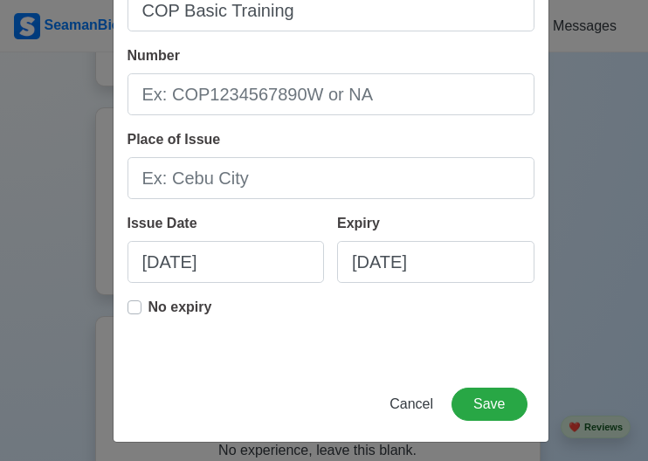
scroll to position [141, 0]
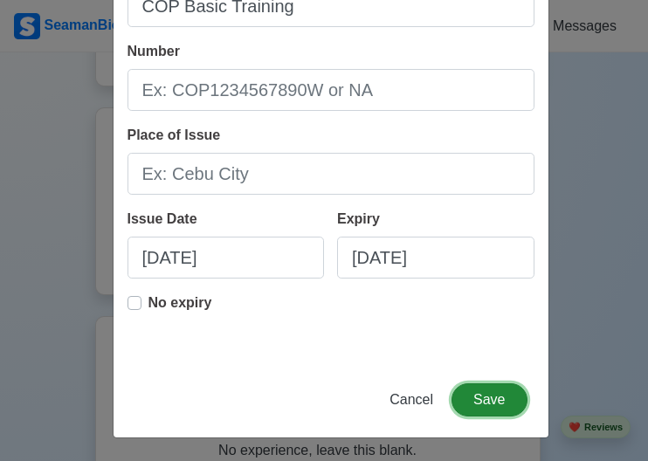
click at [482, 396] on button "Save" at bounding box center [488, 399] width 75 height 33
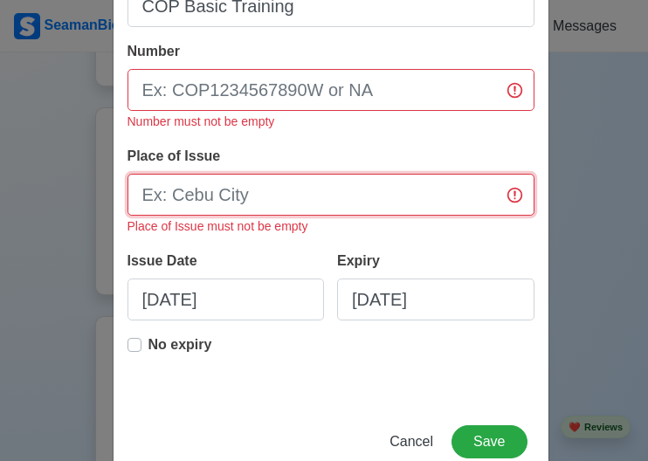
click at [296, 193] on input "Place of Issue" at bounding box center [330, 195] width 407 height 42
type input "[GEOGRAPHIC_DATA]"
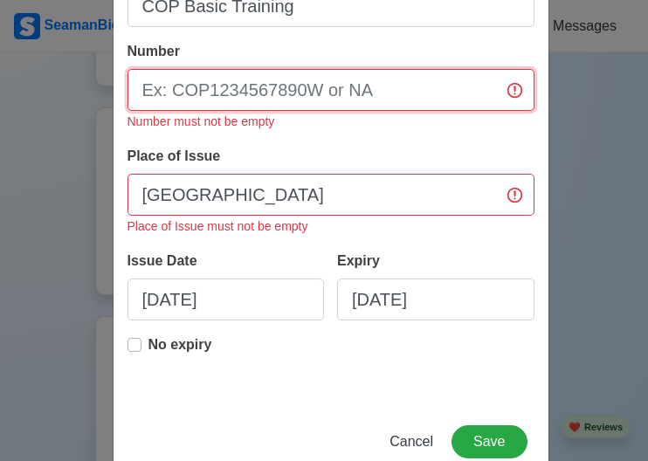
click at [358, 96] on input "Number" at bounding box center [330, 90] width 407 height 42
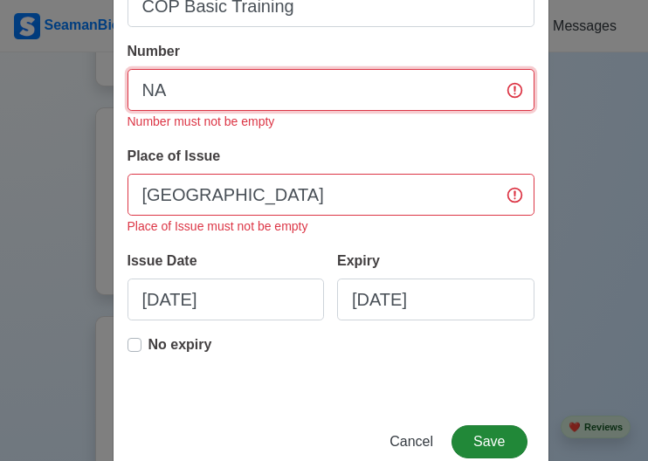
type input "NA"
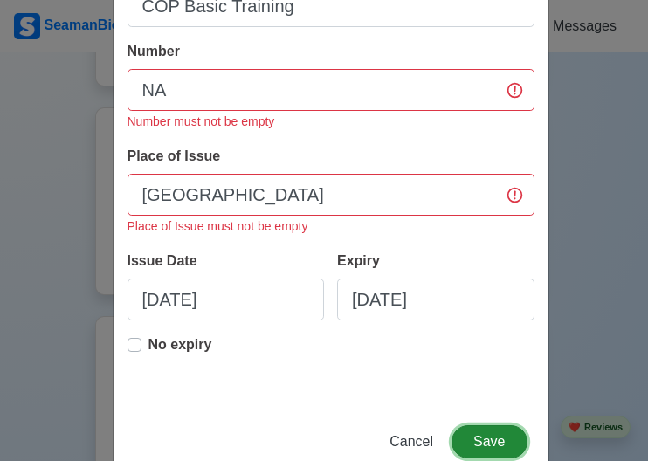
click at [490, 445] on button "Save" at bounding box center [488, 441] width 75 height 33
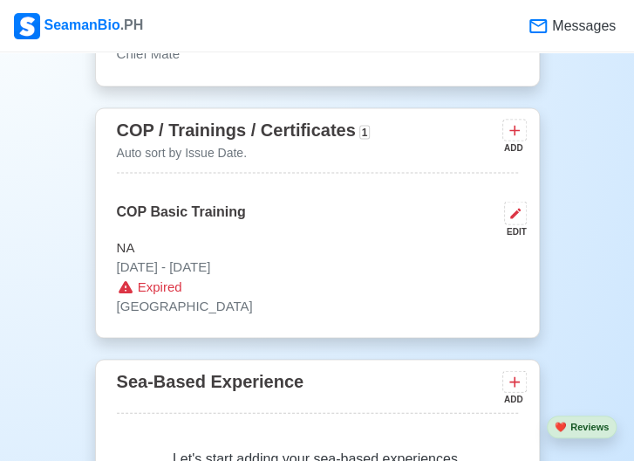
click at [515, 141] on div "ADD" at bounding box center [513, 147] width 21 height 13
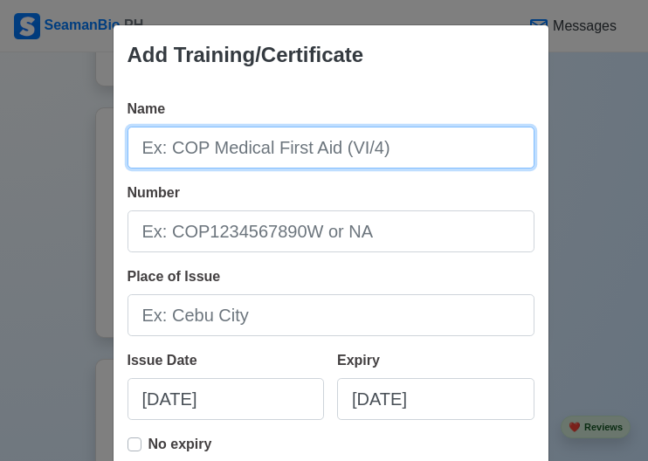
click at [388, 149] on input "Name" at bounding box center [330, 148] width 407 height 42
click at [388, 149] on input "C" at bounding box center [330, 148] width 407 height 42
type input "COP Medical First Aid"
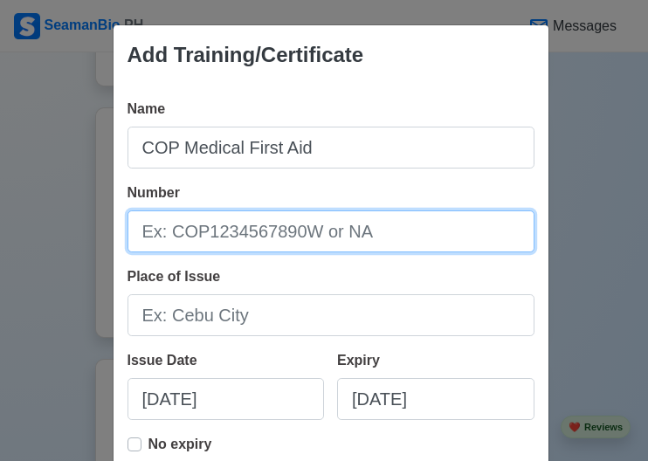
click at [386, 232] on input "Number" at bounding box center [330, 231] width 407 height 42
type input "NA"
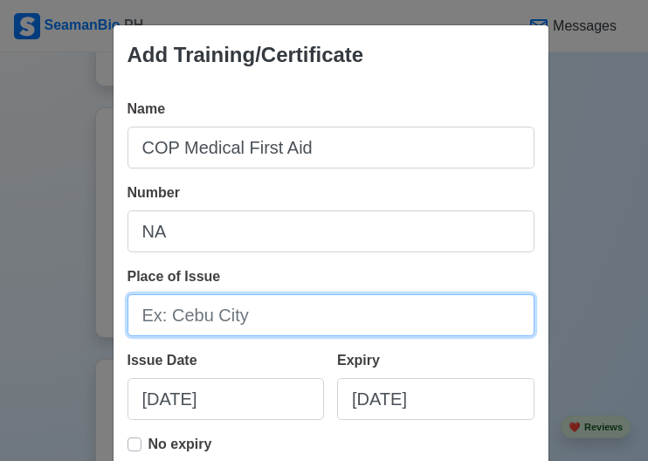
click at [278, 324] on input "Place of Issue" at bounding box center [330, 315] width 407 height 42
type input "[GEOGRAPHIC_DATA]"
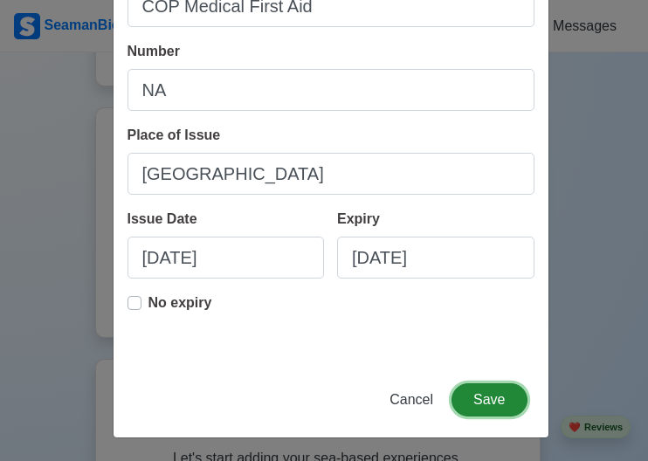
click at [479, 405] on button "Save" at bounding box center [488, 399] width 75 height 33
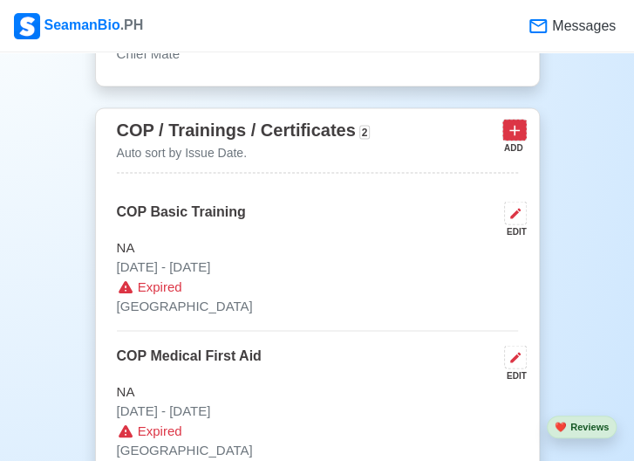
click at [511, 132] on icon at bounding box center [514, 129] width 17 height 17
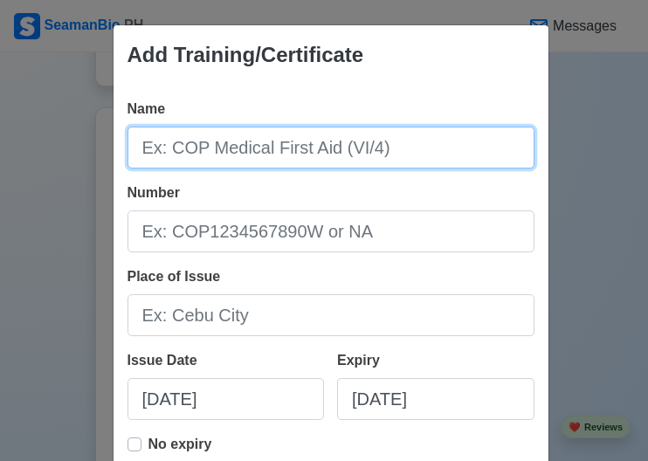
click at [343, 150] on input "Name" at bounding box center [330, 148] width 407 height 42
type input "COP Medical Care"
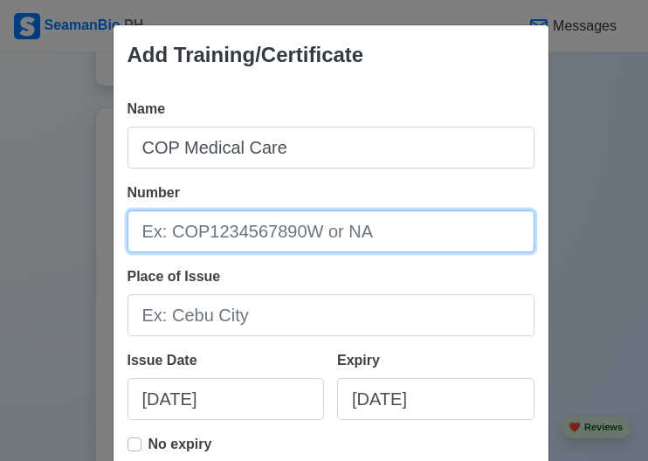
click at [367, 228] on input "Number" at bounding box center [330, 231] width 407 height 42
type input "NA"
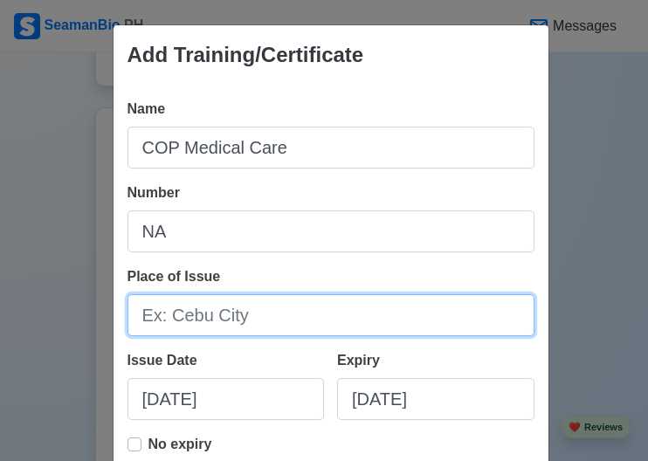
click at [311, 325] on input "Place of Issue" at bounding box center [330, 315] width 407 height 42
type input "[GEOGRAPHIC_DATA]"
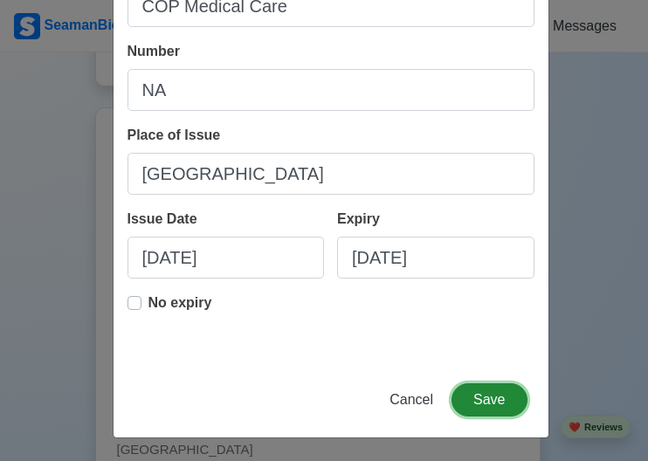
click at [489, 387] on button "Save" at bounding box center [488, 399] width 75 height 33
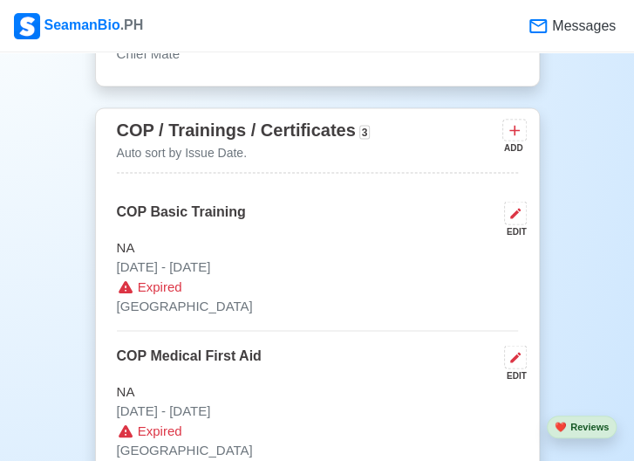
click at [520, 141] on div "ADD" at bounding box center [513, 147] width 21 height 13
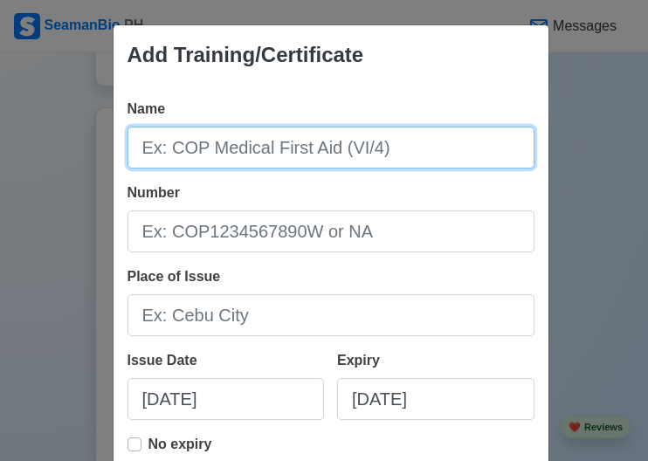
click at [346, 153] on input "Name" at bounding box center [330, 148] width 407 height 42
click at [346, 153] on input "COP" at bounding box center [330, 148] width 407 height 42
type input "COP Advanced Fire Fighting"
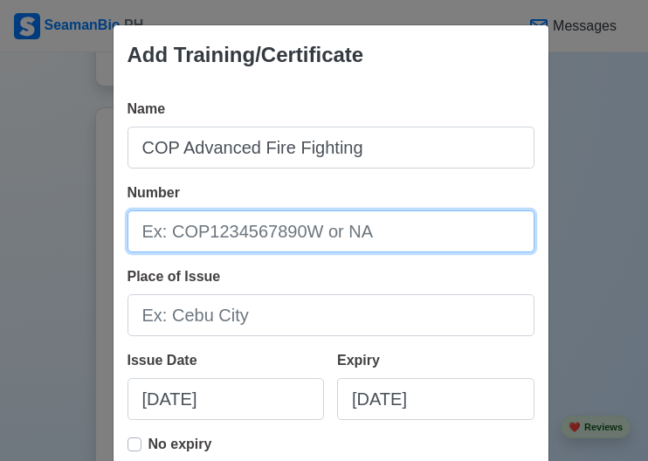
click at [351, 231] on input "Number" at bounding box center [330, 231] width 407 height 42
type input "NA"
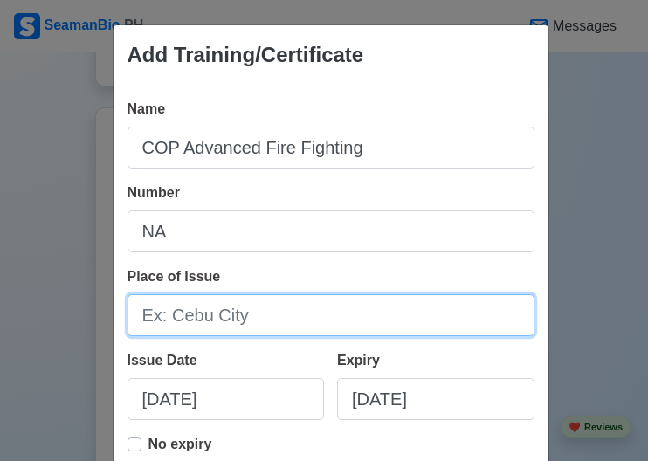
click at [342, 305] on input "Place of Issue" at bounding box center [330, 315] width 407 height 42
type input "Cebu CIty"
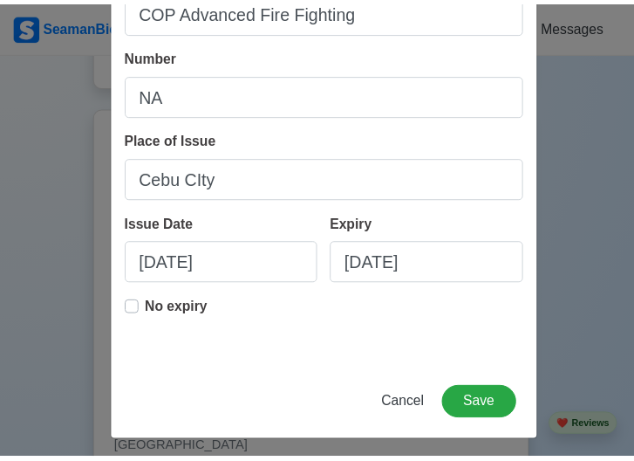
scroll to position [139, 0]
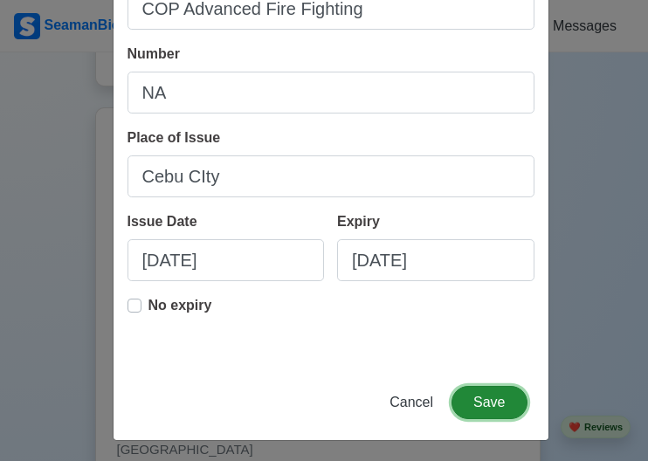
click at [487, 401] on button "Save" at bounding box center [488, 402] width 75 height 33
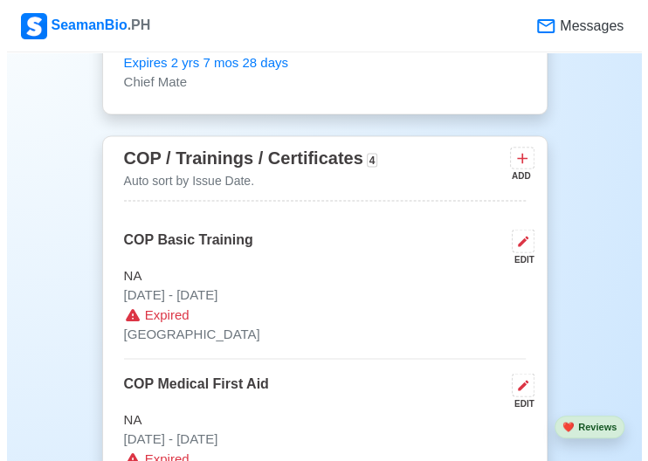
scroll to position [2706, 0]
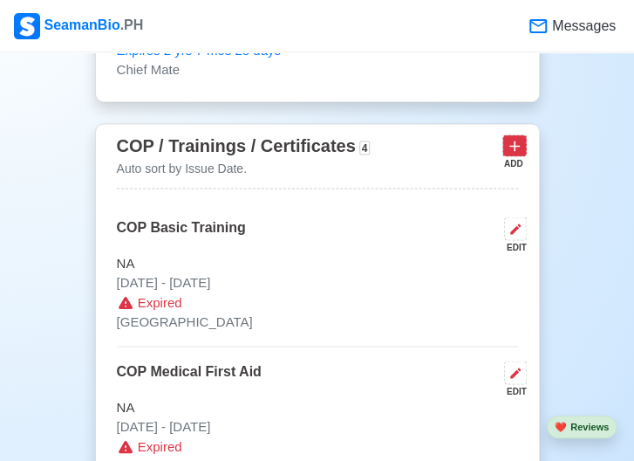
click at [509, 141] on icon at bounding box center [514, 145] width 17 height 17
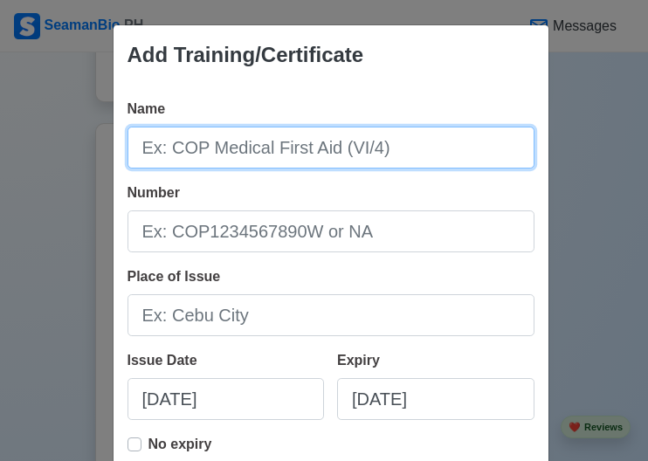
click at [319, 145] on input "Name" at bounding box center [330, 148] width 407 height 42
type input "COP Proficiency in Survival Craft and Rescue Boat"
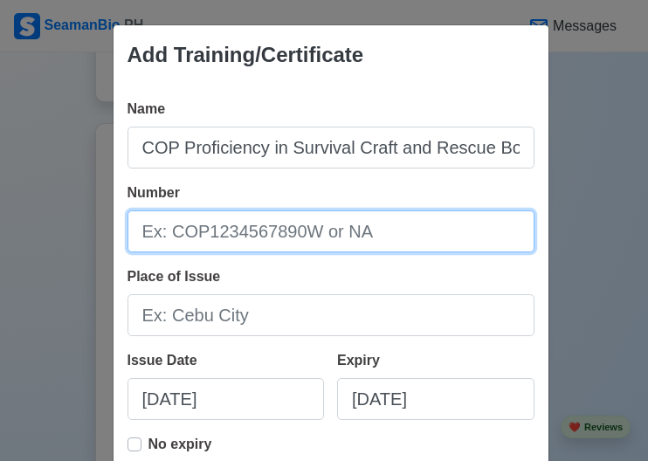
click at [300, 231] on input "Number" at bounding box center [330, 231] width 407 height 42
type input "PSCRB"
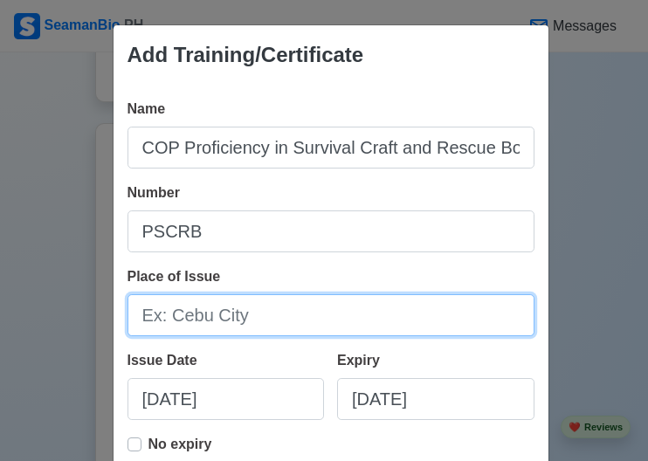
click at [290, 319] on input "Place of Issue" at bounding box center [330, 315] width 407 height 42
type input "[GEOGRAPHIC_DATA]"
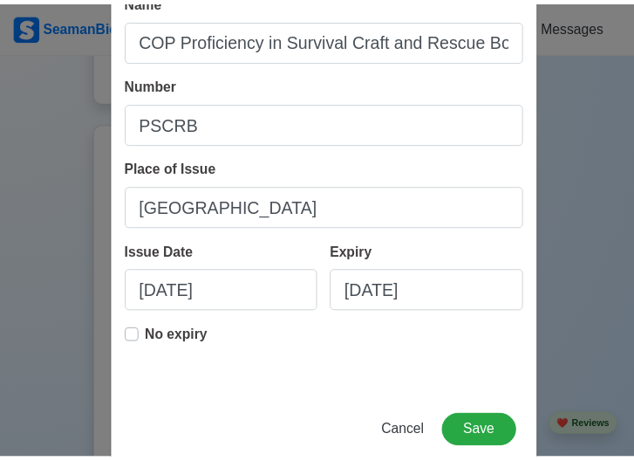
scroll to position [141, 0]
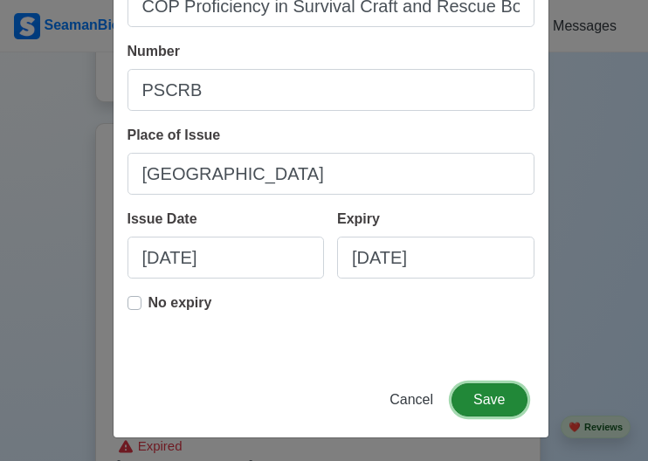
click at [495, 400] on button "Save" at bounding box center [488, 399] width 75 height 33
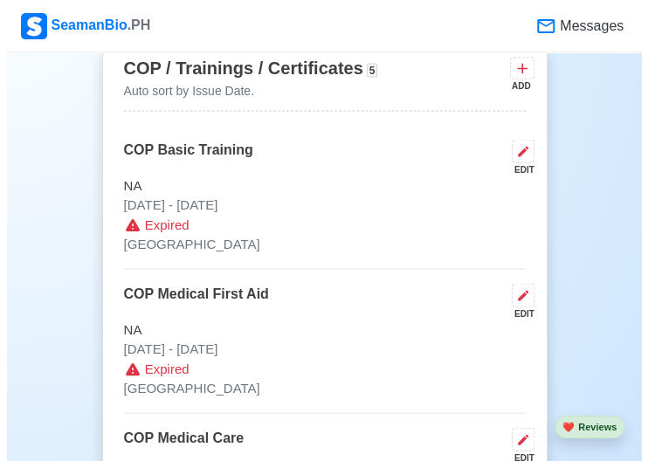
scroll to position [2746, 0]
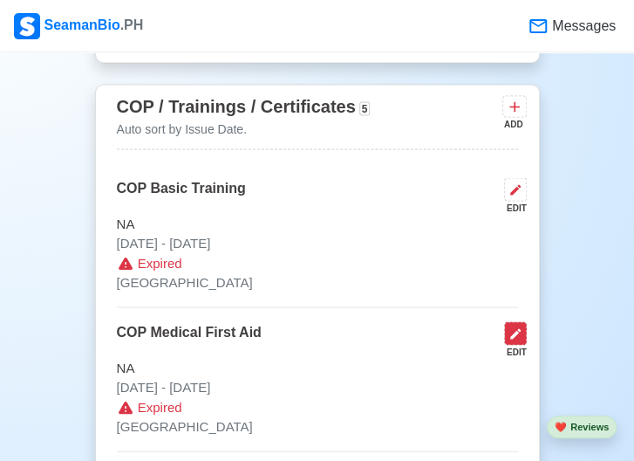
click at [507, 330] on button at bounding box center [515, 333] width 23 height 24
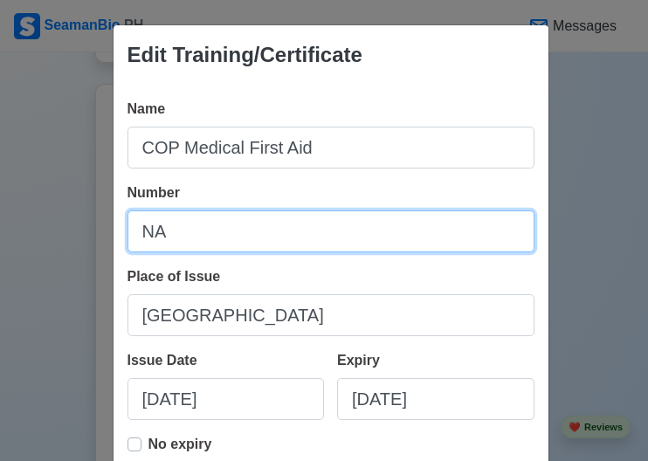
click at [193, 229] on input "NA" at bounding box center [330, 231] width 407 height 42
drag, startPoint x: 193, startPoint y: 229, endPoint x: 24, endPoint y: 195, distance: 171.7
click at [24, 195] on div "Edit Training/Certificate Name COP Medical First Aid Number NA Place of Issue C…" at bounding box center [324, 230] width 648 height 461
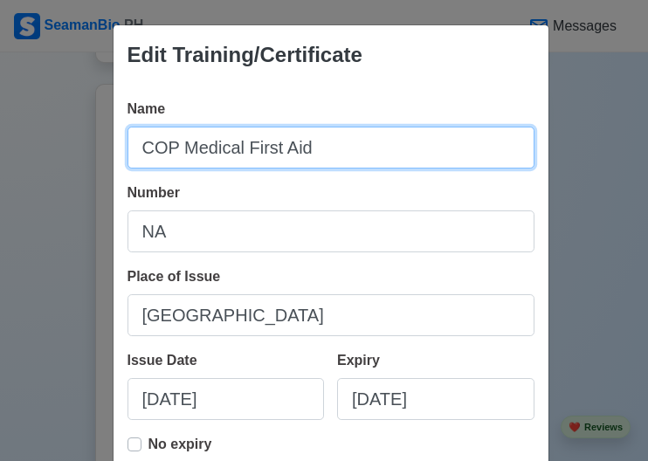
click at [334, 161] on input "COP Medical First Aid" at bounding box center [330, 148] width 407 height 42
paste input "text"
type input "COP Medical First Aid VI/4.1"
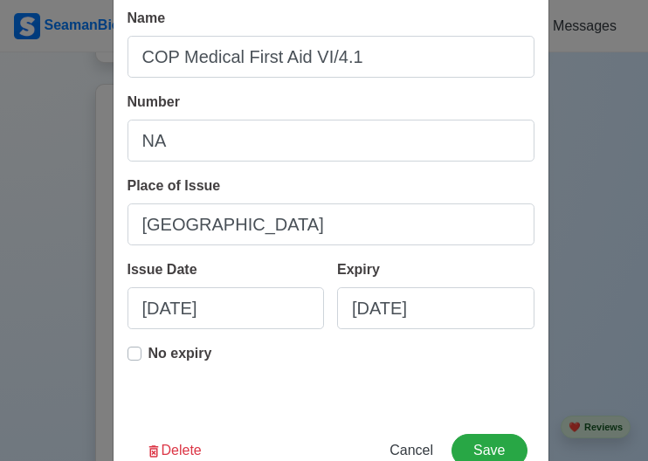
scroll to position [141, 0]
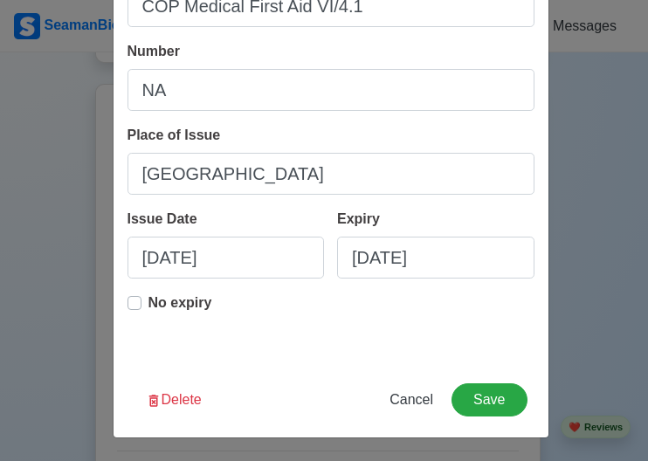
click at [148, 307] on label "No expiry" at bounding box center [180, 309] width 64 height 35
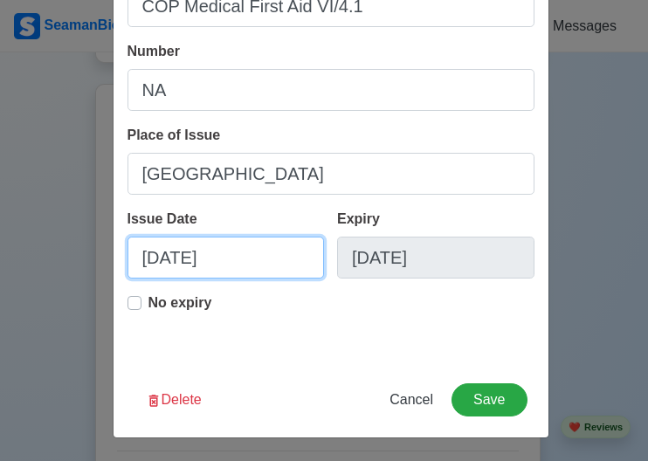
select select "****"
select select "*******"
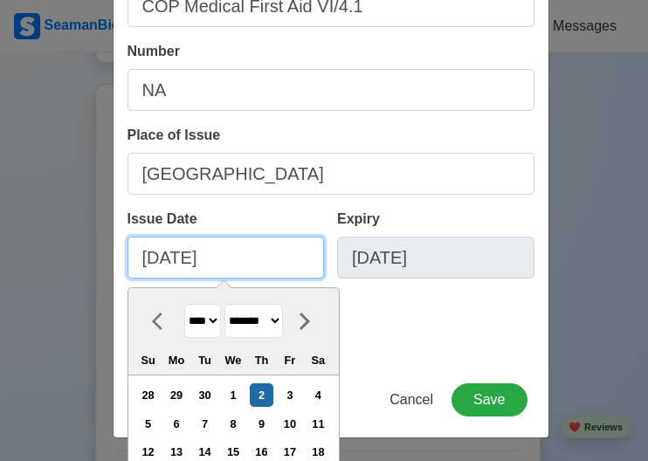
drag, startPoint x: 239, startPoint y: 267, endPoint x: 87, endPoint y: 264, distance: 151.9
click at [87, 264] on div "Edit Training/Certificate Name COP Medical First Aid VI/4.1 Number NA Place of …" at bounding box center [324, 230] width 648 height 461
type input "0"
select select "****"
select select "*******"
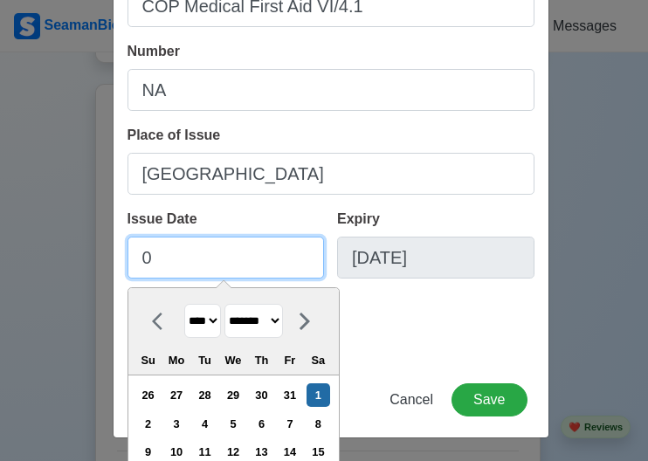
type input "04"
select select "****"
select select "*****"
type input "04/28/2"
select select "****"
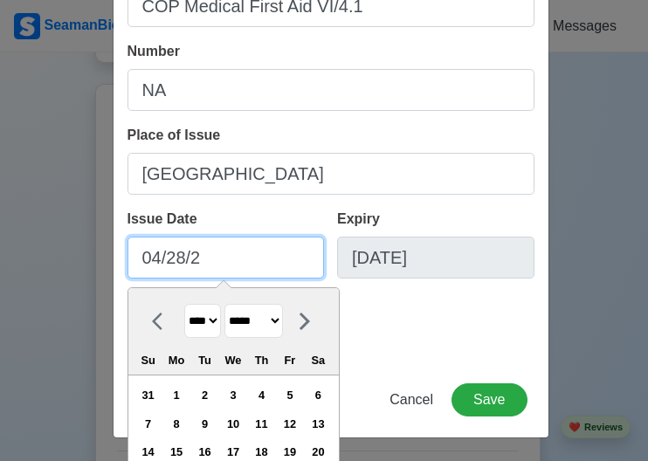
type input "[DATE]"
select select "****"
type input "[DATE]"
select select "****"
type input "[DATE]"
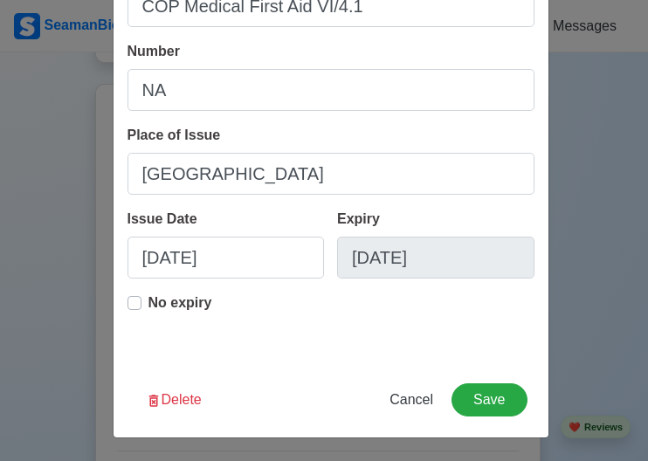
click at [492, 331] on div "No expiry" at bounding box center [330, 320] width 407 height 56
click at [487, 390] on button "Save" at bounding box center [488, 399] width 75 height 33
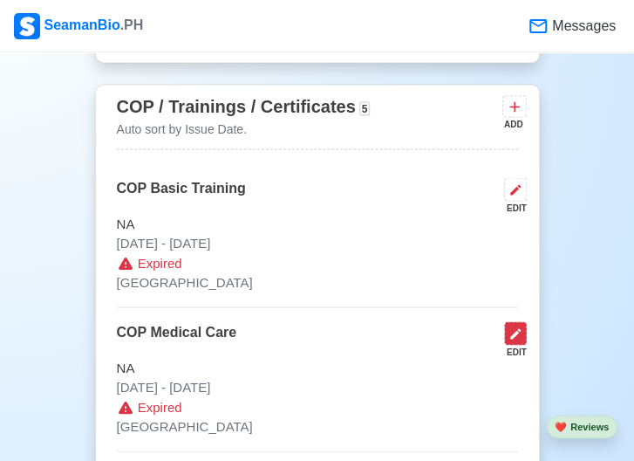
click at [517, 333] on icon at bounding box center [516, 333] width 14 height 14
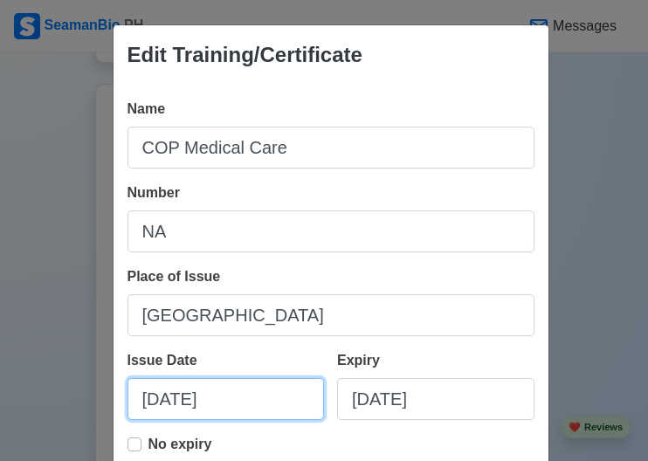
select select "****"
select select "*******"
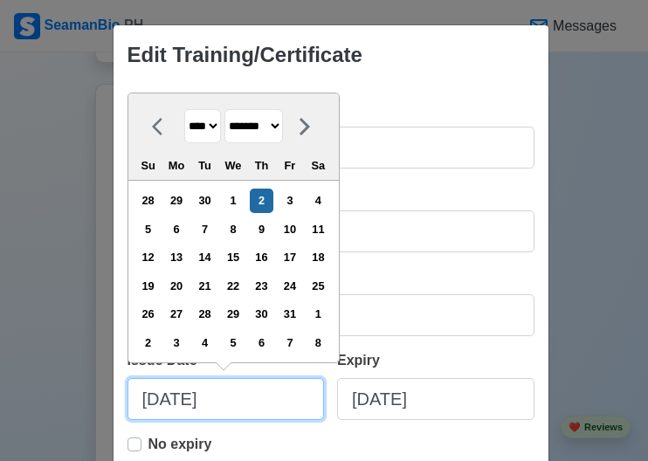
drag, startPoint x: 247, startPoint y: 408, endPoint x: 50, endPoint y: 394, distance: 197.7
click at [50, 394] on div "Edit Training/Certificate Name COP Medical Care Number NA Place of Issue Cebu C…" at bounding box center [324, 230] width 648 height 461
type input "1"
select select "*******"
type input "11"
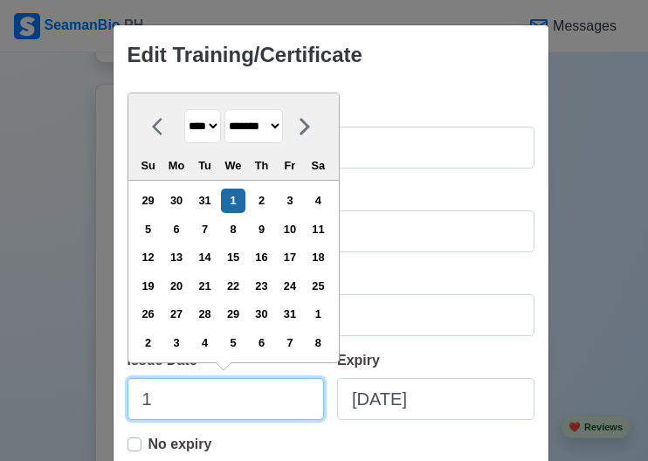
select select "********"
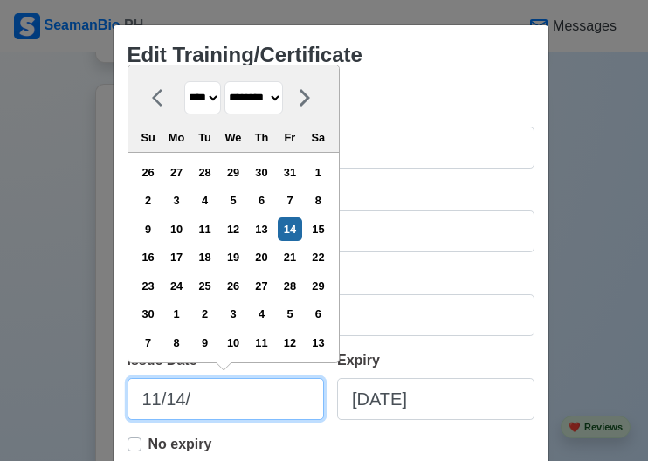
type input "11/14/2"
select select "****"
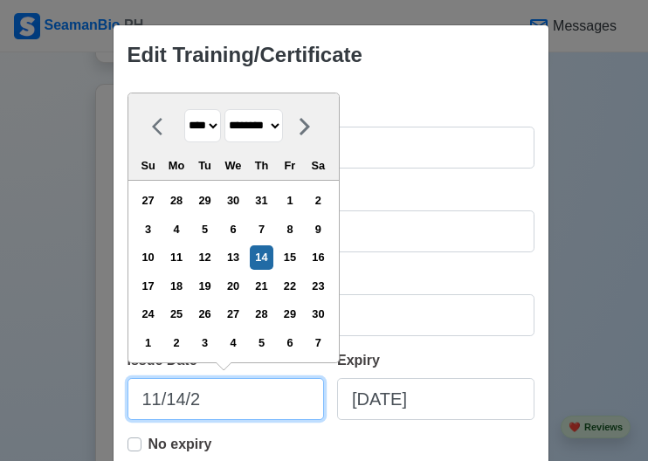
type input "[DATE]"
select select "****"
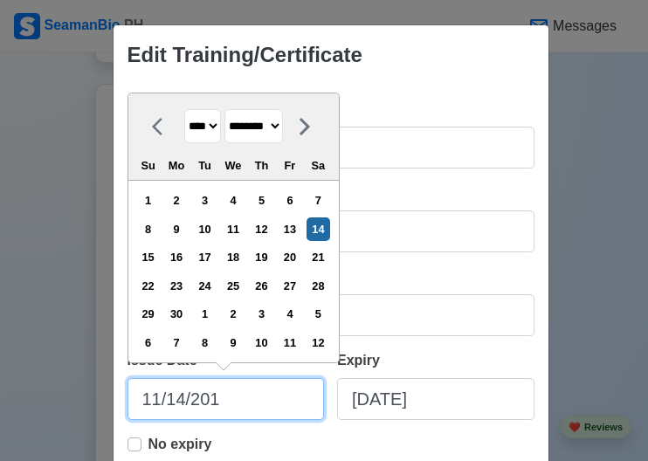
type input "[DATE]"
select select "****"
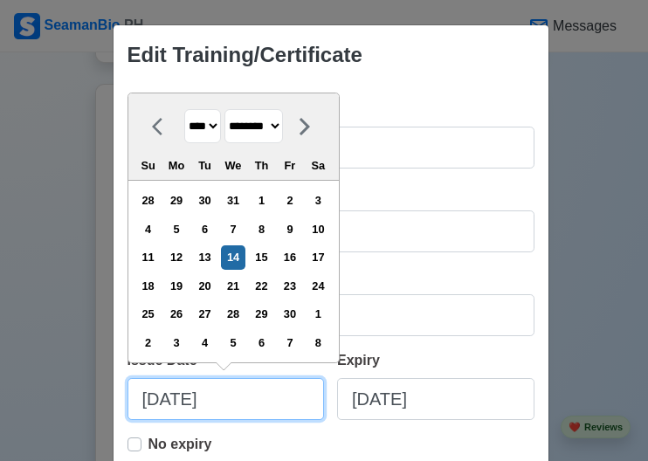
type input "[DATE]"
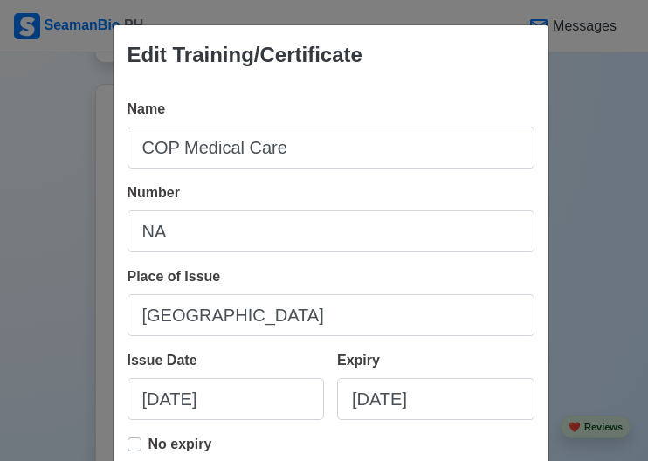
click at [464, 291] on div "Place of Issue [GEOGRAPHIC_DATA]" at bounding box center [330, 301] width 407 height 70
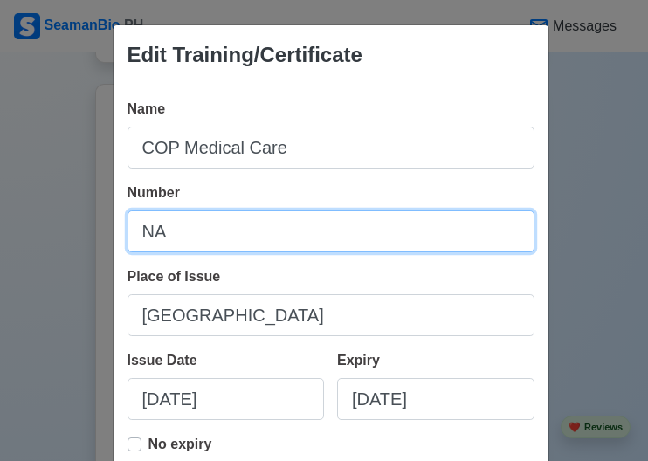
drag, startPoint x: 222, startPoint y: 226, endPoint x: 14, endPoint y: 226, distance: 207.7
click at [14, 226] on div "Edit Training/Certificate Name COP Medical Care Number NA Place of Issue Cebu C…" at bounding box center [324, 230] width 648 height 461
type input "19-80775"
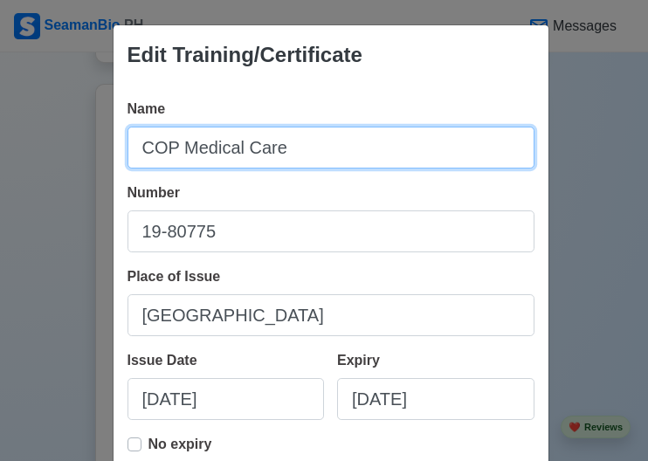
click at [339, 137] on input "COP Medical Care" at bounding box center [330, 148] width 407 height 42
type input "COP Medical Care VI/4.2"
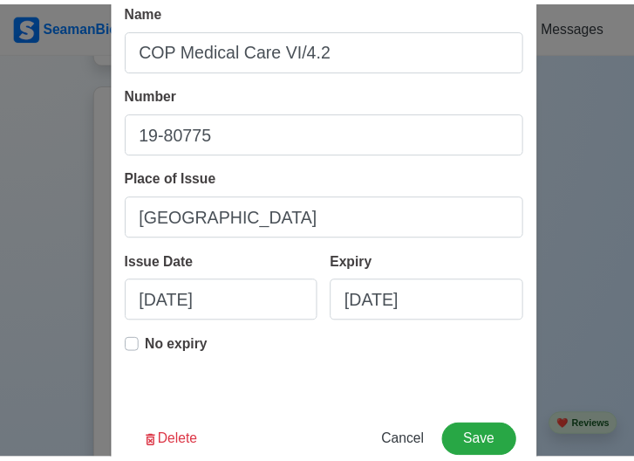
scroll to position [99, 0]
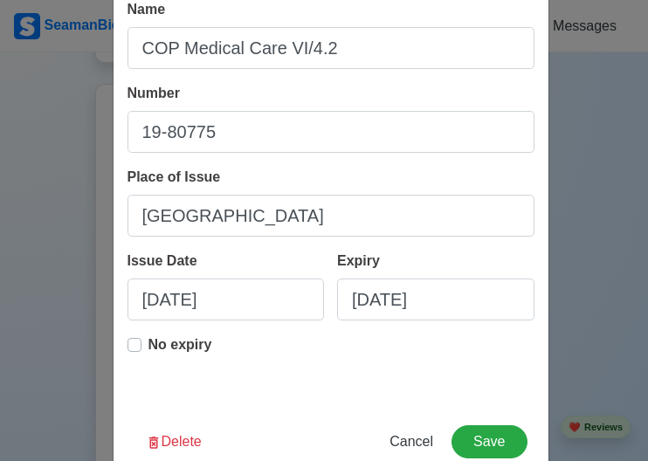
click at [135, 347] on div "No expiry" at bounding box center [169, 351] width 85 height 35
click at [148, 346] on label "No expiry" at bounding box center [180, 351] width 64 height 35
type input "[DATE]"
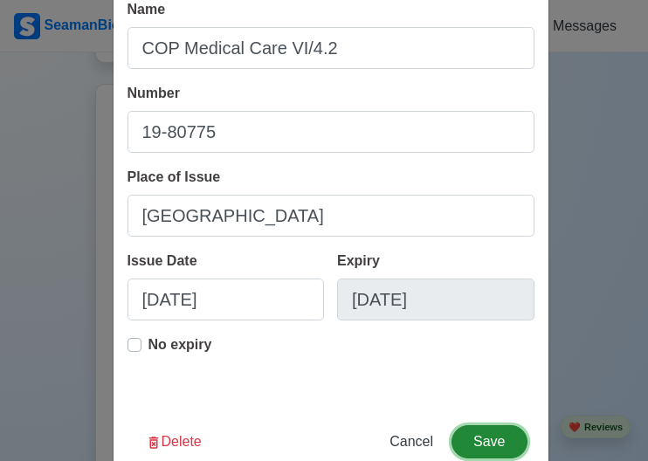
click at [506, 441] on button "Save" at bounding box center [488, 441] width 75 height 33
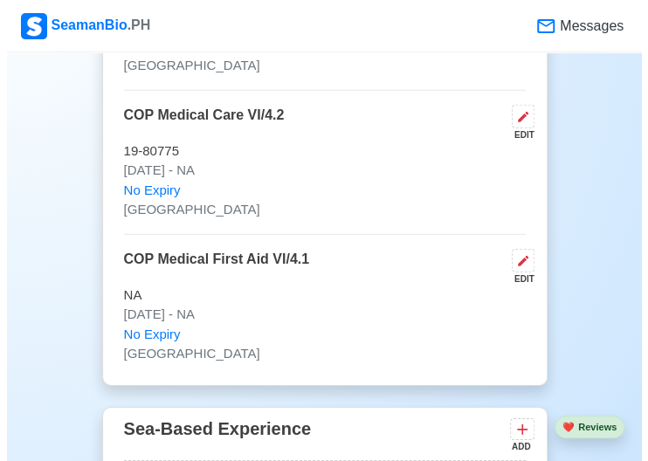
scroll to position [3257, 0]
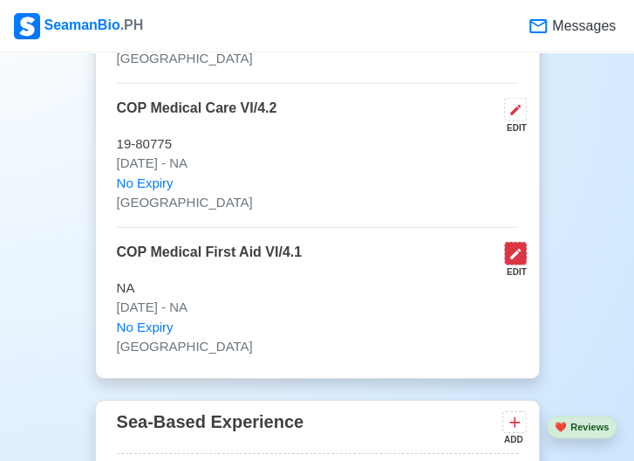
click at [517, 249] on icon at bounding box center [516, 254] width 10 height 10
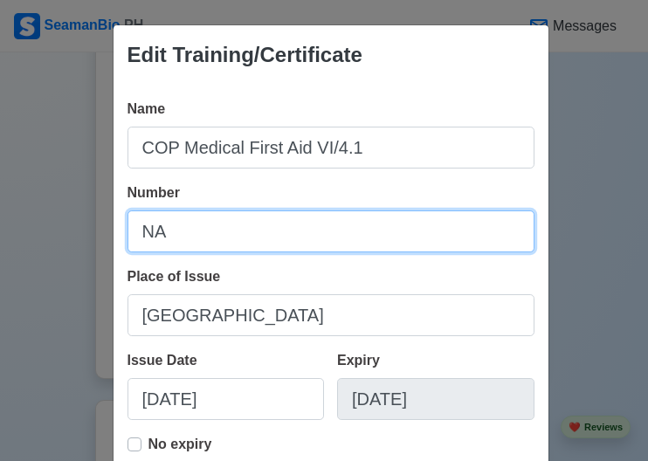
click at [244, 224] on input "NA" at bounding box center [330, 231] width 407 height 42
drag, startPoint x: 244, startPoint y: 224, endPoint x: 54, endPoint y: 205, distance: 191.2
click at [54, 205] on div "Edit Training/Certificate Name COP Medical First Aid VI/4.1 Number NA Place of …" at bounding box center [324, 230] width 648 height 461
type input "18-249506"
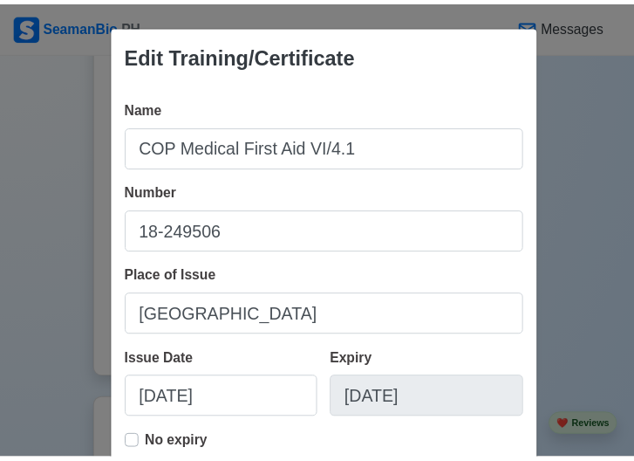
scroll to position [141, 0]
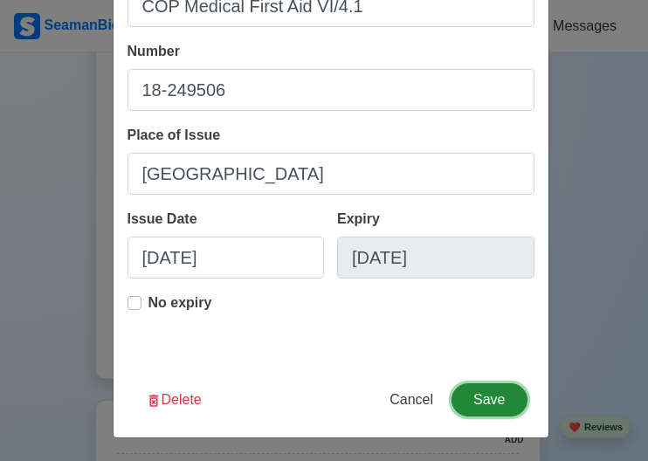
click at [487, 396] on button "Save" at bounding box center [488, 399] width 75 height 33
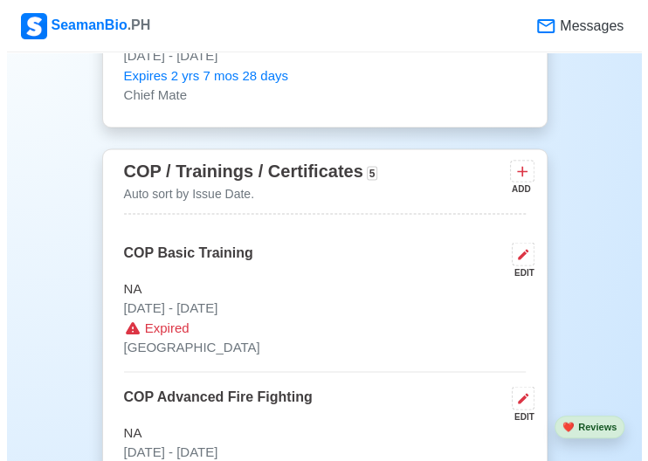
scroll to position [2687, 0]
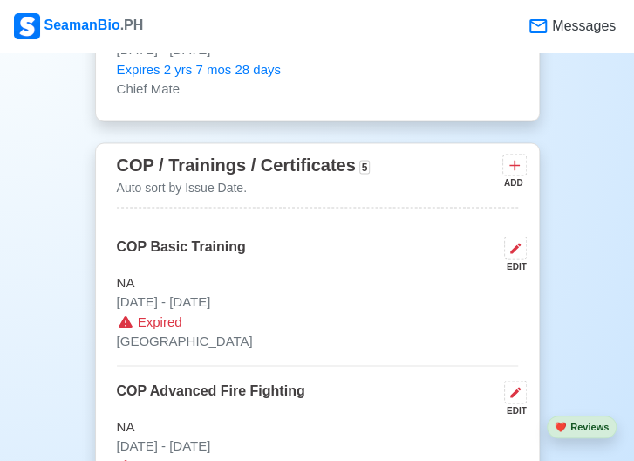
click at [511, 175] on div "ADD" at bounding box center [513, 181] width 21 height 13
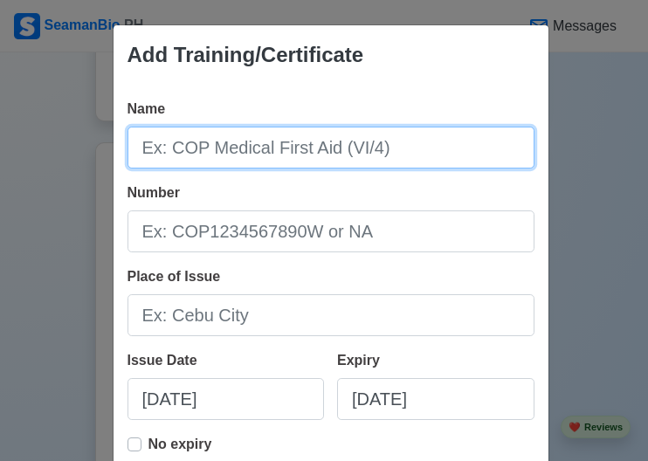
click at [399, 154] on input "Name" at bounding box center [330, 148] width 407 height 42
type input "COP Ship Security Officer VI/5"
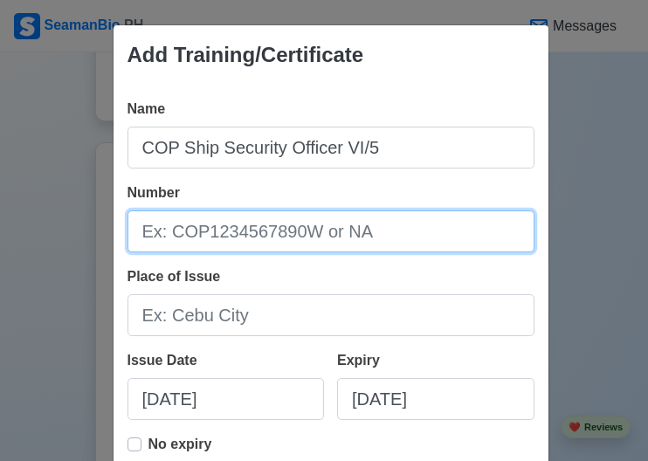
click at [426, 237] on input "Number" at bounding box center [330, 231] width 407 height 42
drag, startPoint x: 426, startPoint y: 237, endPoint x: 401, endPoint y: 233, distance: 25.7
click at [401, 233] on input "Number" at bounding box center [330, 231] width 407 height 42
type input "SSO200000600120"
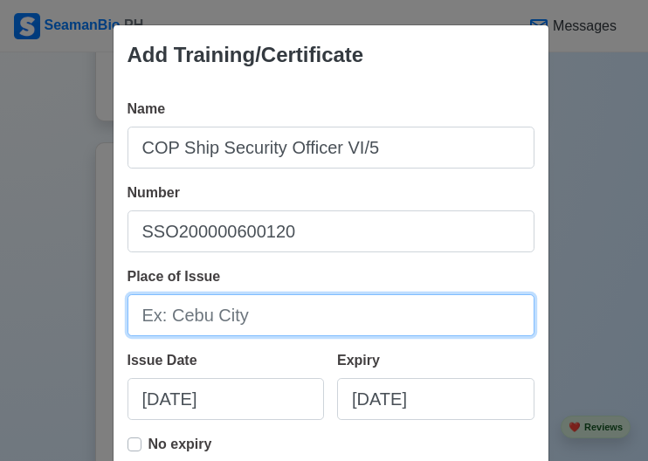
click at [327, 317] on input "Place of Issue" at bounding box center [330, 315] width 407 height 42
type input "[GEOGRAPHIC_DATA]"
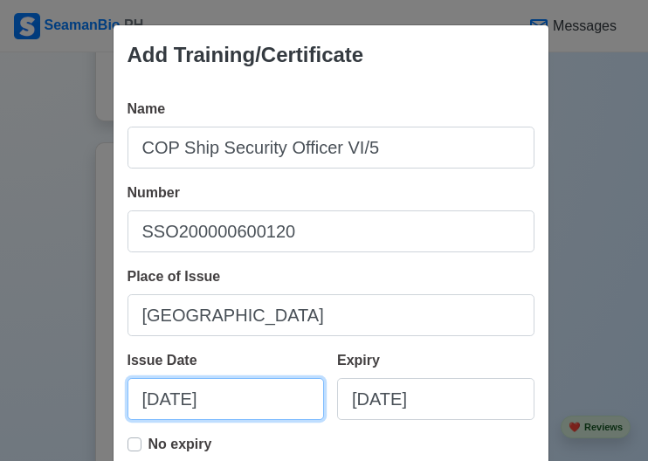
select select "****"
select select "*******"
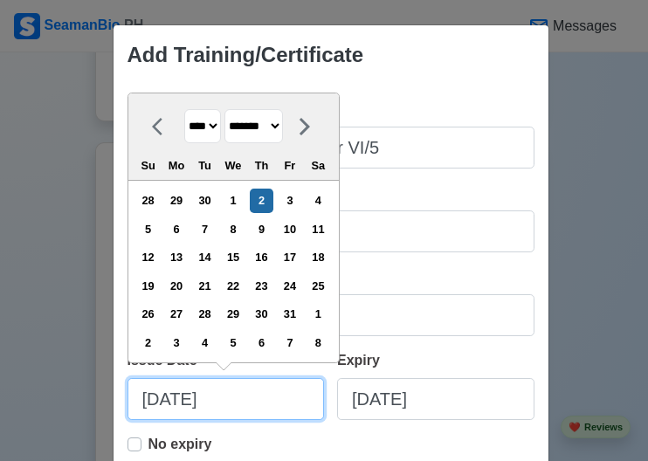
click at [155, 413] on input "[DATE]" at bounding box center [225, 399] width 197 height 42
drag, startPoint x: 263, startPoint y: 405, endPoint x: 21, endPoint y: 387, distance: 242.4
click at [21, 387] on div "Add Training/Certificate Name COP Ship Security Officer VI/5 Number SSO20000060…" at bounding box center [324, 230] width 648 height 461
type input "1"
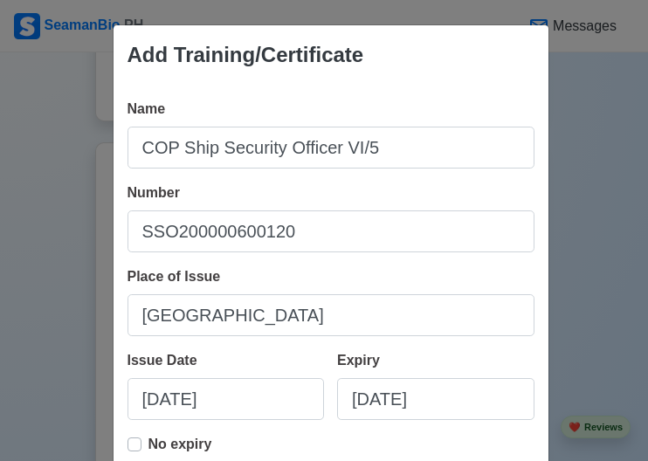
click at [394, 438] on div "No expiry" at bounding box center [330, 462] width 407 height 56
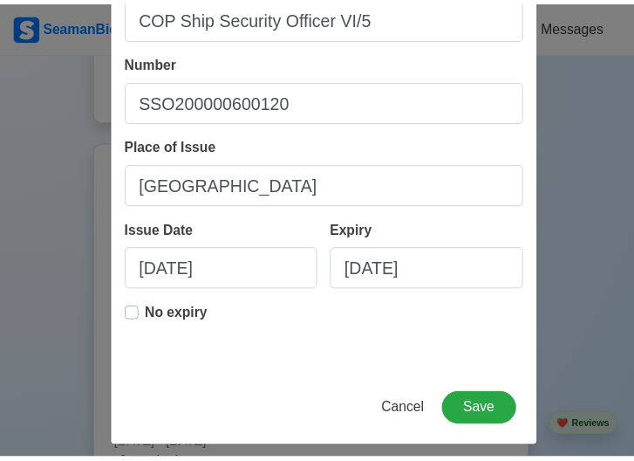
scroll to position [141, 0]
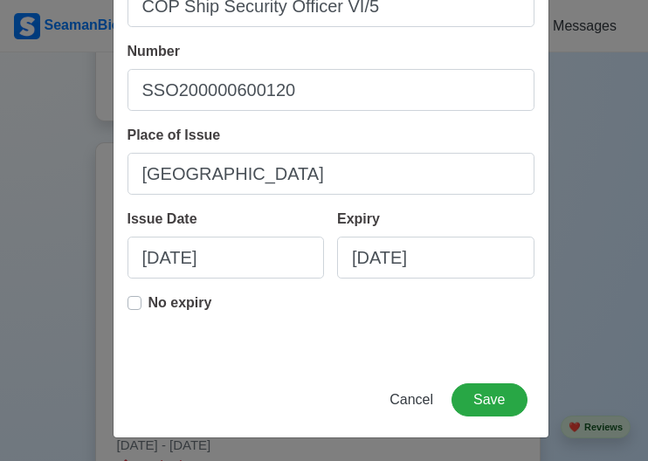
click at [148, 305] on label "No expiry" at bounding box center [180, 309] width 64 height 35
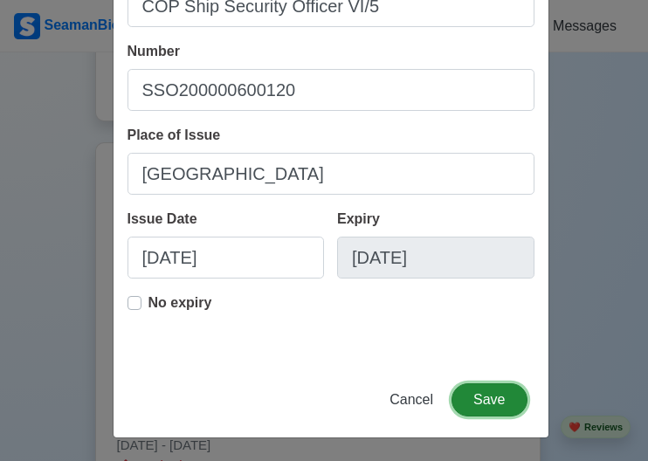
click at [498, 408] on button "Save" at bounding box center [488, 399] width 75 height 33
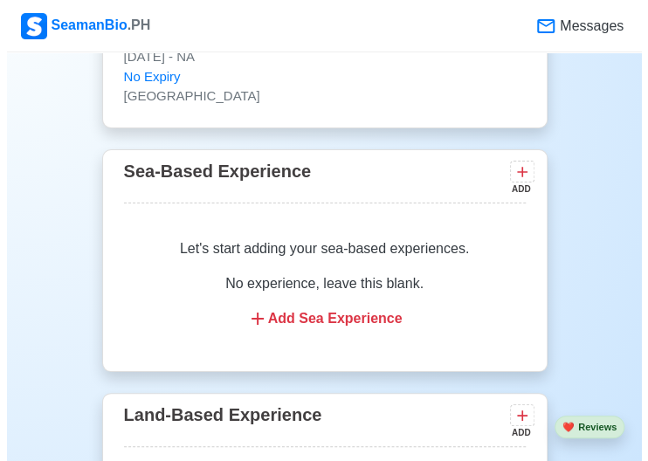
scroll to position [3645, 0]
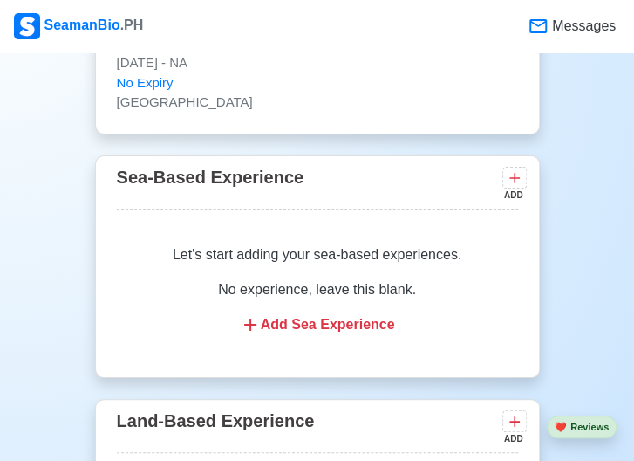
click at [321, 317] on div "Add Sea Experience" at bounding box center [318, 324] width 360 height 21
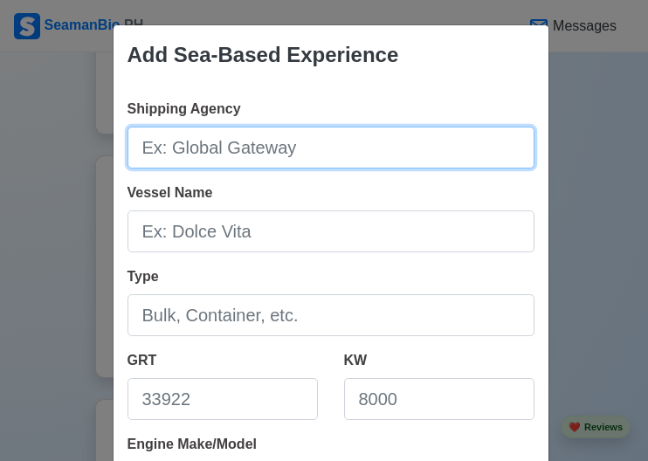
click at [354, 147] on input "Shipping Agency" at bounding box center [330, 148] width 407 height 42
click at [354, 147] on input "V" at bounding box center [330, 148] width 407 height 42
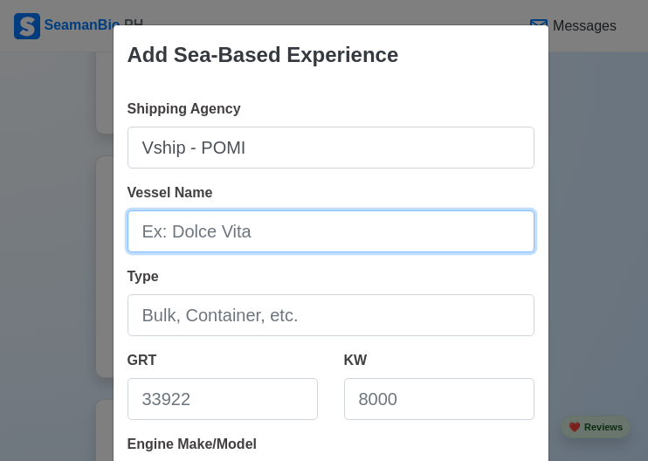
click at [324, 231] on input "Vessel Name" at bounding box center [330, 231] width 407 height 42
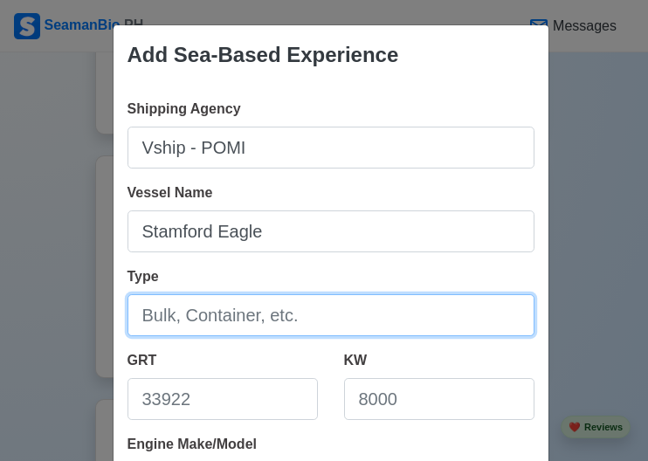
click at [250, 322] on input "Type" at bounding box center [330, 315] width 407 height 42
click at [250, 322] on input "B" at bounding box center [330, 315] width 407 height 42
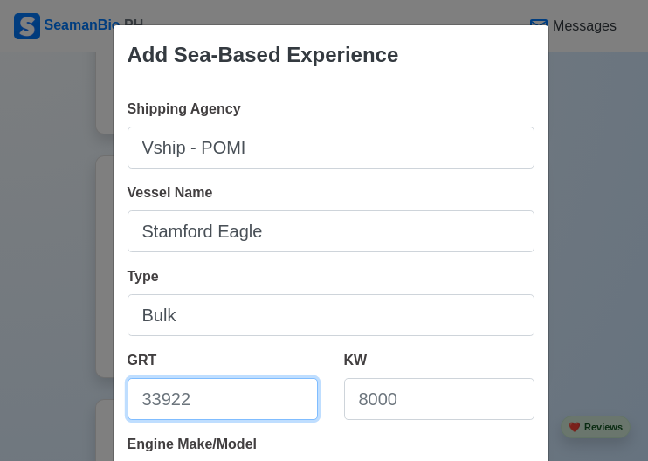
click at [227, 404] on input "GRT" at bounding box center [222, 399] width 190 height 42
drag, startPoint x: 227, startPoint y: 404, endPoint x: 293, endPoint y: 412, distance: 66.8
click at [293, 412] on input "GRT" at bounding box center [222, 399] width 190 height 42
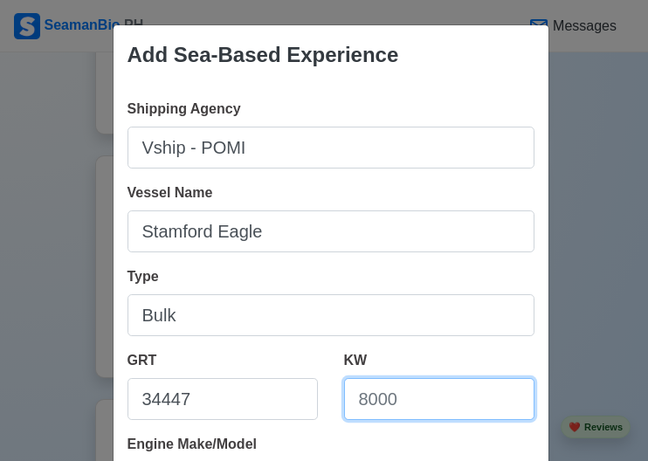
click at [442, 408] on input "KW" at bounding box center [439, 399] width 190 height 42
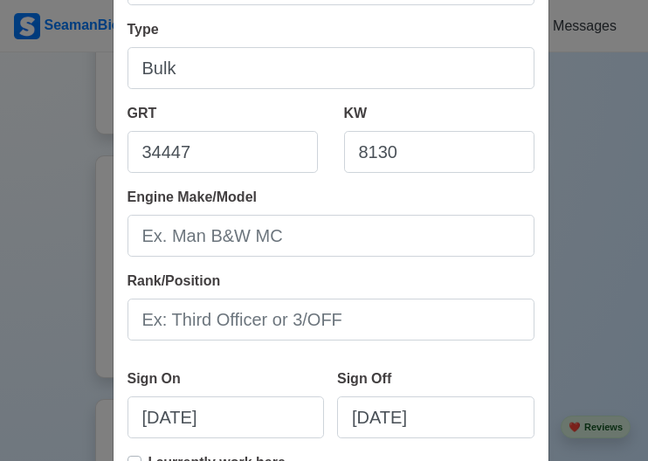
scroll to position [283, 0]
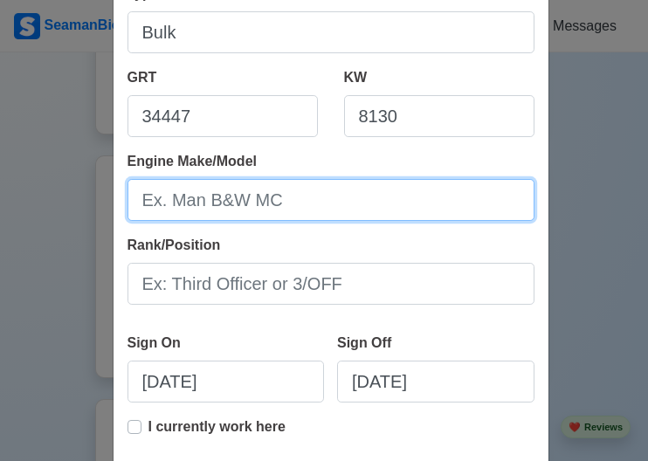
click at [327, 195] on input "Engine Make/Model" at bounding box center [330, 200] width 407 height 42
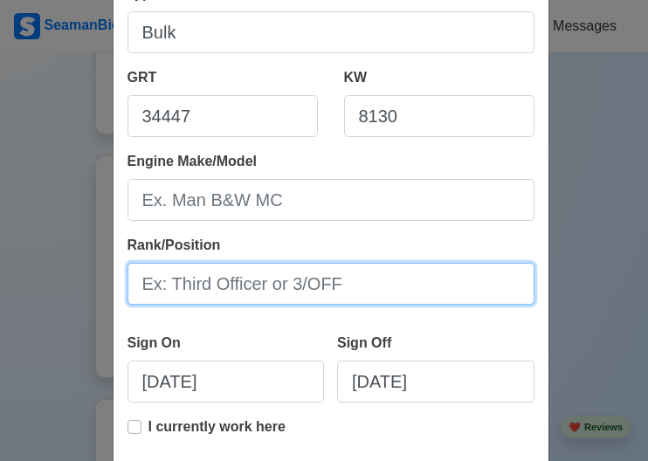
click at [375, 291] on input "Rank/Position" at bounding box center [330, 284] width 407 height 42
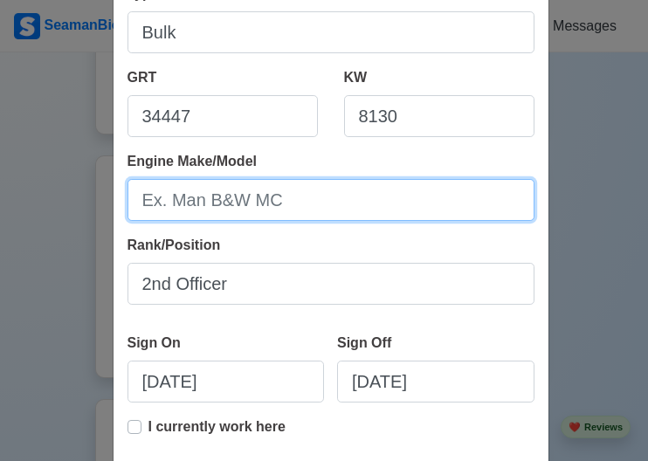
click at [274, 198] on input "Engine Make/Model" at bounding box center [330, 200] width 407 height 42
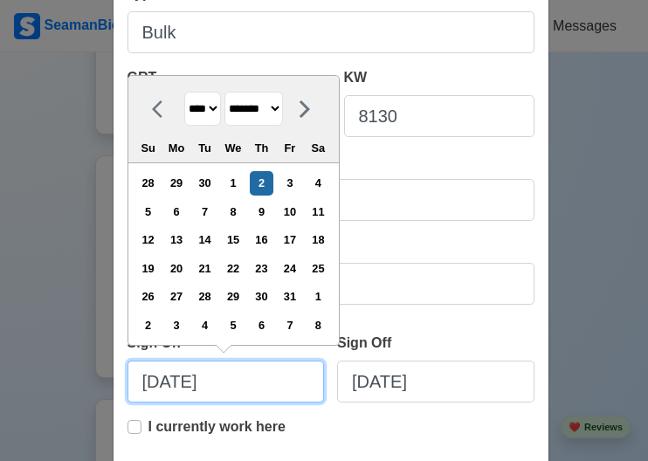
click at [246, 388] on input "[DATE]" at bounding box center [225, 381] width 197 height 42
drag, startPoint x: 246, startPoint y: 388, endPoint x: 40, endPoint y: 355, distance: 208.6
click at [40, 355] on div "Add Sea-Based Experience Shipping Agency Vship - POMI Vessel Name [GEOGRAPHIC_D…" at bounding box center [324, 230] width 648 height 461
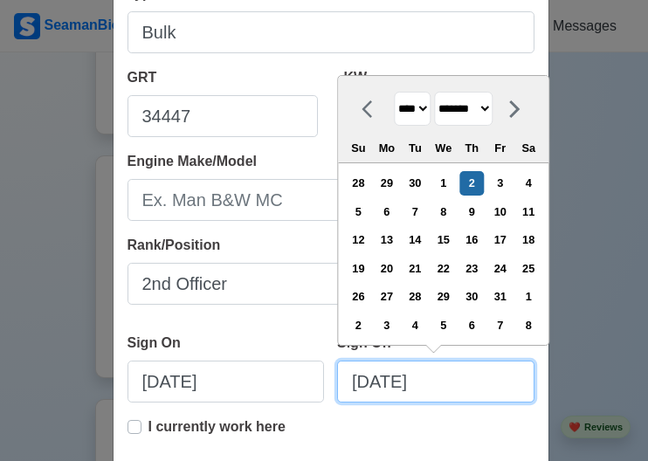
click at [491, 376] on input "[DATE]" at bounding box center [435, 381] width 197 height 42
drag, startPoint x: 491, startPoint y: 376, endPoint x: 250, endPoint y: 392, distance: 242.3
click at [250, 392] on div "Sign On [DATE] Sign Off [DATE] **** **** **** **** **** **** **** **** **** ***…" at bounding box center [330, 375] width 407 height 84
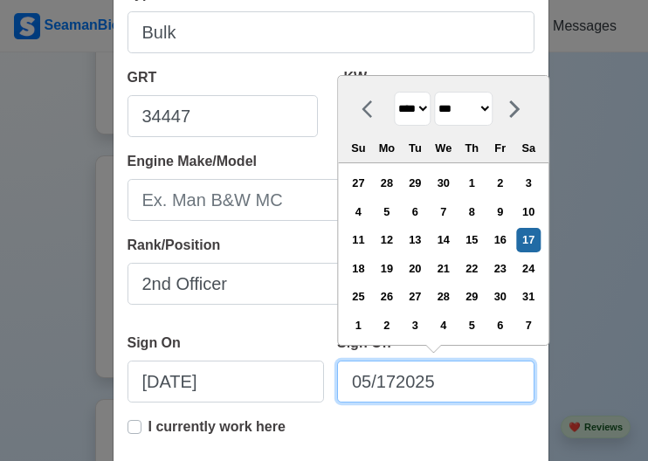
click at [391, 384] on input "05/172025" at bounding box center [435, 381] width 197 height 42
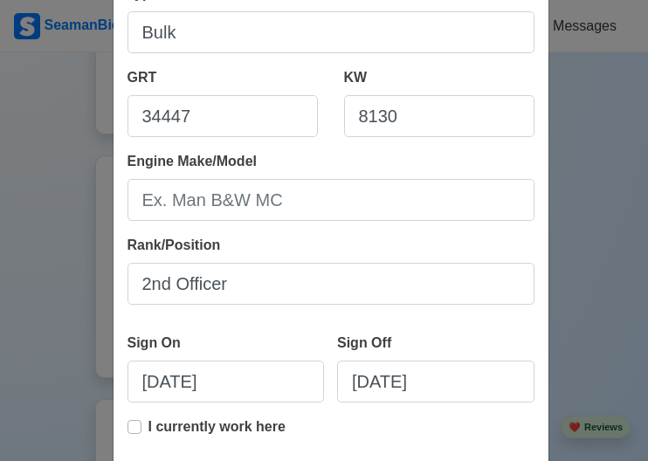
click at [463, 417] on div "I currently work here" at bounding box center [330, 437] width 407 height 42
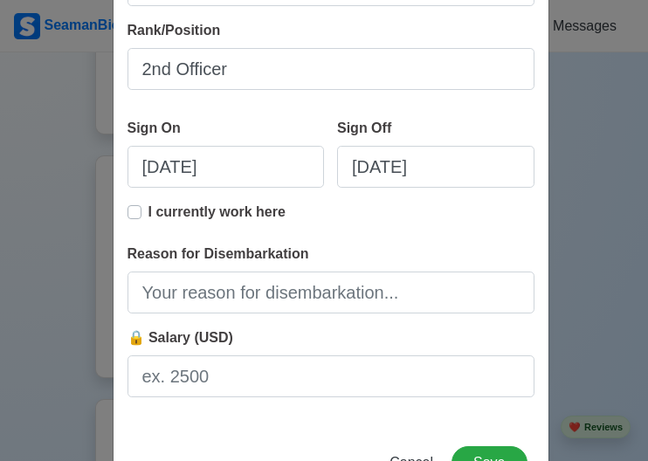
scroll to position [560, 0]
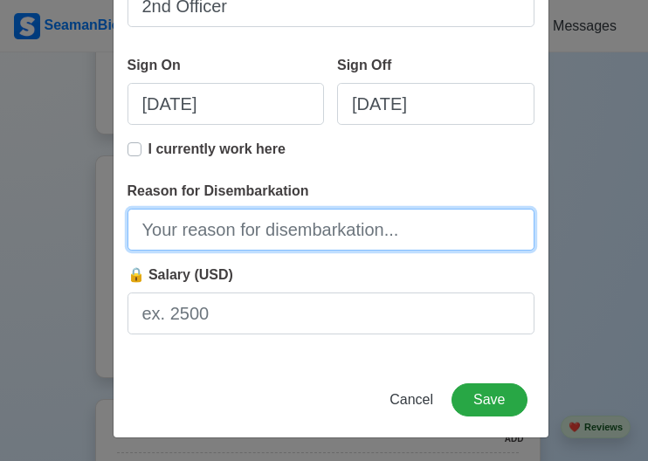
click at [389, 242] on input "Reason for Disembarkation" at bounding box center [330, 230] width 407 height 42
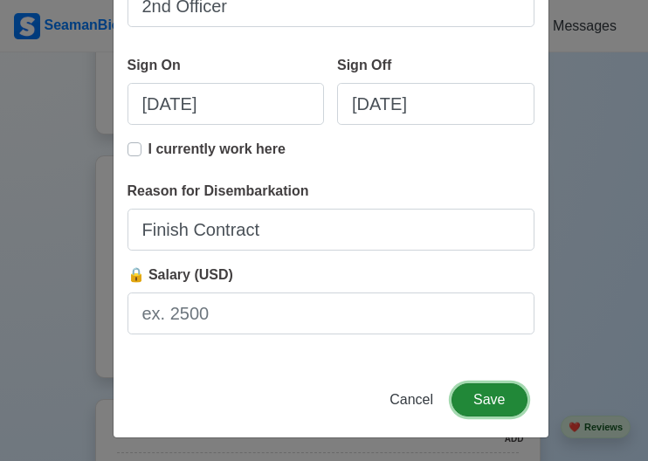
click at [489, 400] on button "Save" at bounding box center [488, 399] width 75 height 33
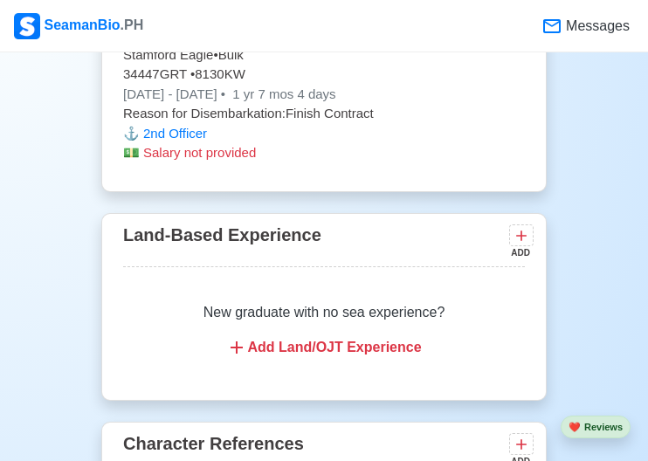
scroll to position [3405, 0]
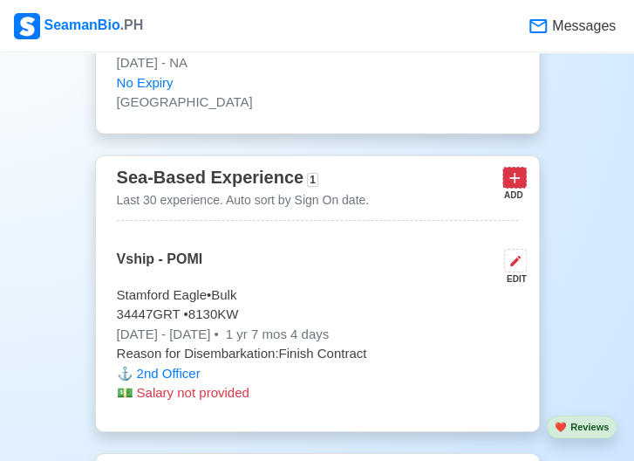
click at [515, 173] on icon at bounding box center [515, 178] width 10 height 10
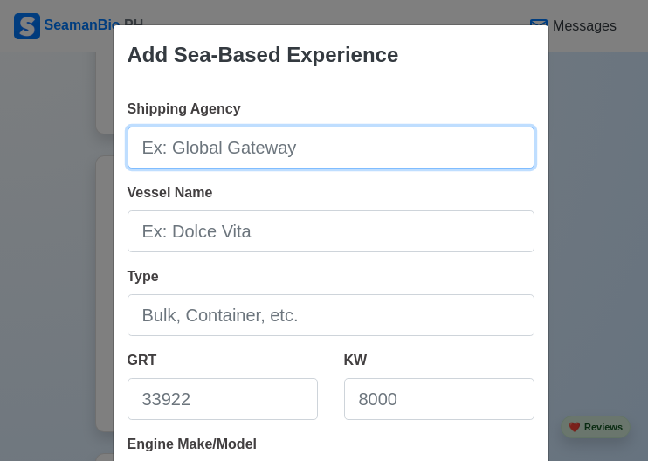
click at [349, 165] on input "Shipping Agency" at bounding box center [330, 148] width 407 height 42
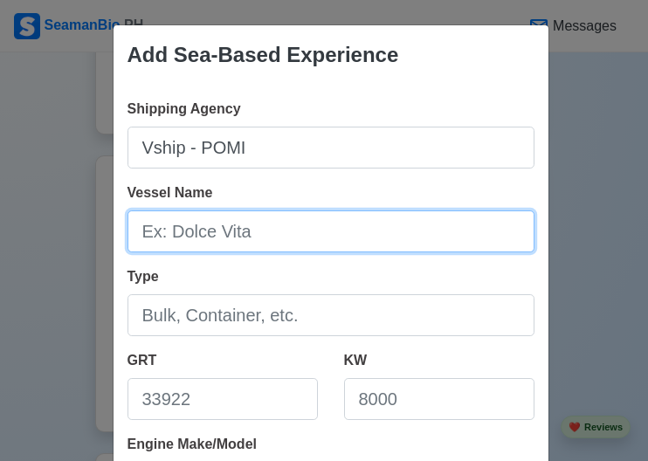
click at [301, 243] on input "Vessel Name" at bounding box center [330, 231] width 407 height 42
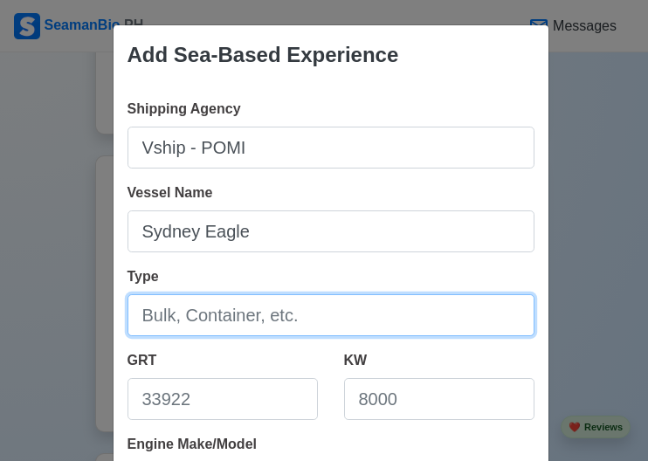
click at [321, 315] on input "Type" at bounding box center [330, 315] width 407 height 42
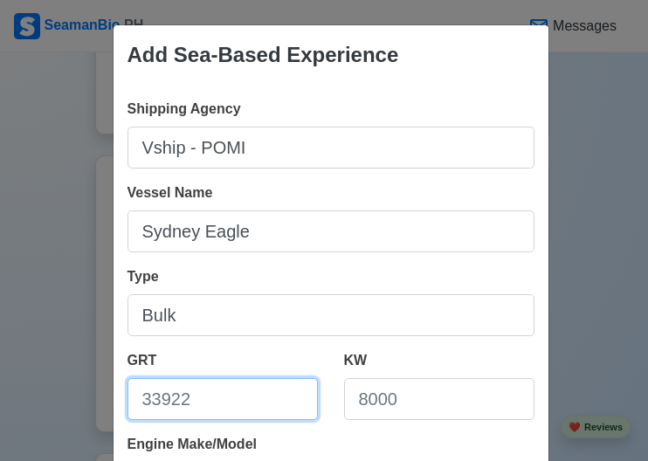
click at [293, 407] on input "GRT" at bounding box center [222, 399] width 190 height 42
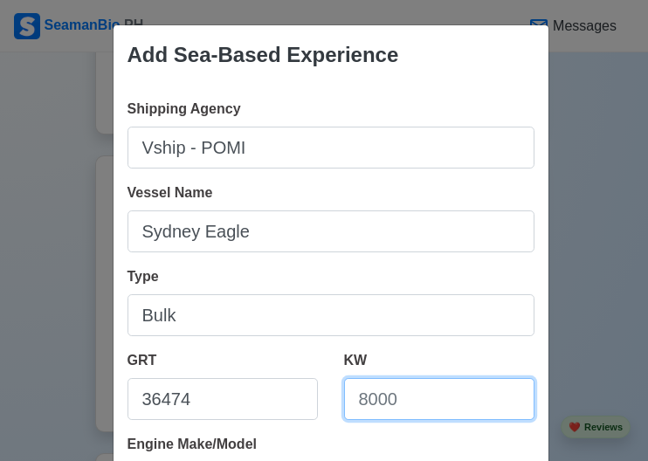
click at [429, 408] on input "KW" at bounding box center [439, 399] width 190 height 42
drag, startPoint x: 429, startPoint y: 408, endPoint x: 286, endPoint y: 395, distance: 143.7
click at [286, 395] on div "GRT 36474 KW" at bounding box center [330, 392] width 433 height 84
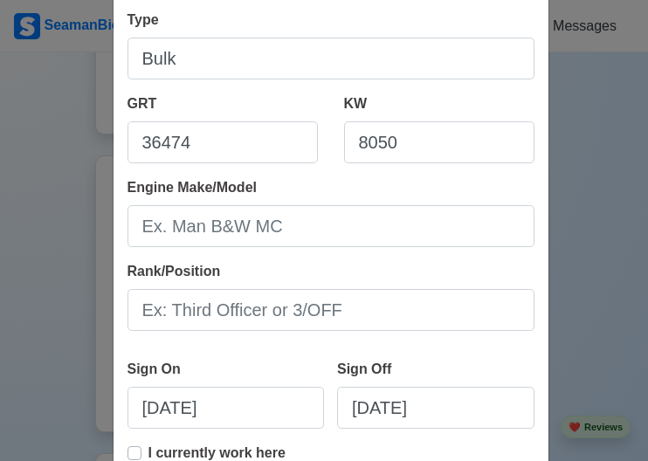
scroll to position [302, 0]
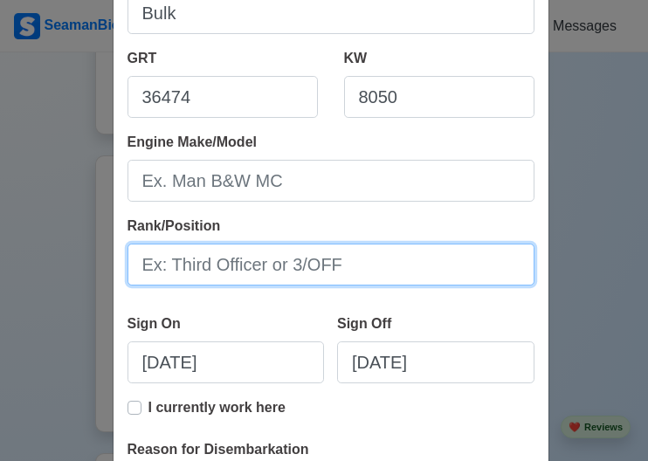
click at [350, 264] on input "Rank/Position" at bounding box center [330, 264] width 407 height 42
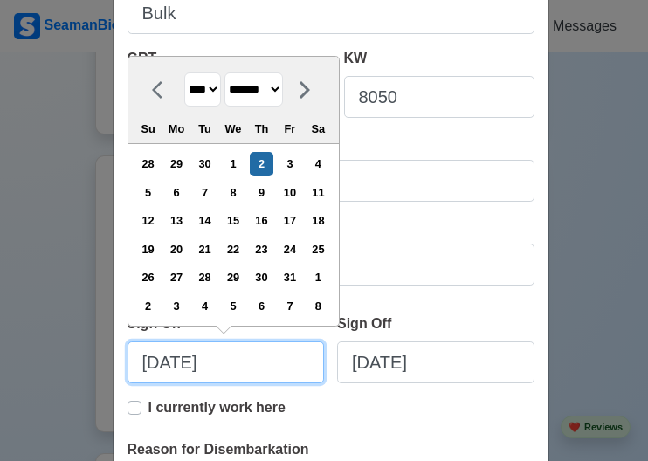
click at [279, 364] on input "[DATE]" at bounding box center [225, 362] width 197 height 42
drag, startPoint x: 279, startPoint y: 364, endPoint x: -9, endPoint y: 342, distance: 288.8
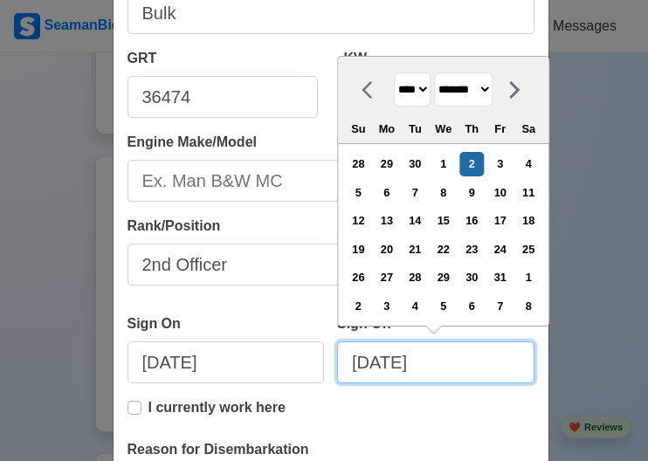
click at [470, 368] on input "[DATE]" at bounding box center [435, 362] width 197 height 42
drag, startPoint x: 470, startPoint y: 368, endPoint x: 257, endPoint y: 353, distance: 213.5
click at [257, 353] on div "Sign On [DATE] Sign Off [DATE] **** **** **** **** **** **** **** **** **** ***…" at bounding box center [330, 355] width 407 height 84
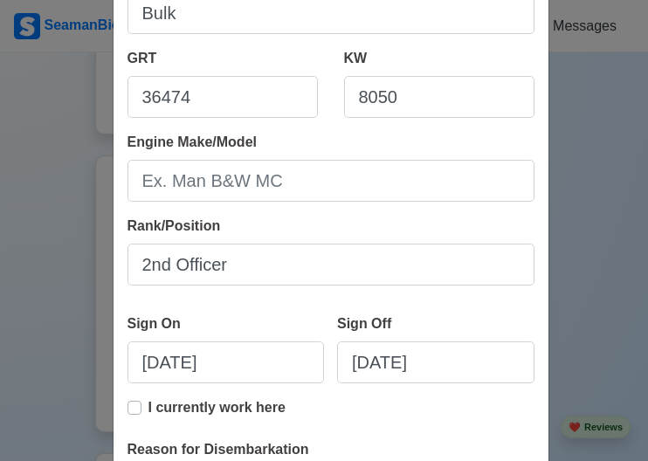
click at [391, 425] on div "I currently work here" at bounding box center [330, 418] width 407 height 42
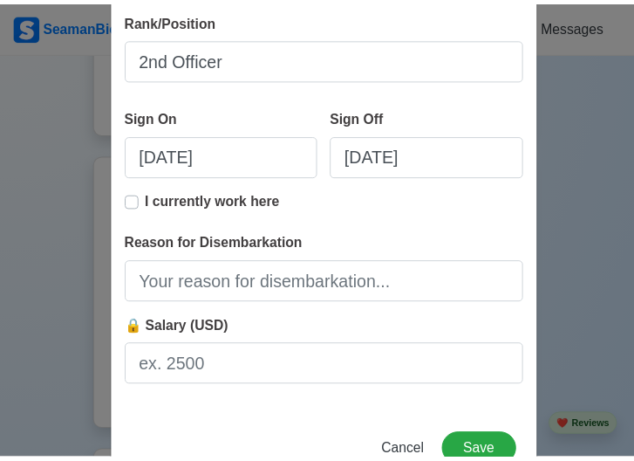
scroll to position [512, 0]
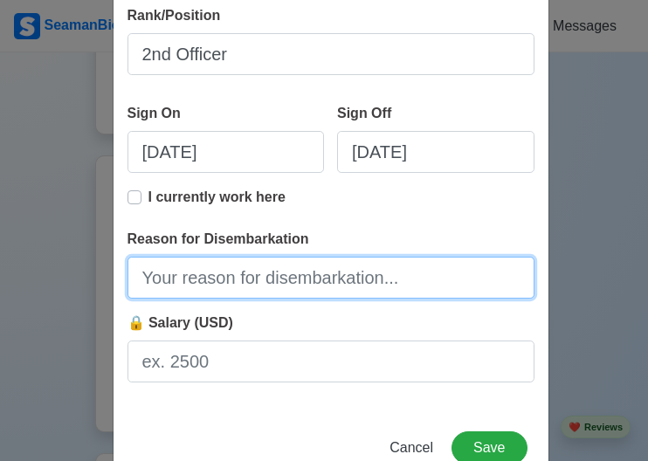
click at [333, 280] on input "Reason for Disembarkation" at bounding box center [330, 278] width 407 height 42
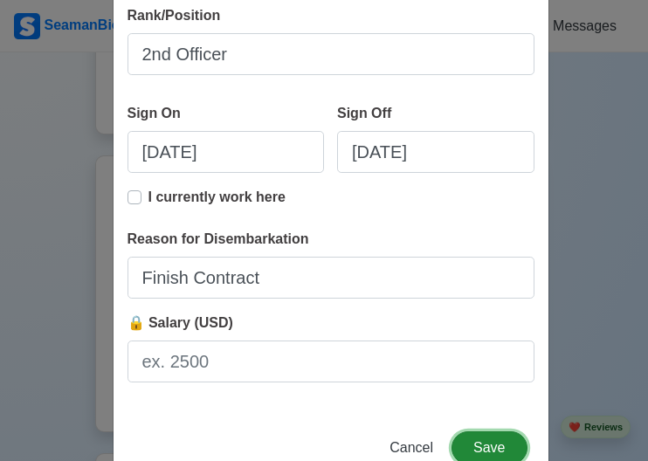
click at [492, 456] on button "Save" at bounding box center [488, 447] width 75 height 33
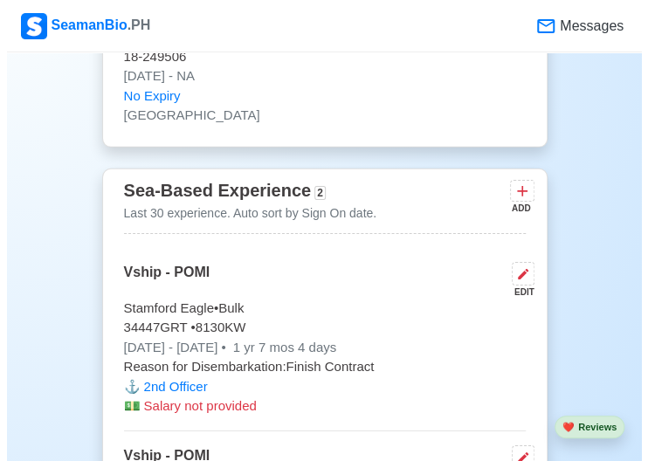
scroll to position [3379, 0]
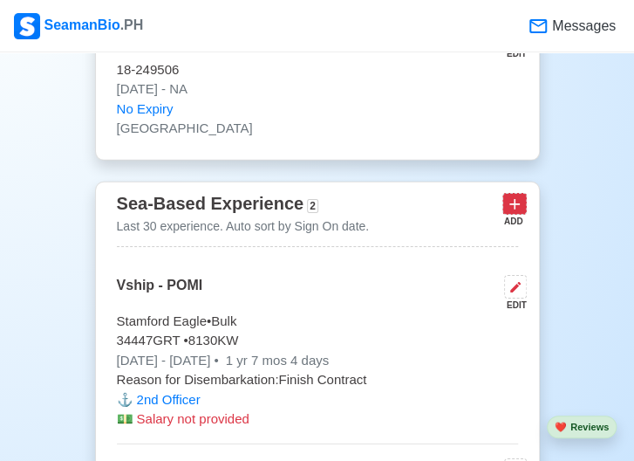
click at [518, 195] on icon at bounding box center [514, 203] width 17 height 17
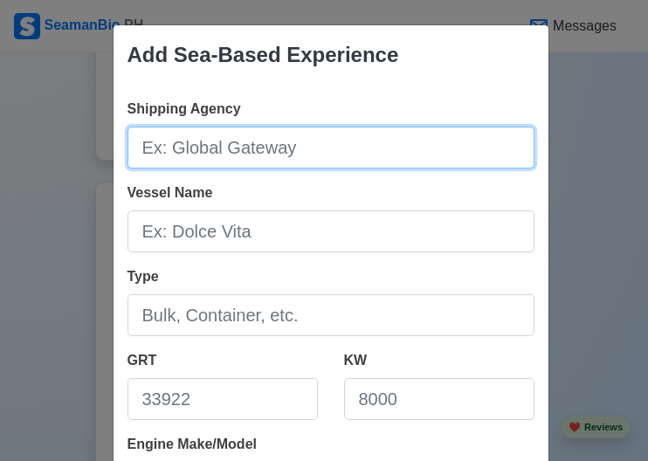
click at [327, 152] on input "Shipping Agency" at bounding box center [330, 148] width 407 height 42
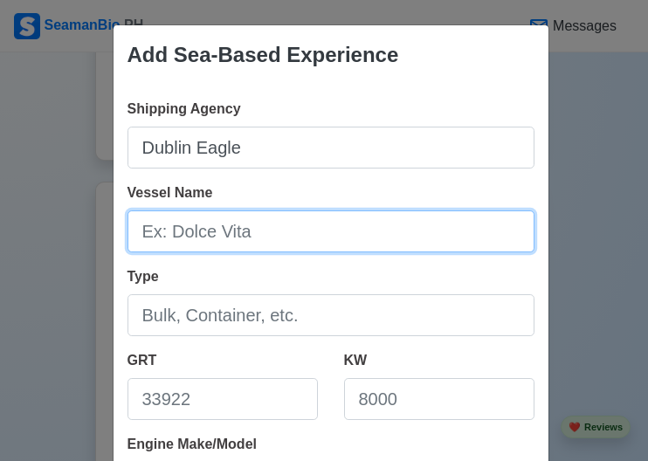
click at [299, 233] on input "Vessel Name" at bounding box center [330, 231] width 407 height 42
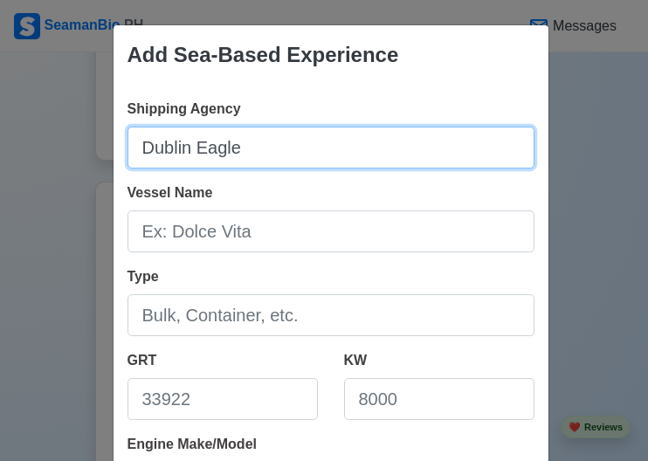
click at [289, 138] on input "Dublin Eagle" at bounding box center [330, 148] width 407 height 42
click at [289, 138] on input "Shipping Agency" at bounding box center [330, 148] width 407 height 42
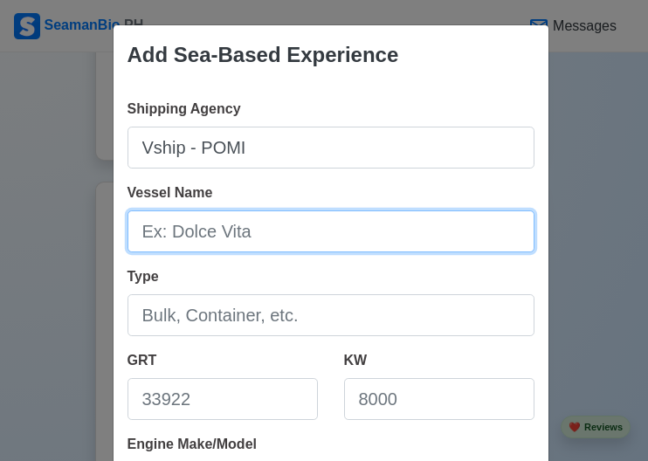
click at [264, 235] on input "Vessel Name" at bounding box center [330, 231] width 407 height 42
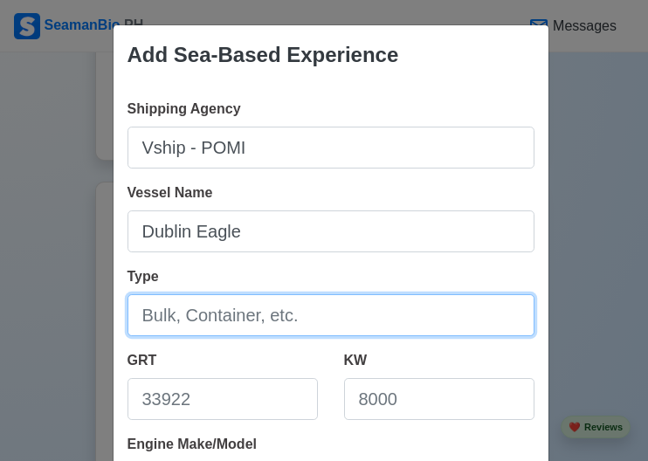
click at [264, 315] on input "Type" at bounding box center [330, 315] width 407 height 42
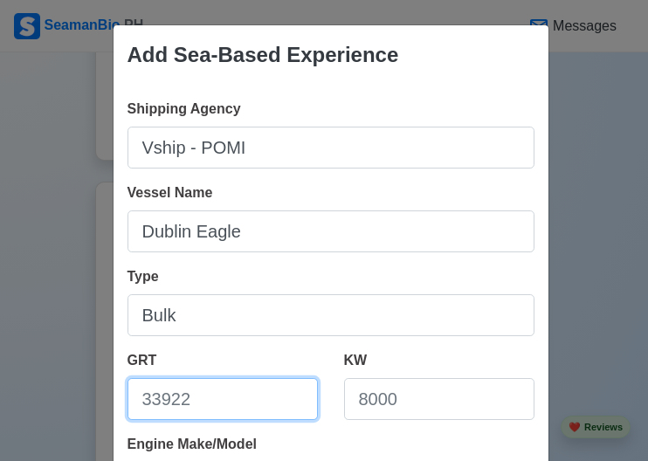
click at [194, 402] on input "GRT" at bounding box center [222, 399] width 190 height 42
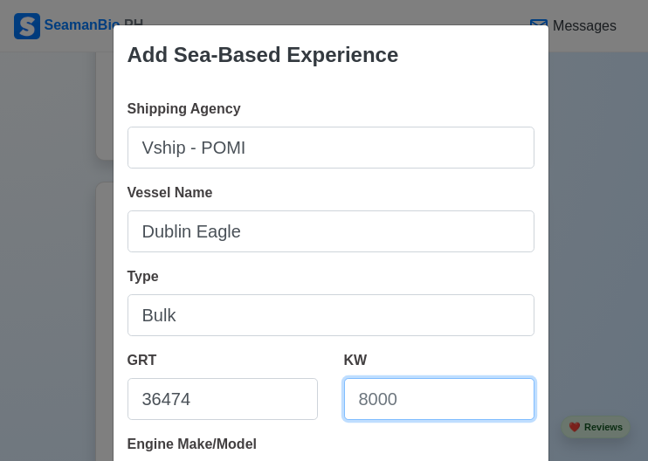
click at [478, 406] on input "KW" at bounding box center [439, 399] width 190 height 42
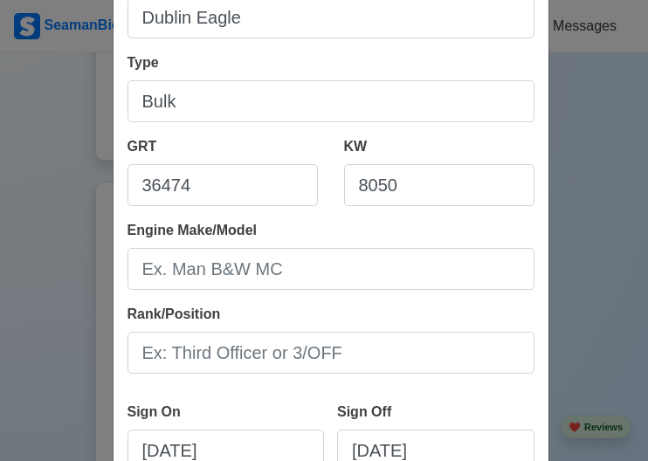
scroll to position [226, 0]
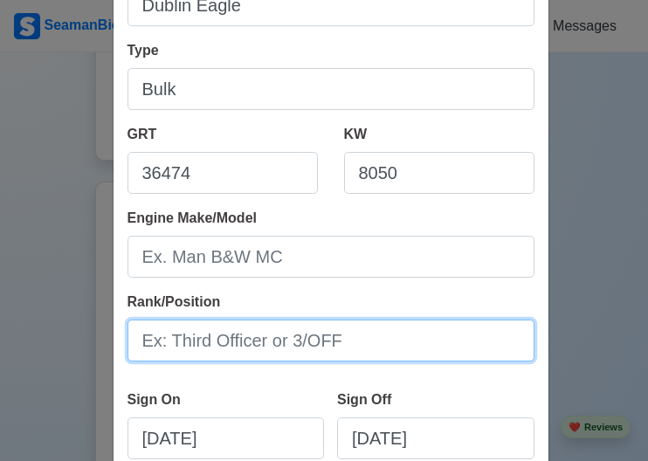
click at [359, 341] on input "Rank/Position" at bounding box center [330, 340] width 407 height 42
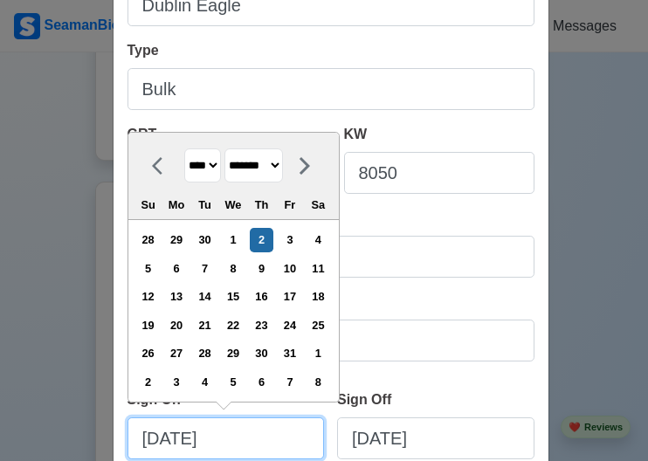
click at [270, 437] on input "[DATE]" at bounding box center [225, 438] width 197 height 42
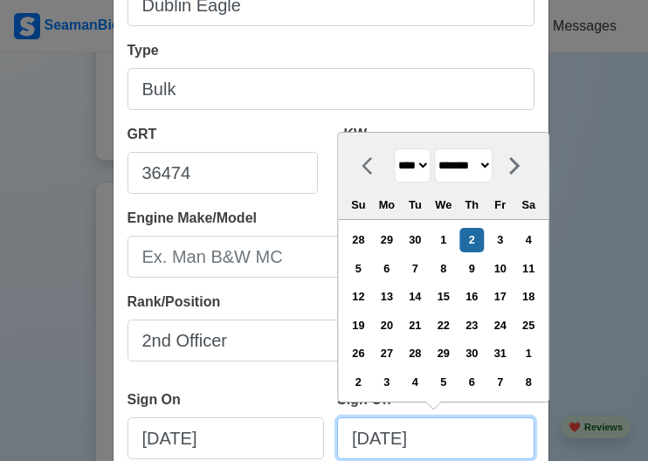
click at [484, 429] on input "[DATE]" at bounding box center [435, 438] width 197 height 42
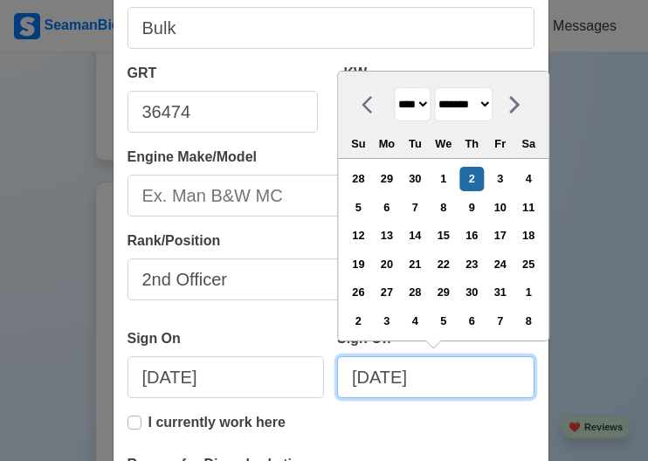
drag, startPoint x: 484, startPoint y: 429, endPoint x: 261, endPoint y: 451, distance: 224.5
click at [261, 451] on div "Shipping Agency Vship - POMI Vessel Name [GEOGRAPHIC_DATA] Eagle Type Bulk GRT …" at bounding box center [330, 217] width 435 height 838
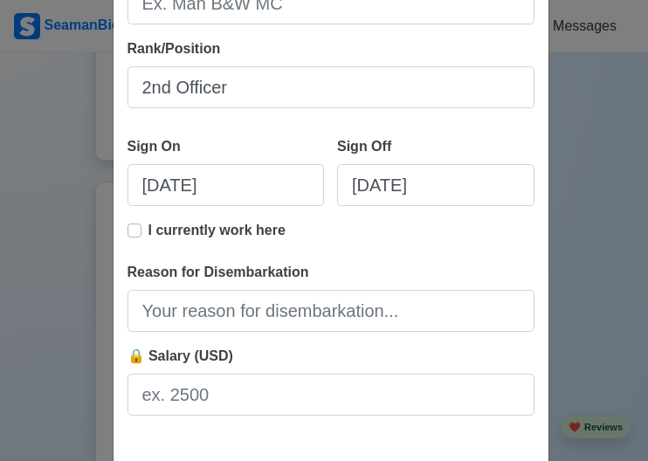
scroll to position [489, 0]
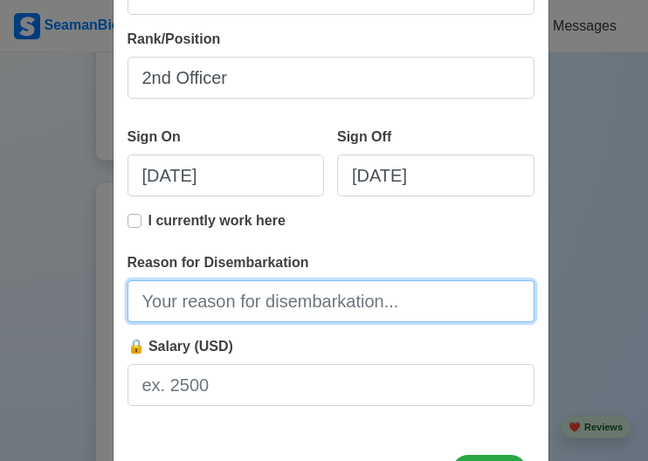
click at [318, 300] on input "Reason for Disembarkation" at bounding box center [330, 301] width 407 height 42
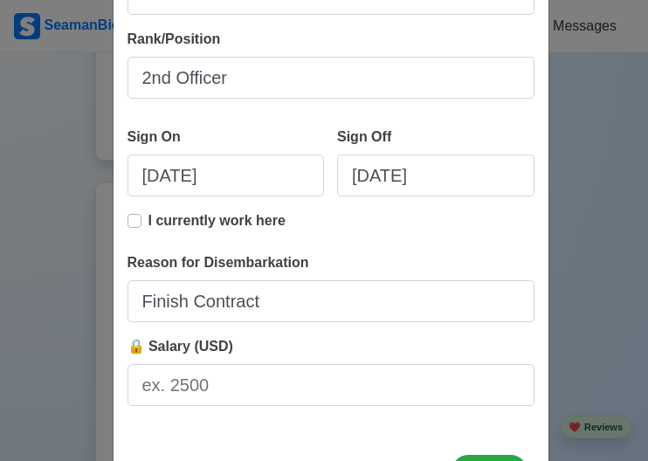
scroll to position [560, 0]
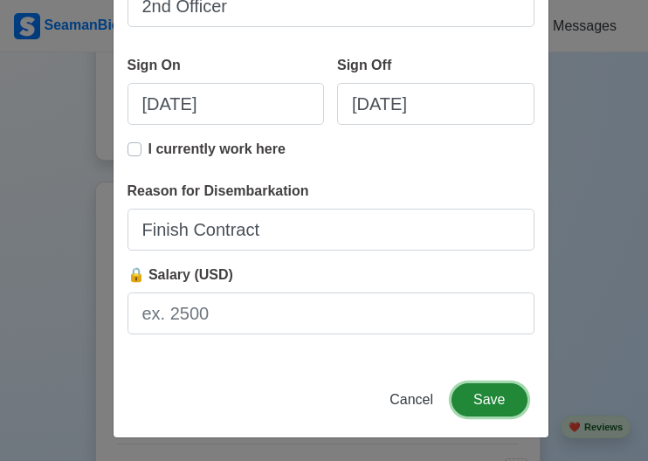
click at [475, 387] on button "Save" at bounding box center [488, 399] width 75 height 33
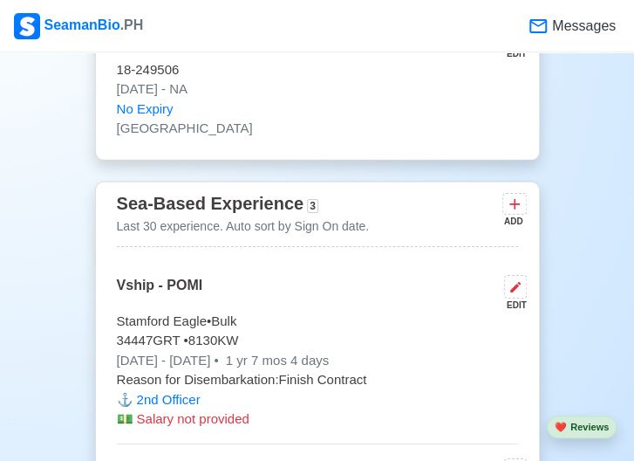
click at [515, 215] on div "ADD" at bounding box center [513, 221] width 21 height 13
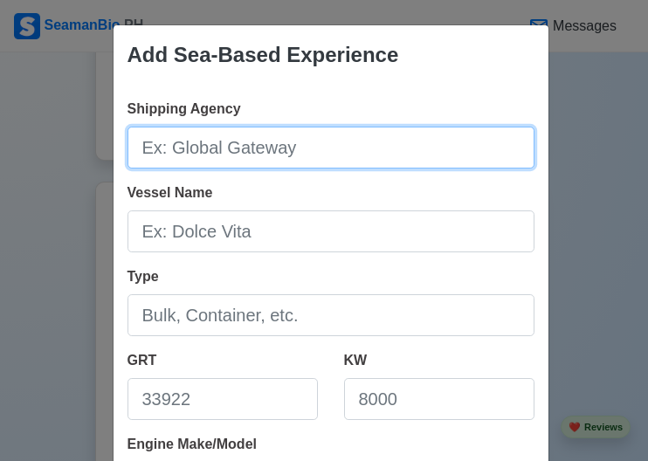
click at [278, 163] on input "Shipping Agency" at bounding box center [330, 148] width 407 height 42
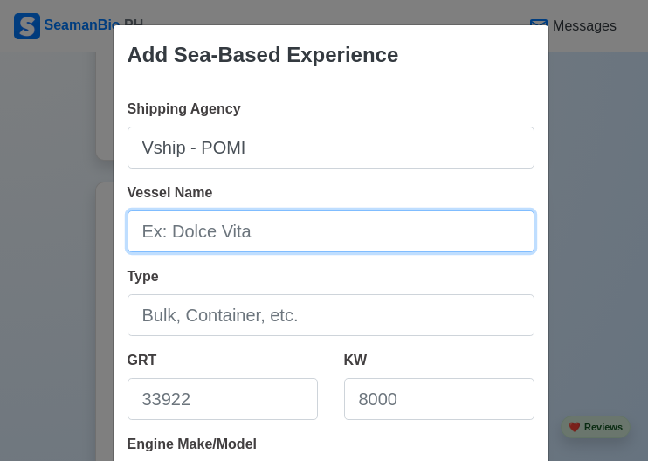
click at [257, 237] on input "Vessel Name" at bounding box center [330, 231] width 407 height 42
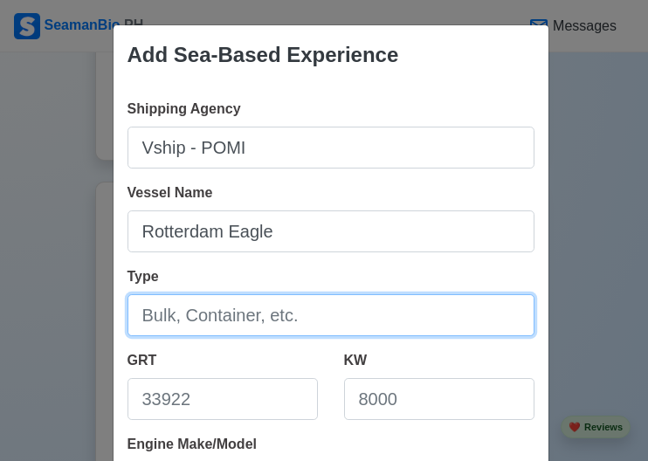
click at [260, 312] on input "Type" at bounding box center [330, 315] width 407 height 42
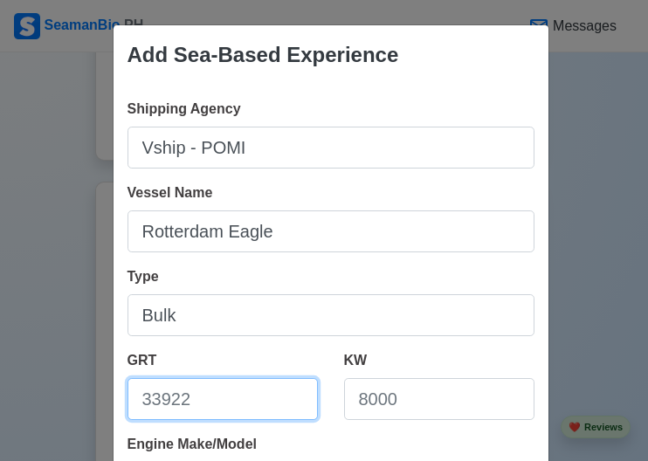
click at [240, 401] on input "GRT" at bounding box center [222, 399] width 190 height 42
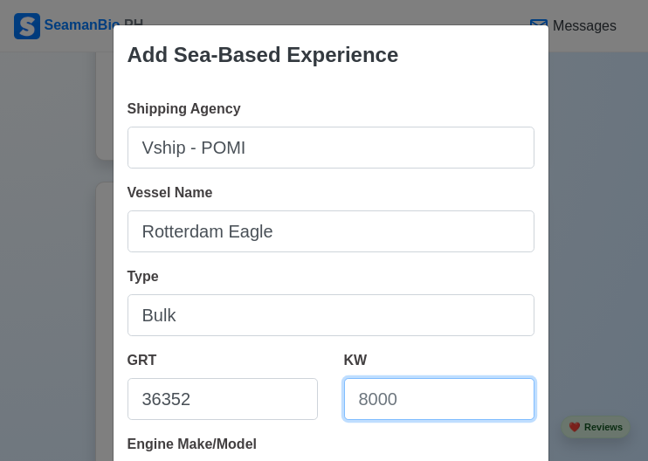
click at [424, 406] on input "KW" at bounding box center [439, 399] width 190 height 42
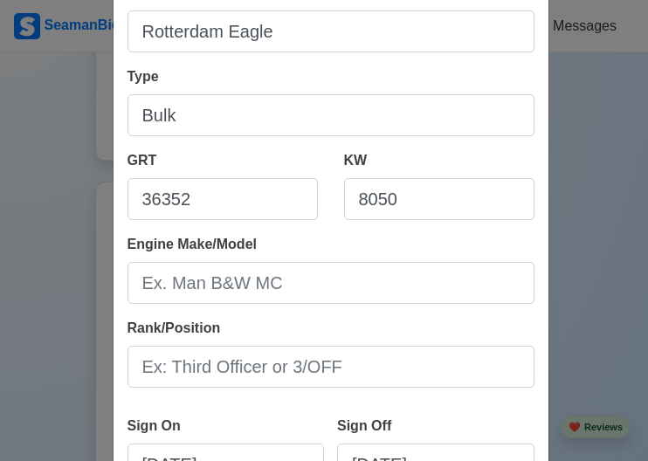
scroll to position [212, 0]
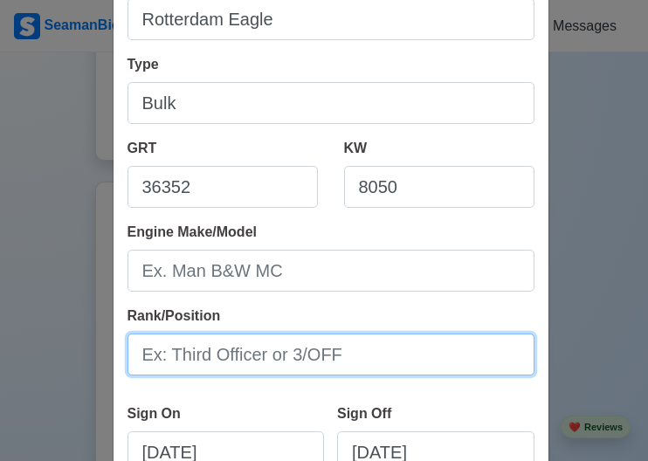
click at [314, 357] on input "Rank/Position" at bounding box center [330, 354] width 407 height 42
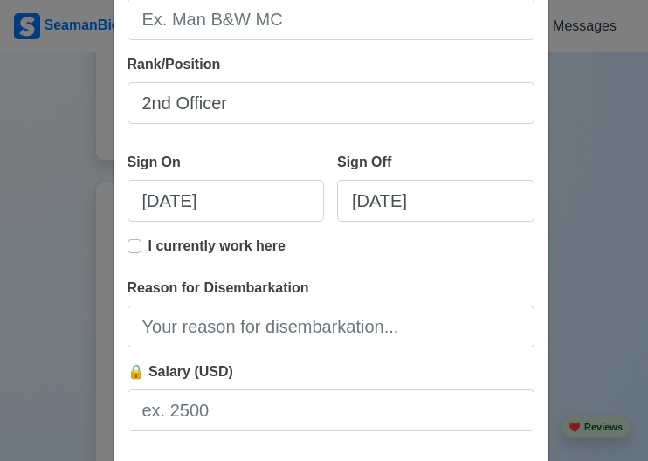
scroll to position [468, 0]
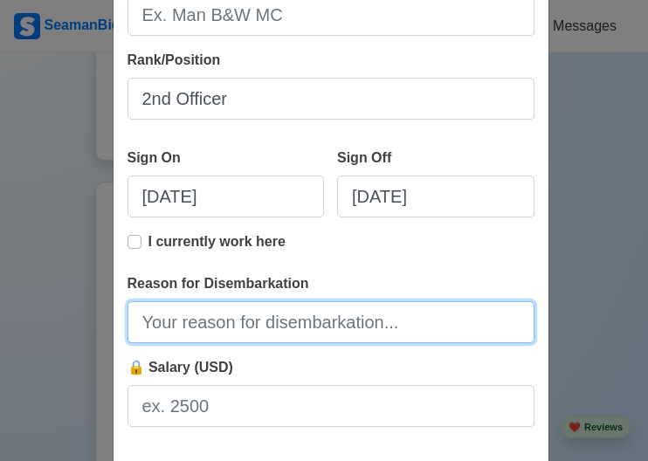
click at [319, 330] on input "Reason for Disembarkation" at bounding box center [330, 322] width 407 height 42
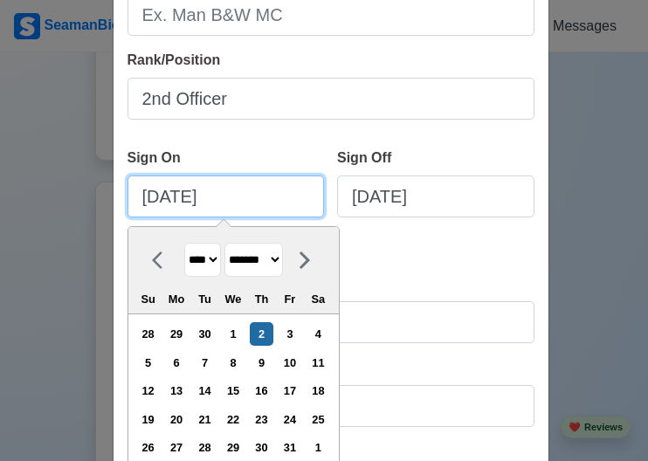
click at [246, 199] on input "[DATE]" at bounding box center [225, 196] width 197 height 42
drag, startPoint x: 246, startPoint y: 199, endPoint x: -3, endPoint y: 204, distance: 249.7
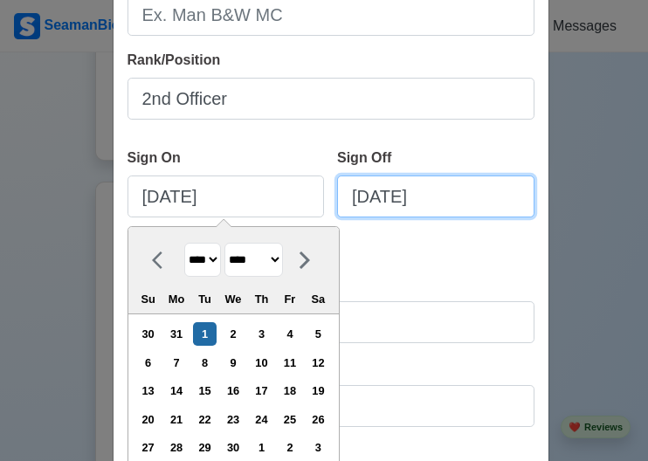
click at [471, 195] on input "[DATE]" at bounding box center [435, 196] width 197 height 42
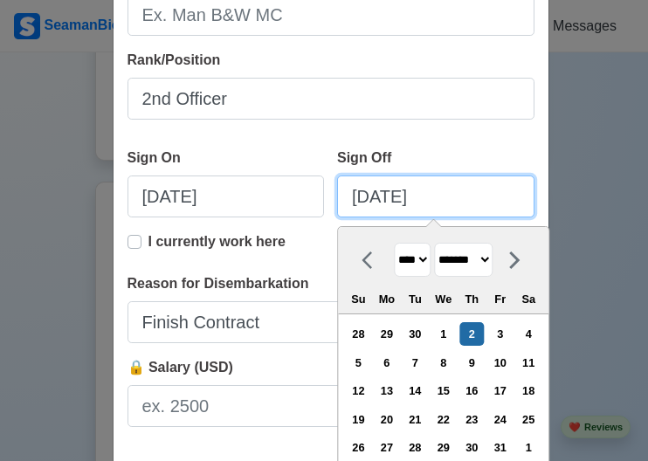
drag, startPoint x: 471, startPoint y: 195, endPoint x: 195, endPoint y: 210, distance: 276.2
click at [195, 210] on div "Sign On [DATE] Sign Off [DATE] **** **** **** **** **** **** **** **** **** ***…" at bounding box center [330, 189] width 407 height 84
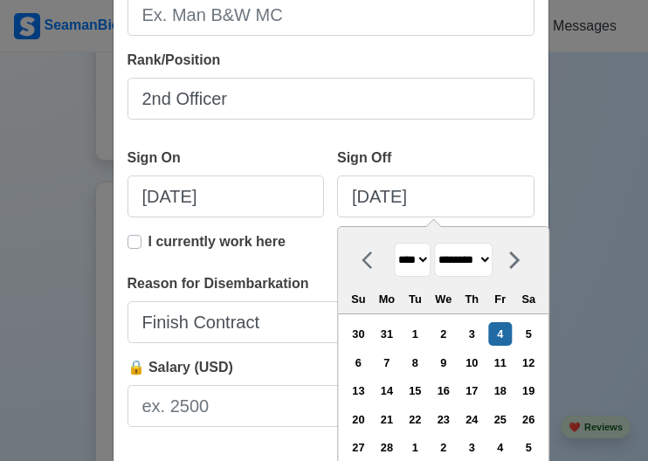
click at [492, 147] on div "Sign Off [DATE] [DATE] **** **** **** **** **** **** **** **** **** **** **** *…" at bounding box center [429, 189] width 210 height 84
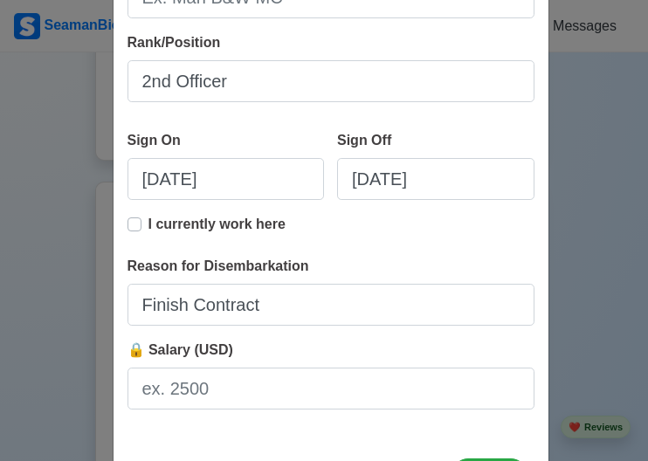
scroll to position [560, 0]
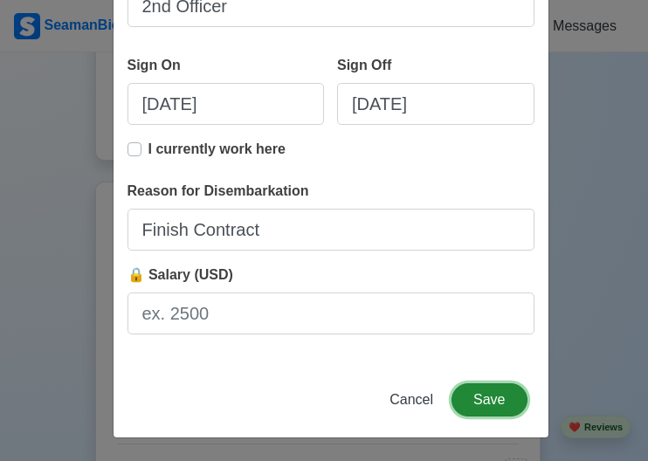
click at [491, 391] on button "Save" at bounding box center [488, 399] width 75 height 33
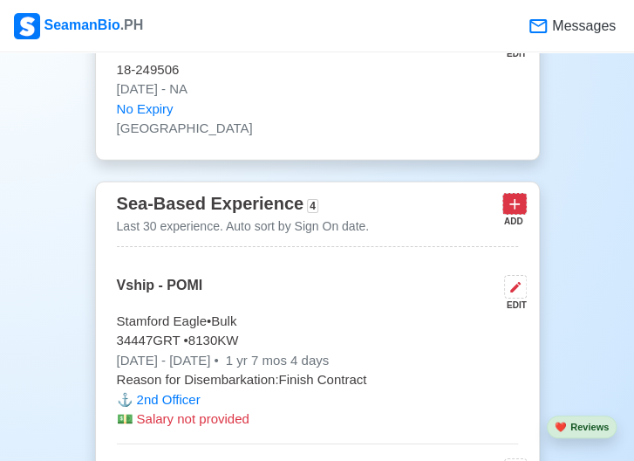
click at [507, 195] on icon at bounding box center [514, 203] width 17 height 17
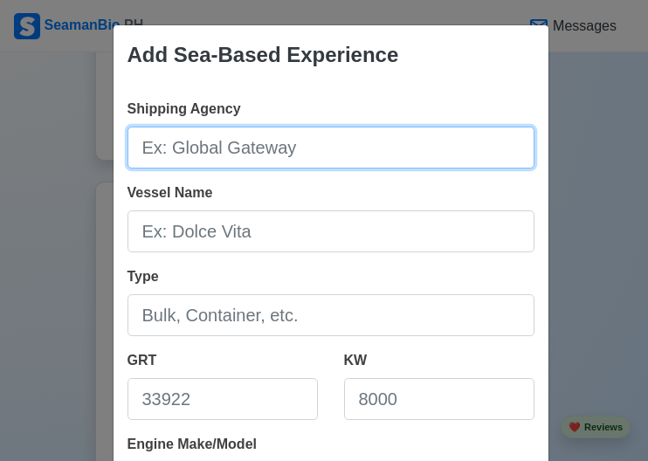
click at [342, 154] on input "Shipping Agency" at bounding box center [330, 148] width 407 height 42
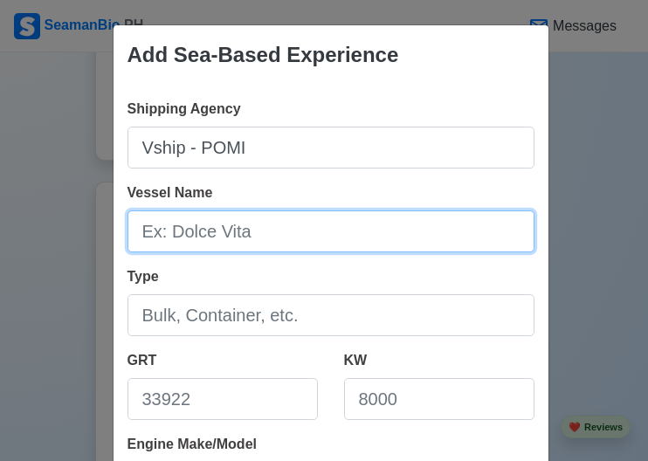
click at [239, 229] on input "Vessel Name" at bounding box center [330, 231] width 407 height 42
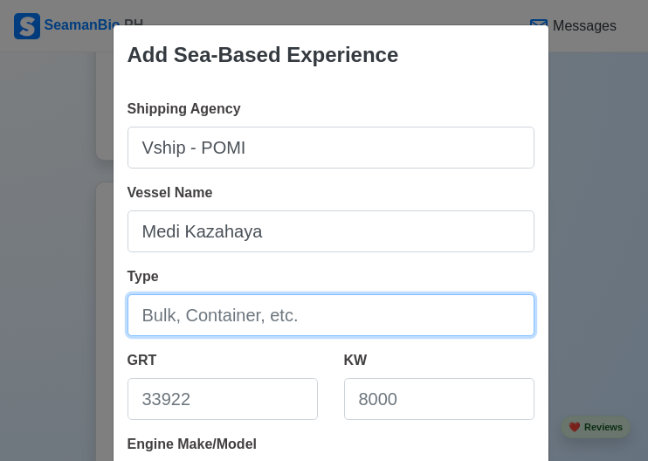
click at [237, 312] on input "Type" at bounding box center [330, 315] width 407 height 42
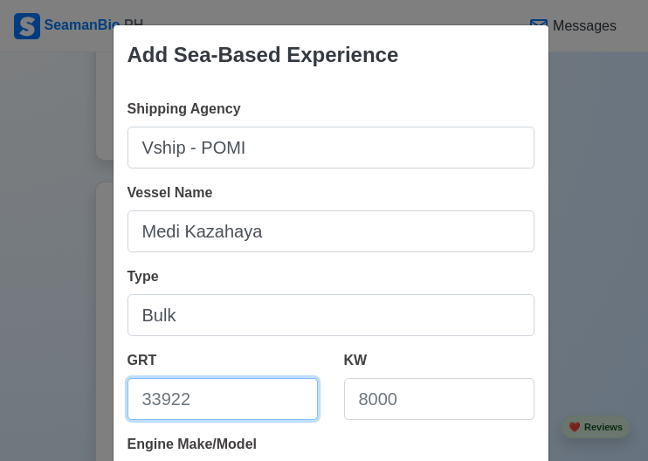
click at [201, 411] on input "GRT" at bounding box center [222, 399] width 190 height 42
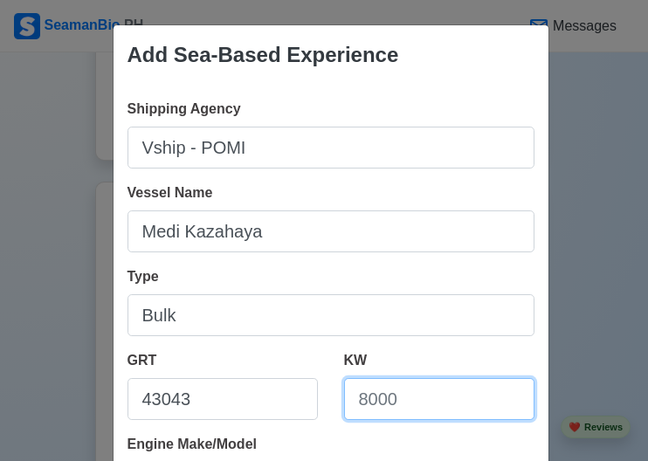
click at [430, 408] on input "KW" at bounding box center [439, 399] width 190 height 42
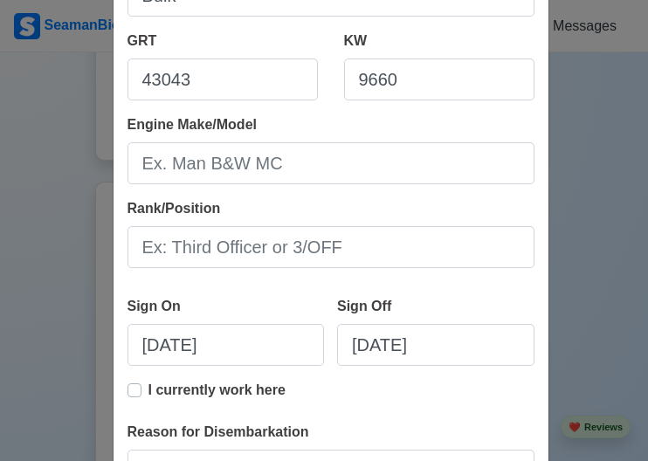
scroll to position [326, 0]
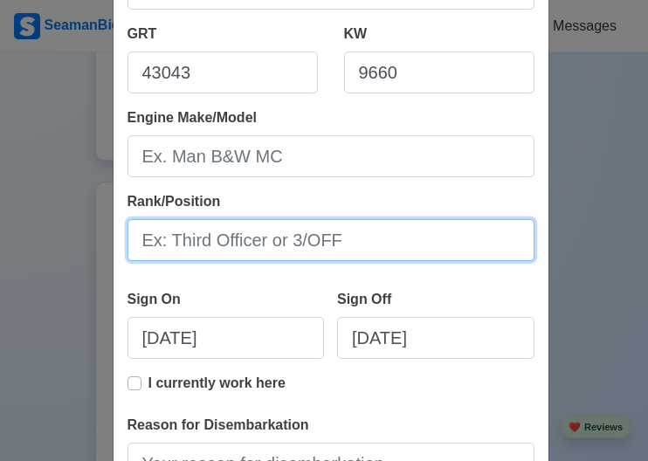
click at [290, 235] on input "Rank/Position" at bounding box center [330, 240] width 407 height 42
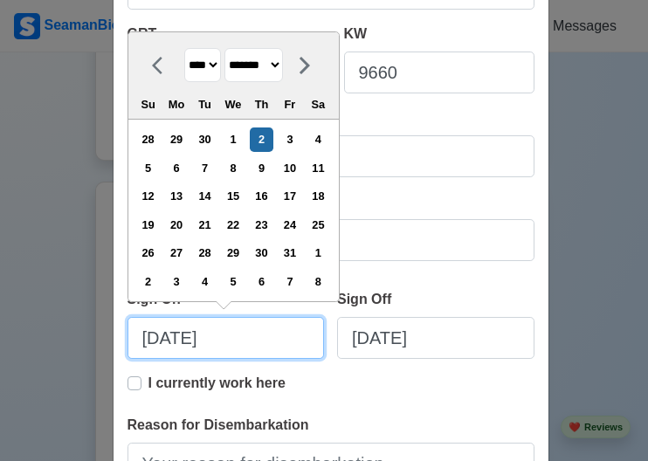
click at [244, 329] on input "[DATE]" at bounding box center [225, 338] width 197 height 42
drag, startPoint x: 244, startPoint y: 329, endPoint x: 7, endPoint y: 319, distance: 237.6
click at [7, 319] on div "Add Sea-Based Experience Shipping Agency Vship - [PERSON_NAME] Name Medi Kazaha…" at bounding box center [324, 230] width 648 height 461
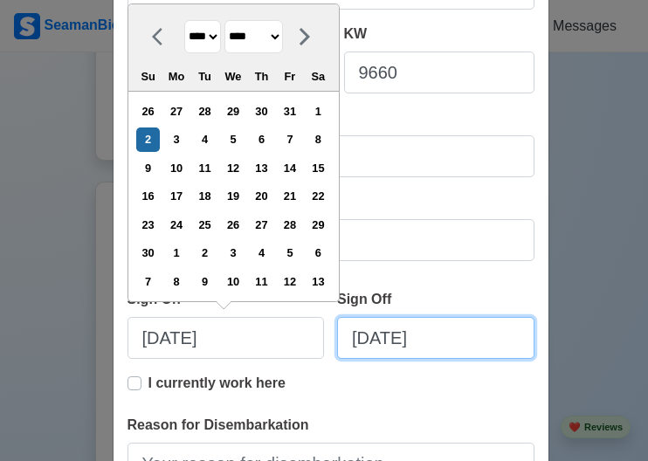
click at [460, 342] on input "[DATE]" at bounding box center [435, 338] width 197 height 42
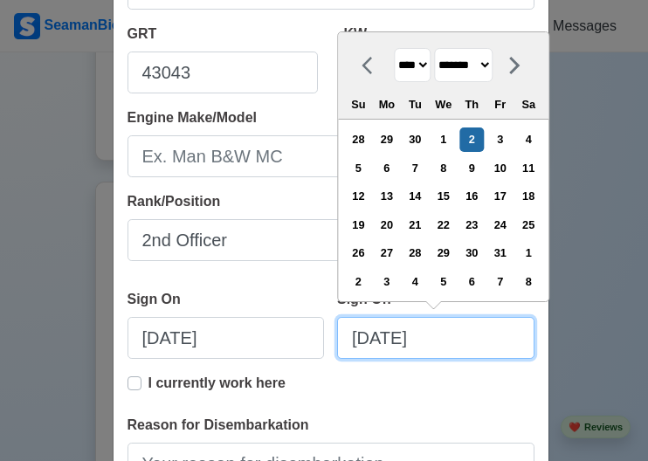
drag, startPoint x: 460, startPoint y: 342, endPoint x: 260, endPoint y: 342, distance: 199.9
click at [260, 342] on div "Sign On [DATE] Sign Off [DATE] **** **** **** **** **** **** **** **** **** ***…" at bounding box center [330, 331] width 407 height 84
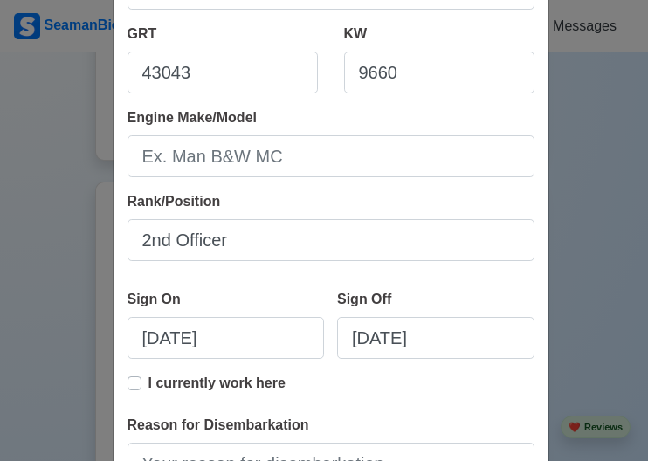
click at [380, 402] on div "I currently work here" at bounding box center [330, 394] width 407 height 42
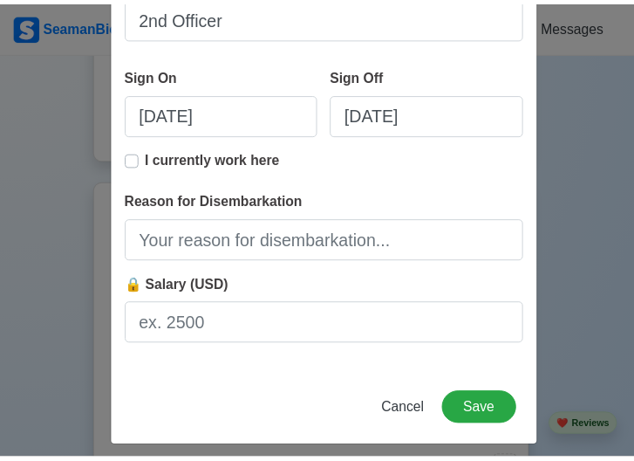
scroll to position [560, 0]
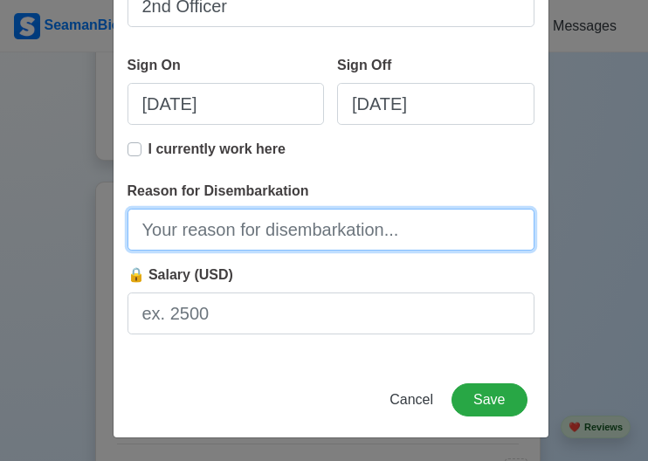
click at [316, 242] on input "Reason for Disembarkation" at bounding box center [330, 230] width 407 height 42
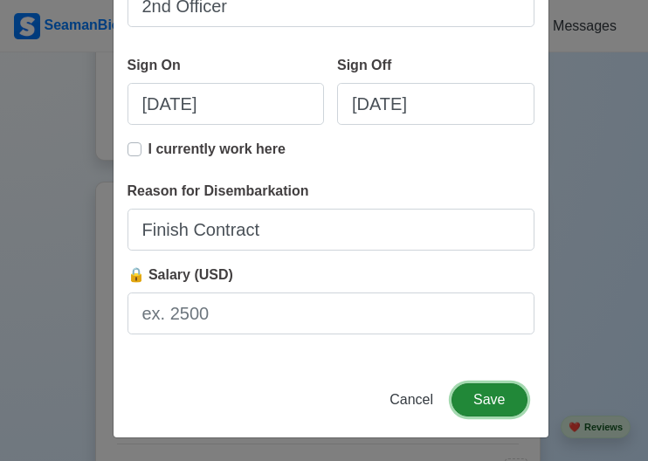
click at [493, 404] on button "Save" at bounding box center [488, 399] width 75 height 33
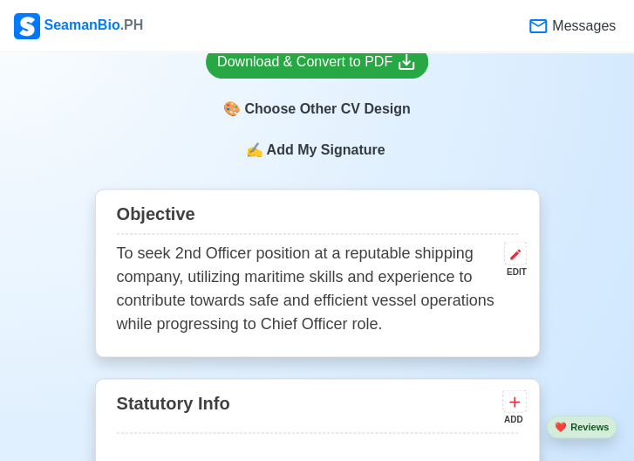
scroll to position [0, 0]
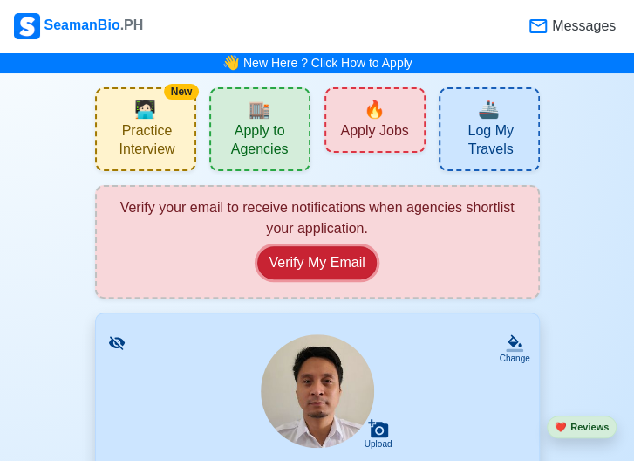
click at [317, 271] on button "Verify My Email" at bounding box center [316, 262] width 119 height 33
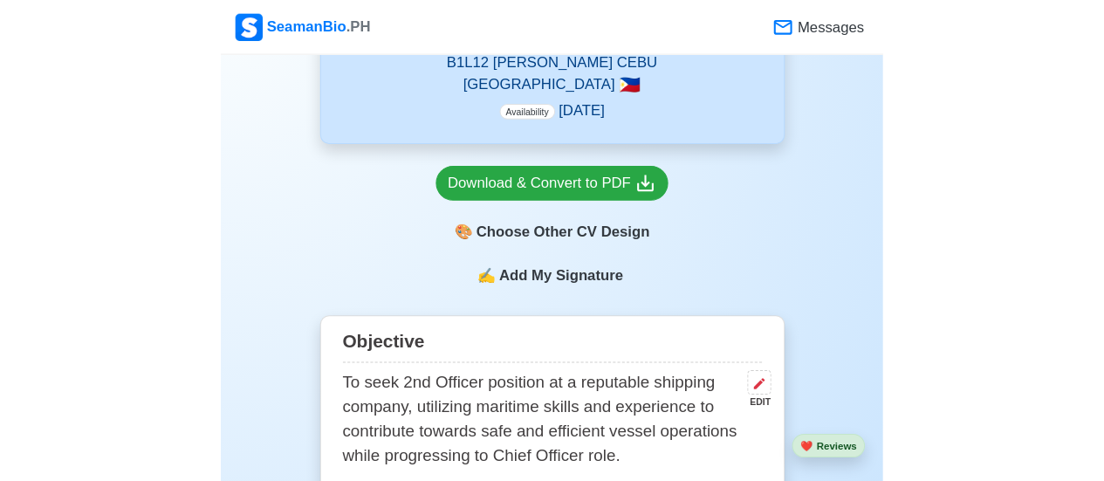
scroll to position [689, 0]
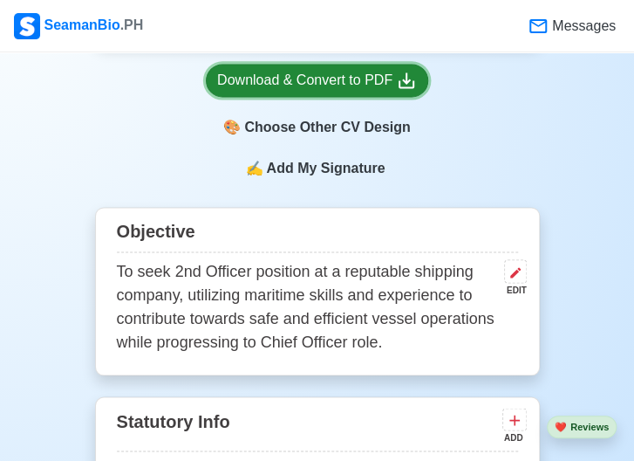
click at [355, 79] on div "Download & Convert to PDF" at bounding box center [317, 81] width 200 height 22
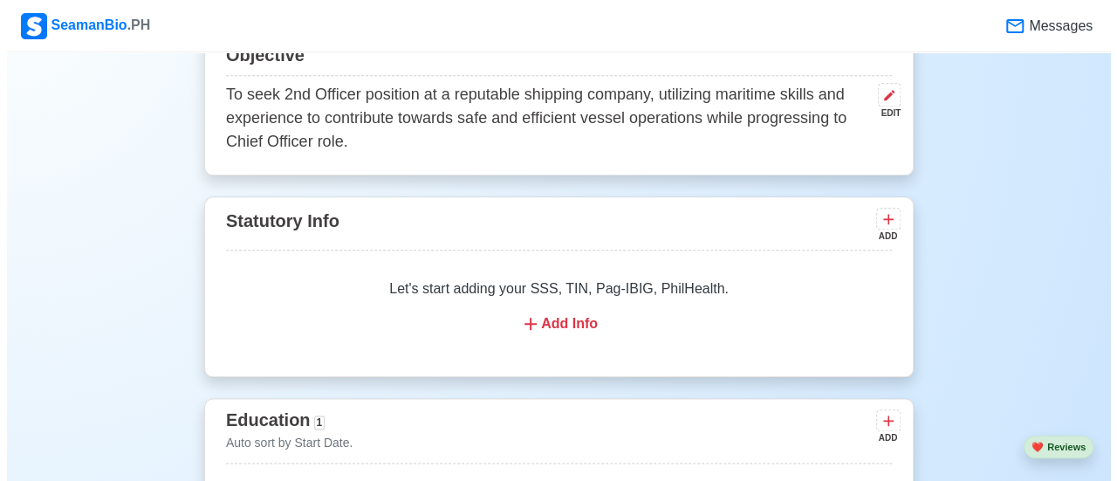
scroll to position [869, 0]
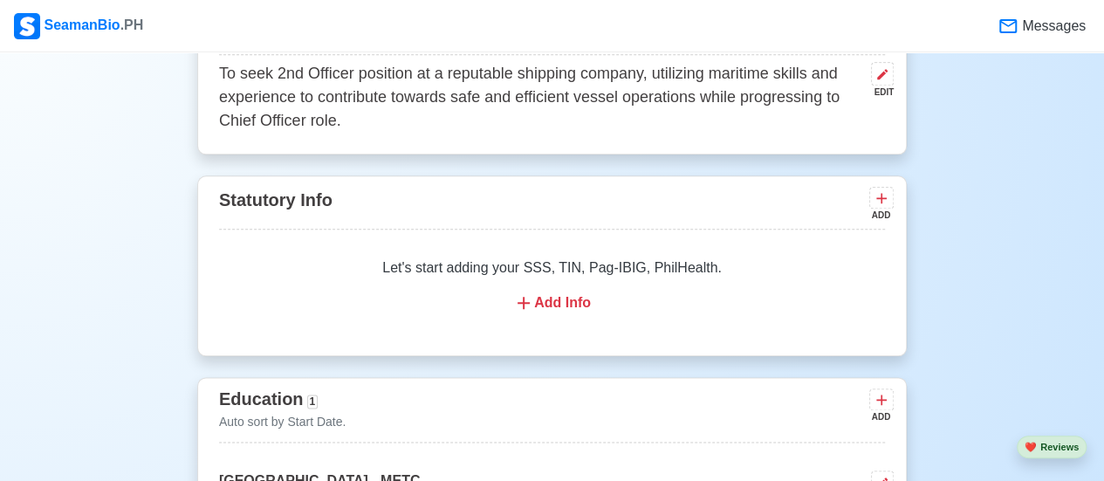
click at [561, 308] on div "Add Info" at bounding box center [552, 302] width 624 height 21
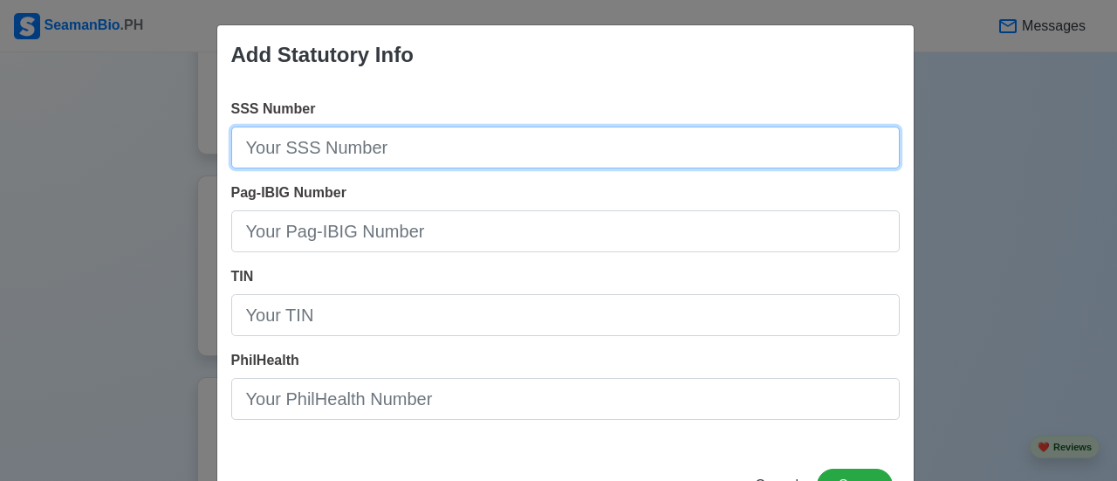
click at [403, 153] on input "SSS Number" at bounding box center [565, 148] width 668 height 42
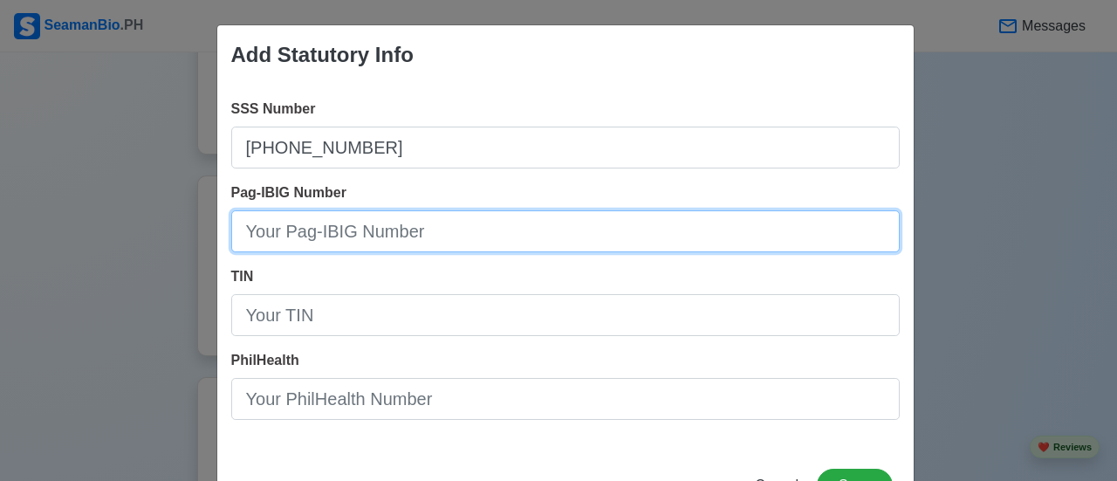
click at [384, 231] on input "Pag-IBIG Number" at bounding box center [565, 231] width 668 height 42
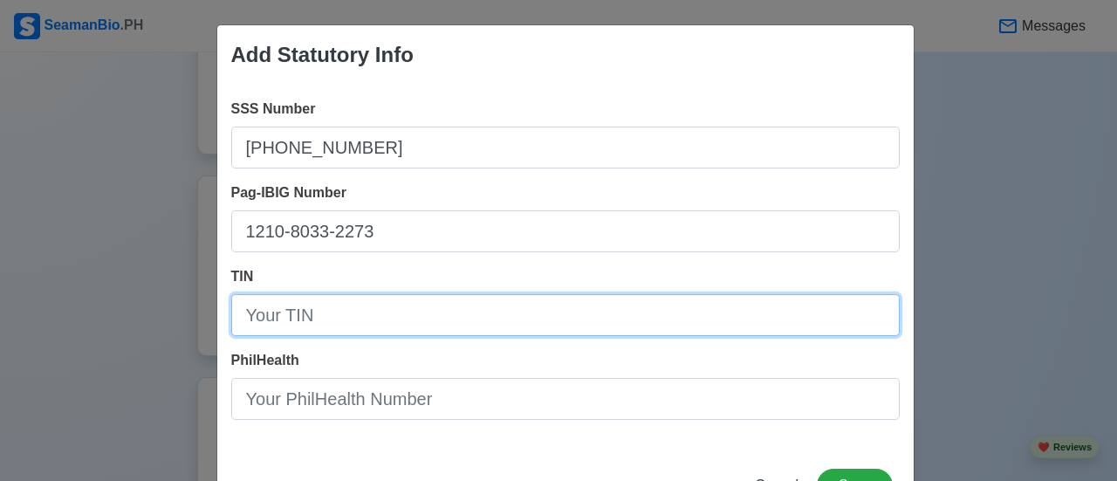
click at [360, 317] on input "TIN" at bounding box center [565, 315] width 668 height 42
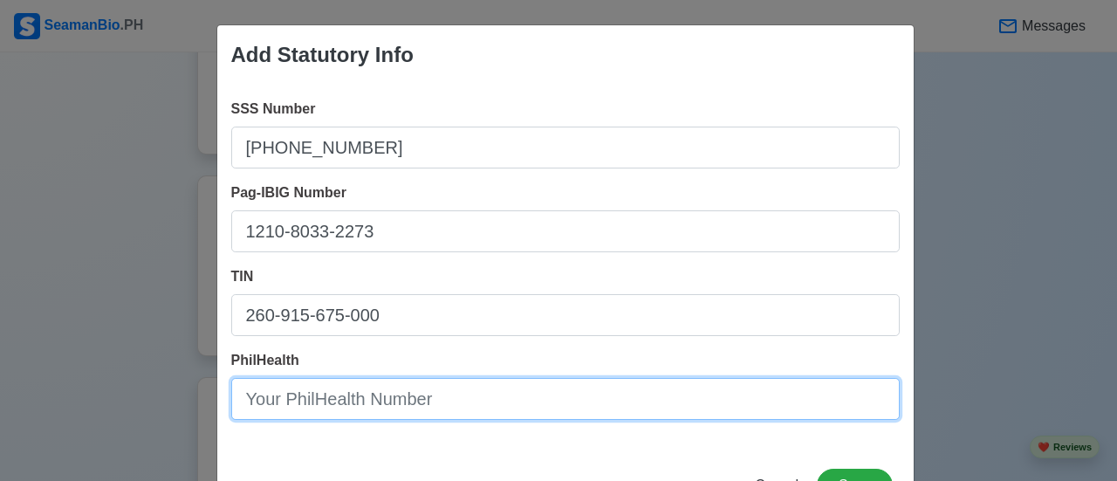
click at [497, 403] on input "PhilHealth" at bounding box center [565, 399] width 668 height 42
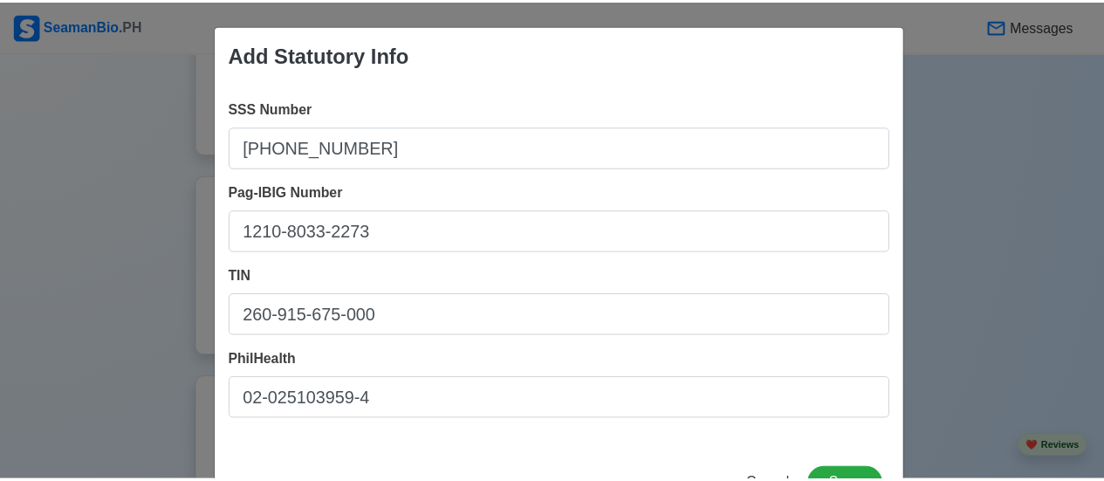
scroll to position [65, 0]
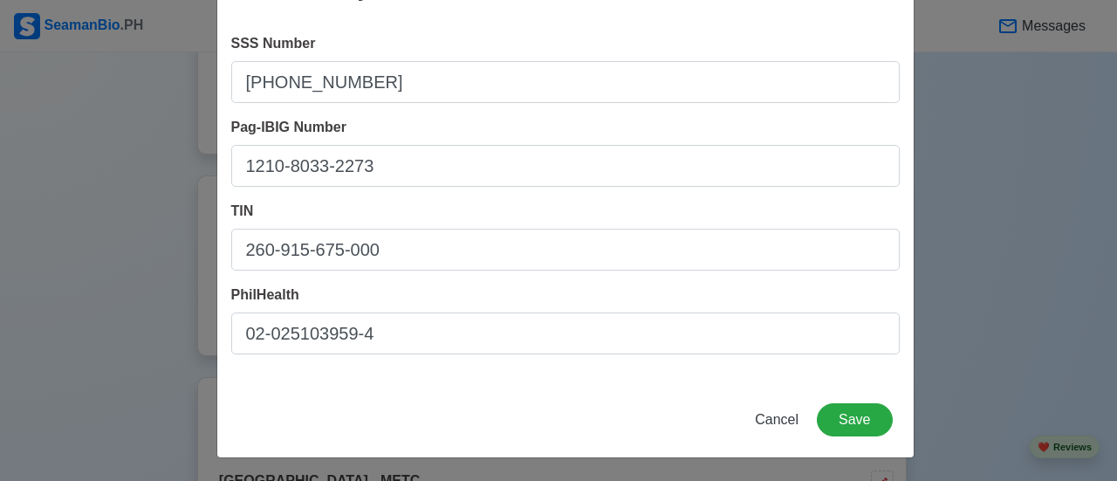
click at [647, 435] on div "Cancel Save" at bounding box center [565, 430] width 696 height 54
click at [647, 423] on button "Save" at bounding box center [854, 419] width 75 height 33
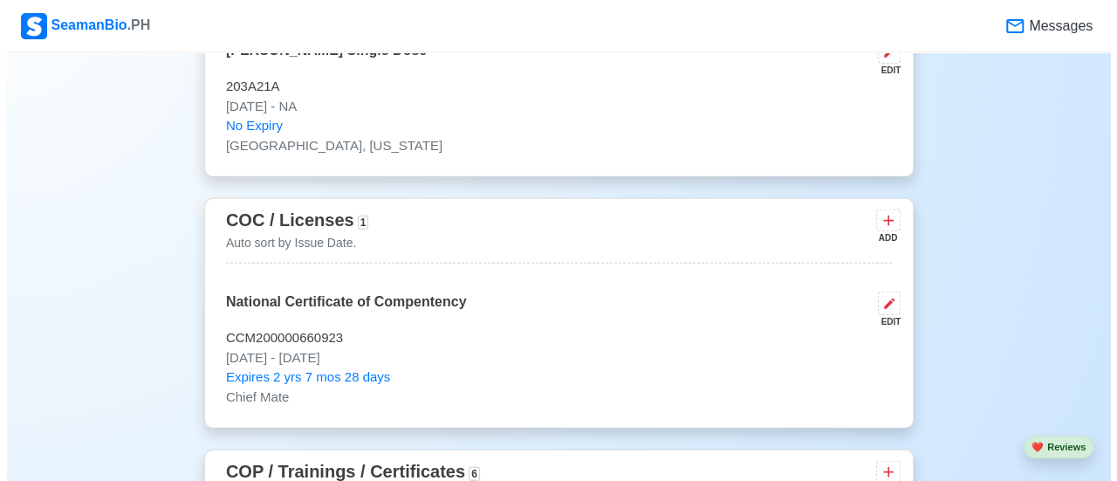
scroll to position [2089, 0]
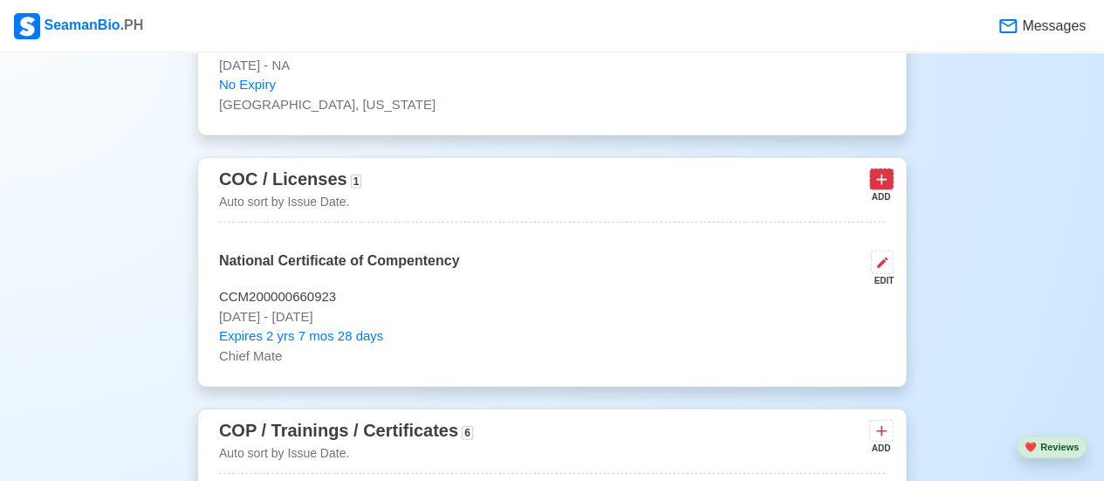
click at [647, 173] on icon at bounding box center [881, 179] width 17 height 17
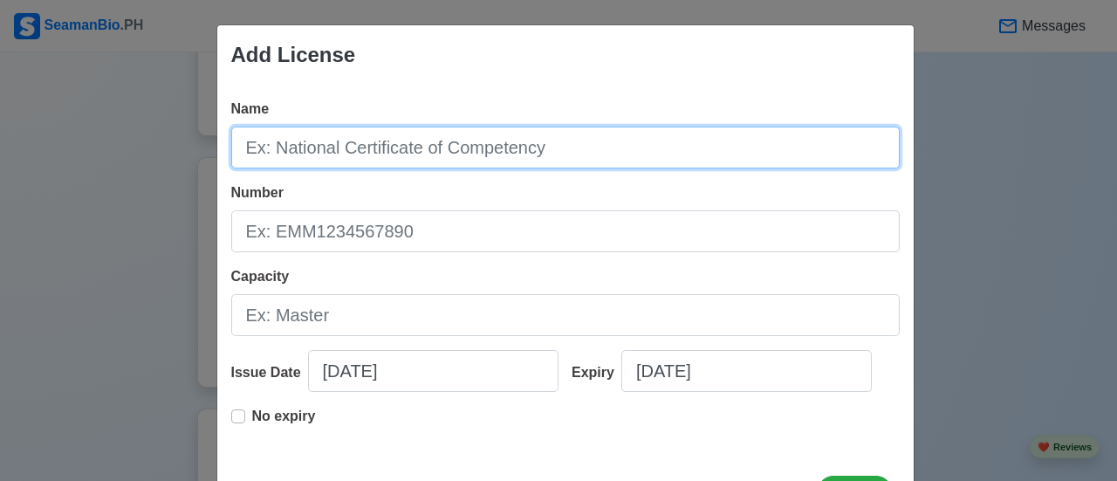
click at [522, 152] on input "Name" at bounding box center [565, 148] width 668 height 42
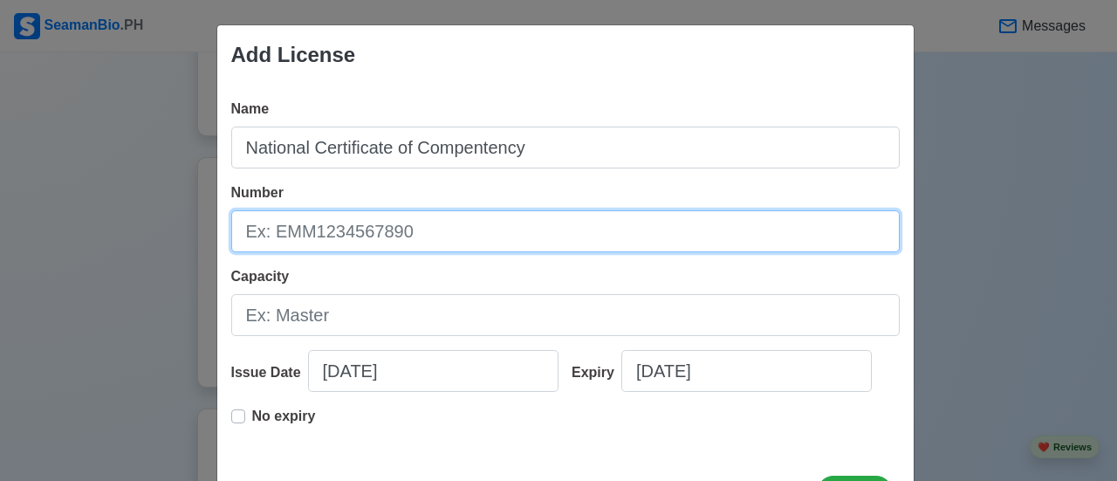
click at [387, 237] on input "Number" at bounding box center [565, 231] width 668 height 42
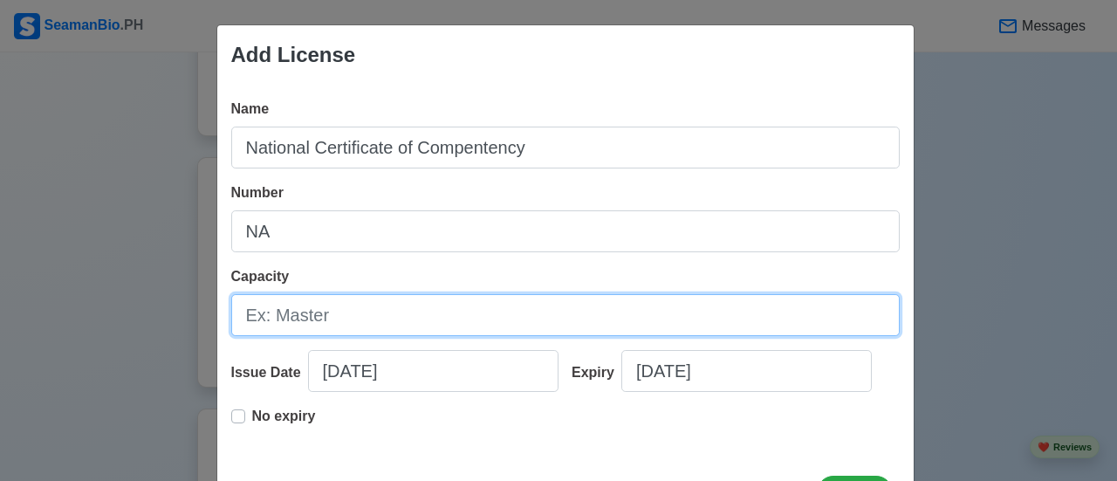
click at [344, 326] on input "Capacity" at bounding box center [565, 315] width 668 height 42
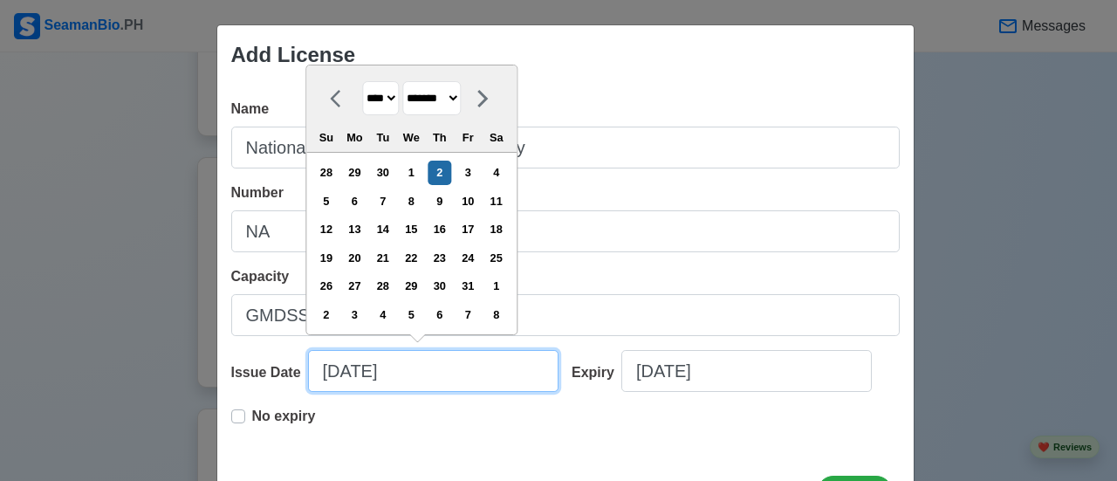
click at [443, 367] on input "[DATE]" at bounding box center [433, 371] width 250 height 42
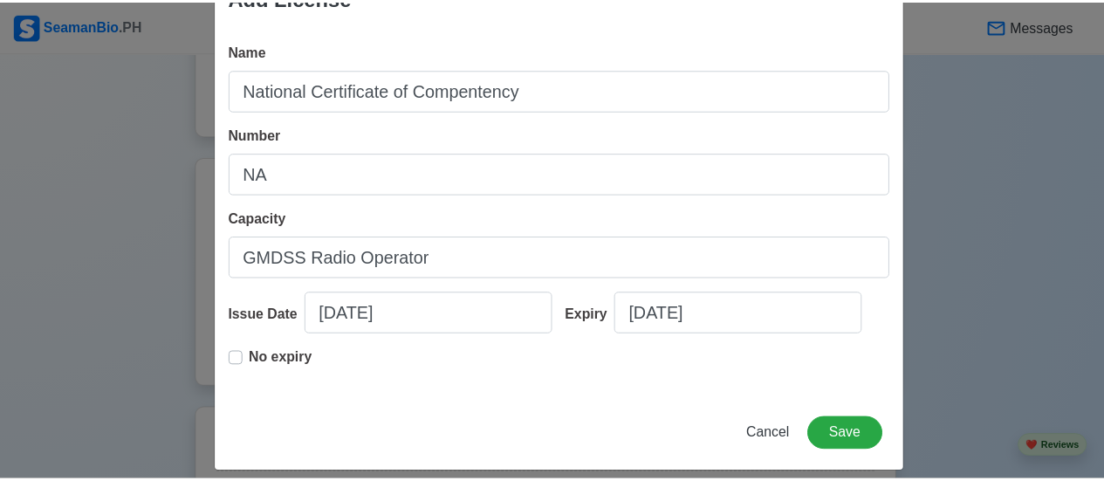
scroll to position [72, 0]
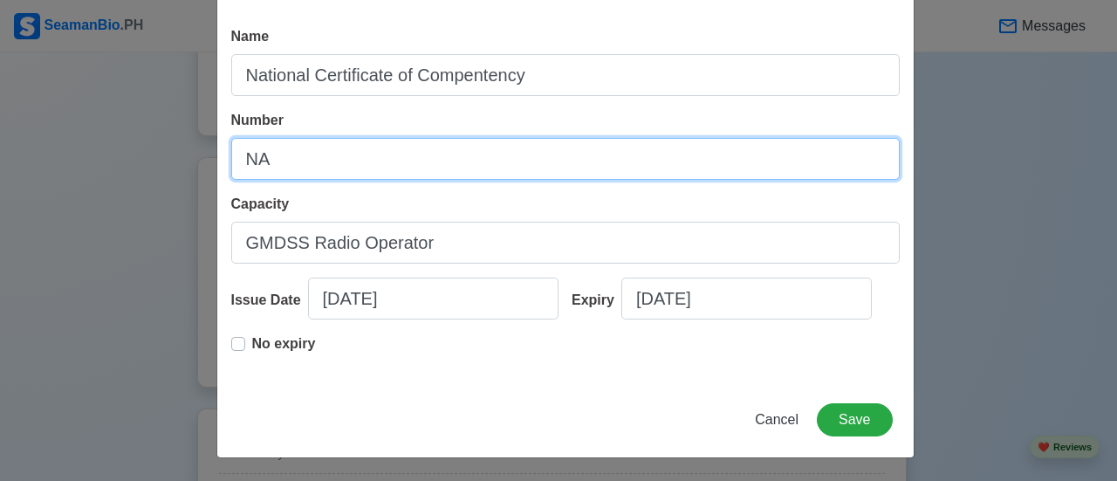
click at [429, 159] on input "NA" at bounding box center [565, 159] width 668 height 42
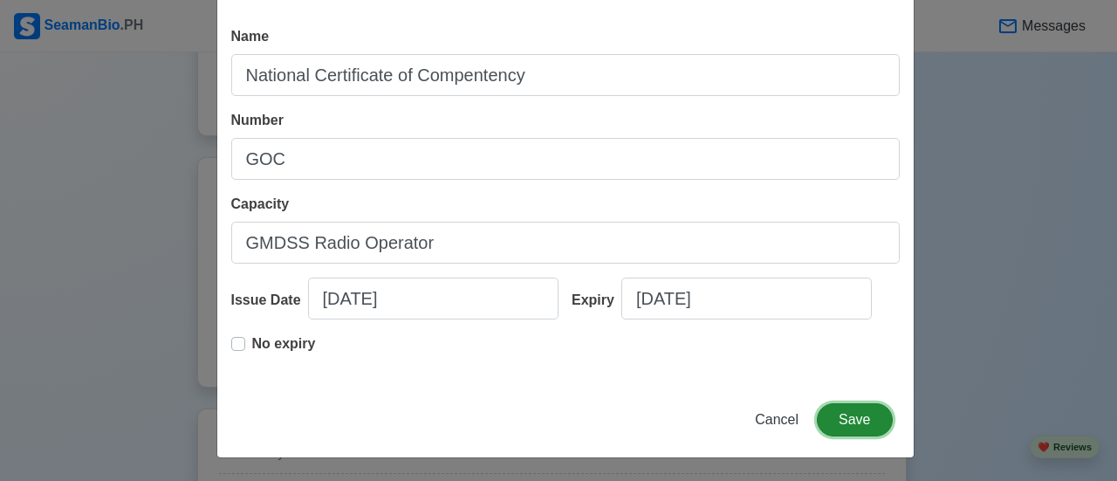
click at [647, 425] on button "Save" at bounding box center [854, 419] width 75 height 33
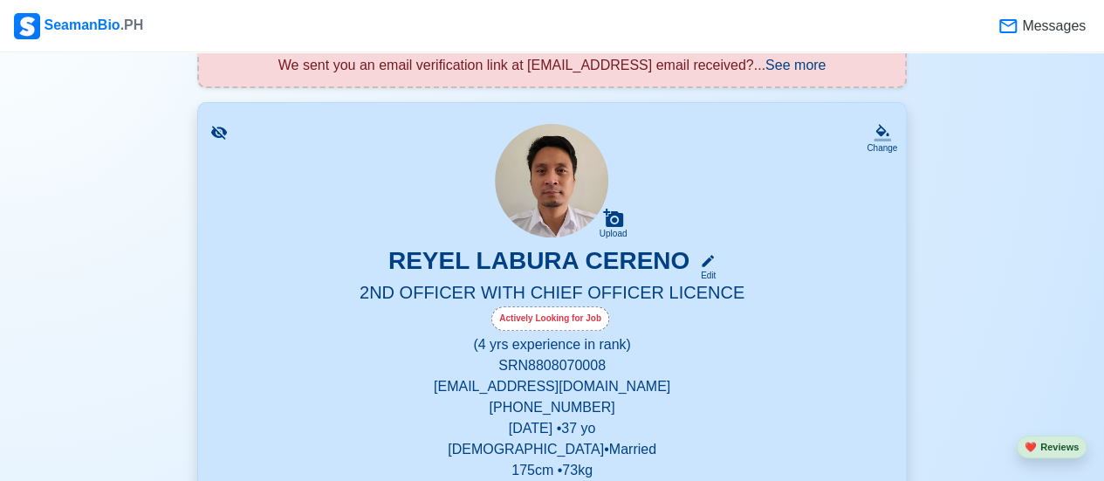
scroll to position [0, 0]
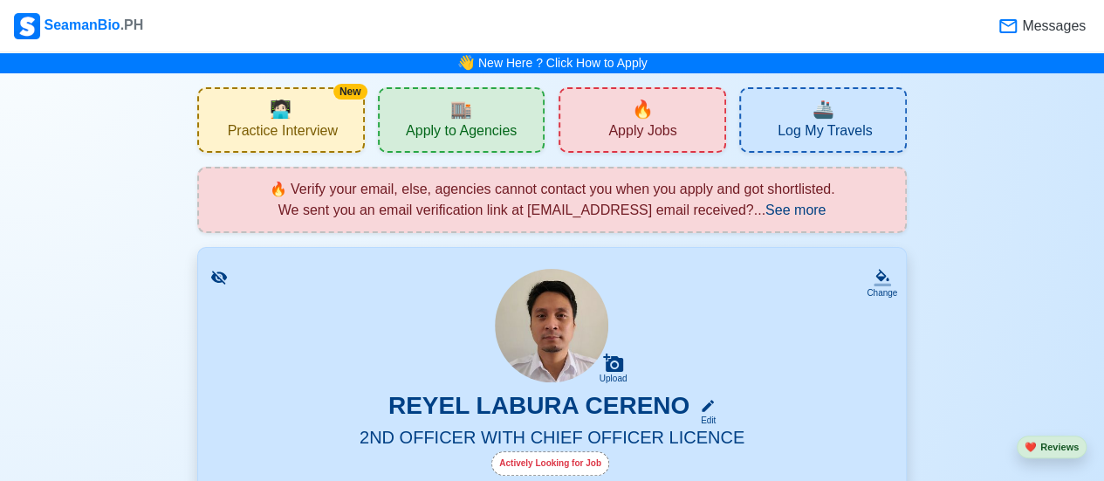
click at [647, 210] on span "See more" at bounding box center [795, 209] width 60 height 15
